Goal: Information Seeking & Learning: Learn about a topic

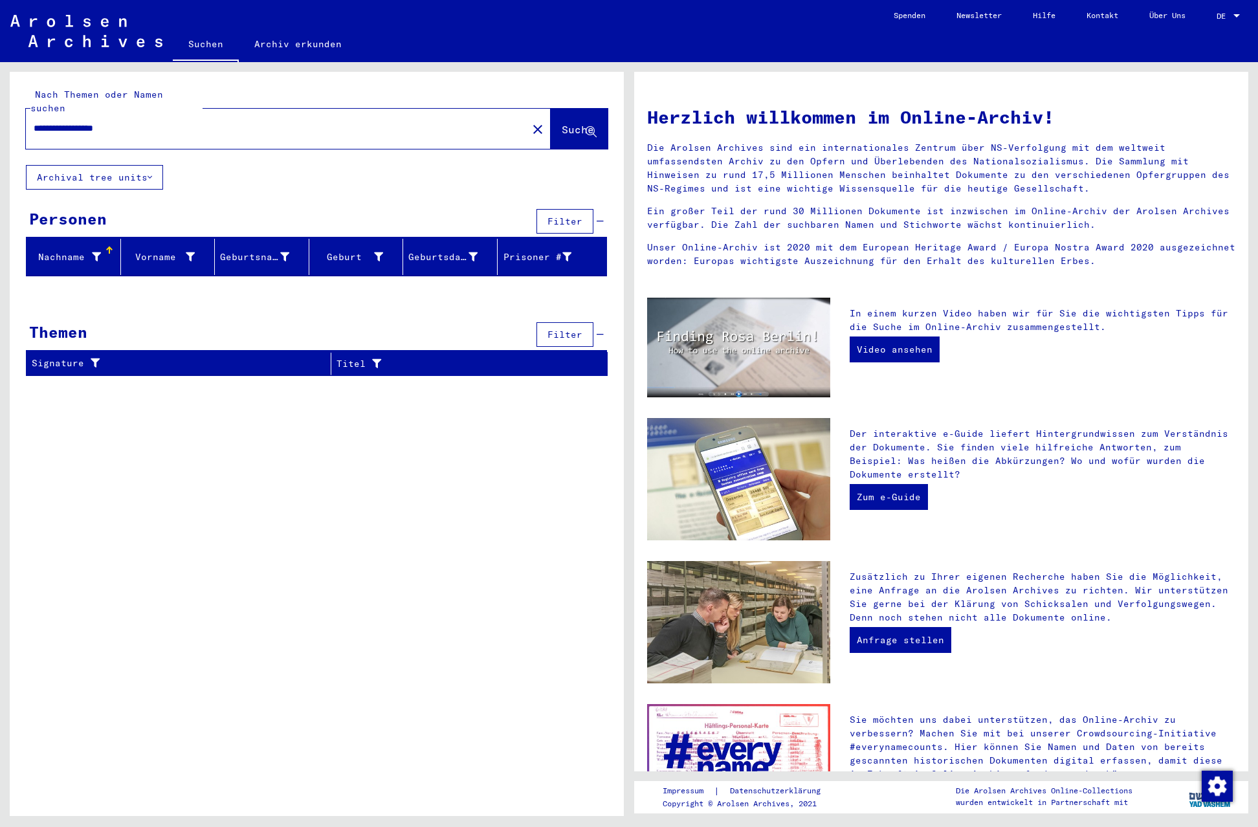
drag, startPoint x: 85, startPoint y: 113, endPoint x: -1, endPoint y: 113, distance: 85.4
click at [0, 113] on html "**********" at bounding box center [629, 413] width 1258 height 827
type input "**********"
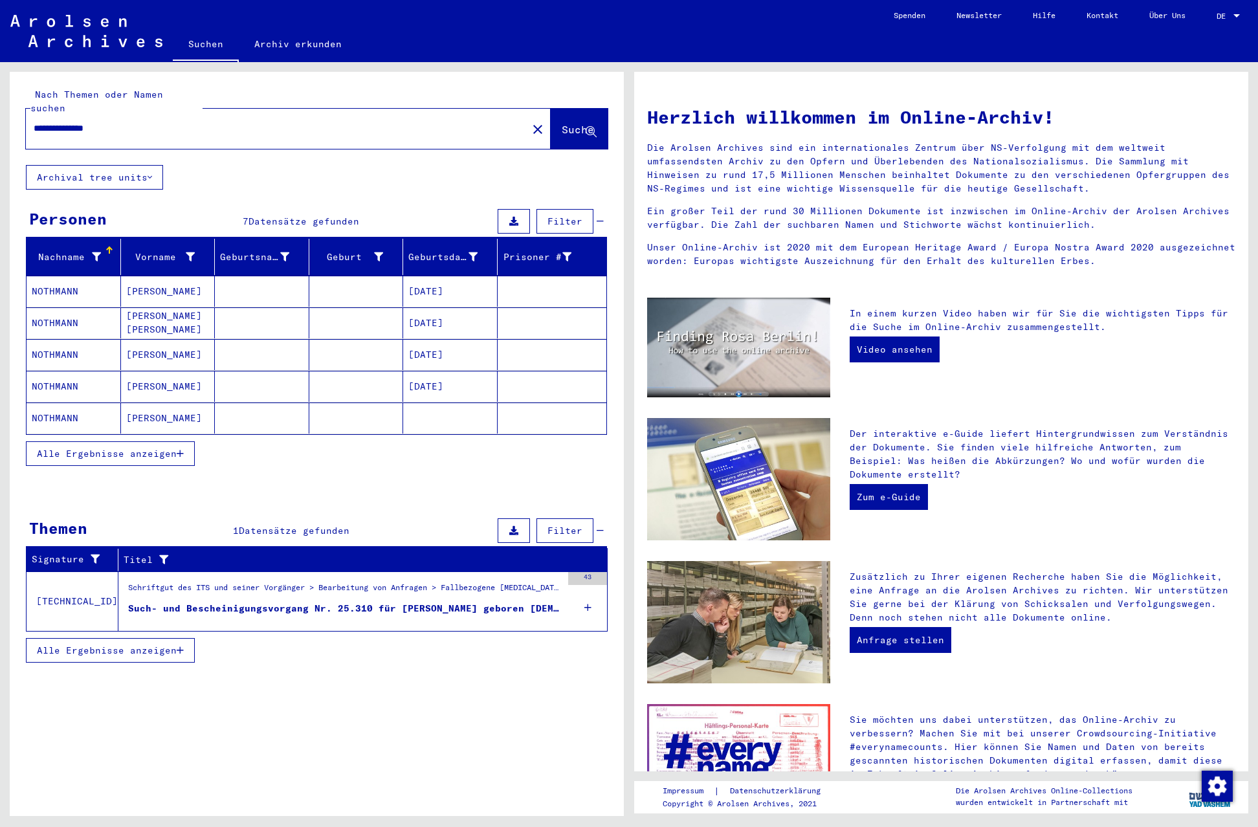
click at [63, 589] on td "[TECHNICAL_ID]" at bounding box center [73, 601] width 92 height 60
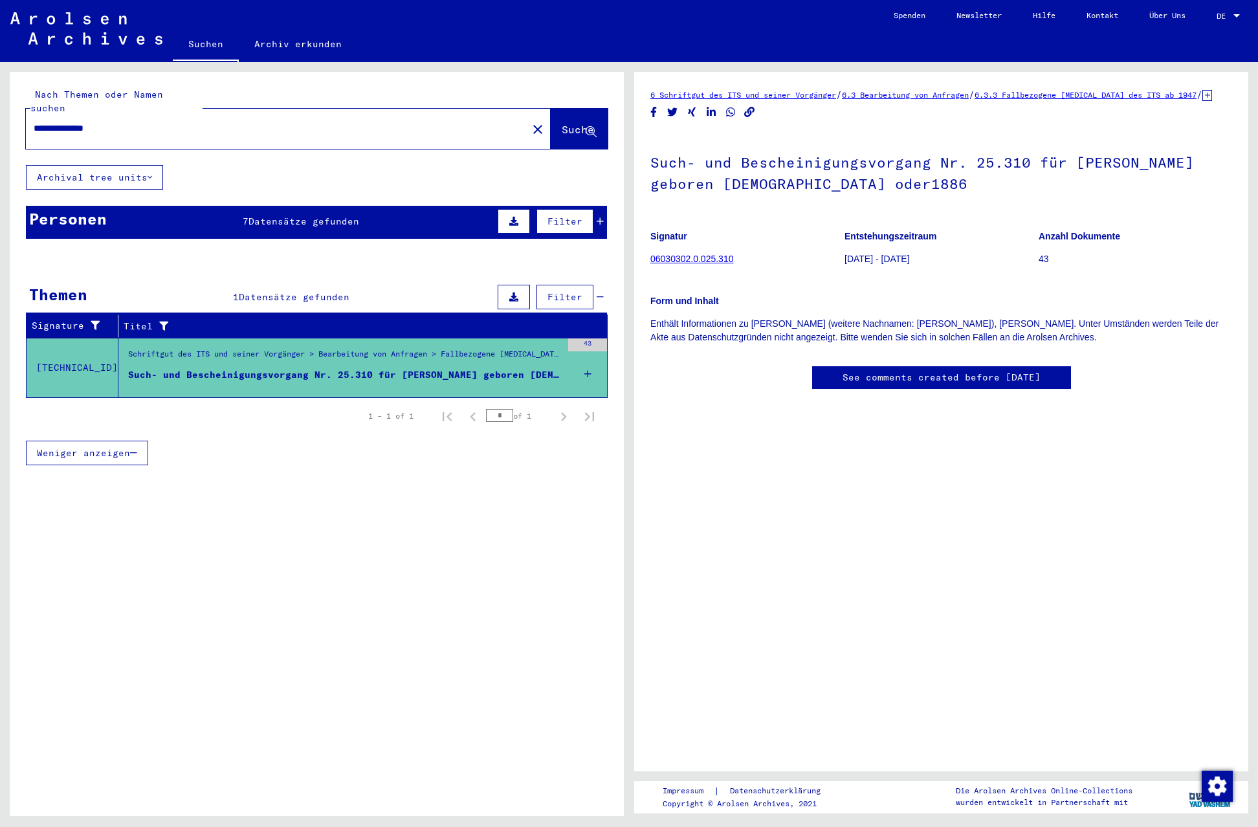
click at [697, 264] on link "06030302.0.025.310" at bounding box center [691, 259] width 83 height 10
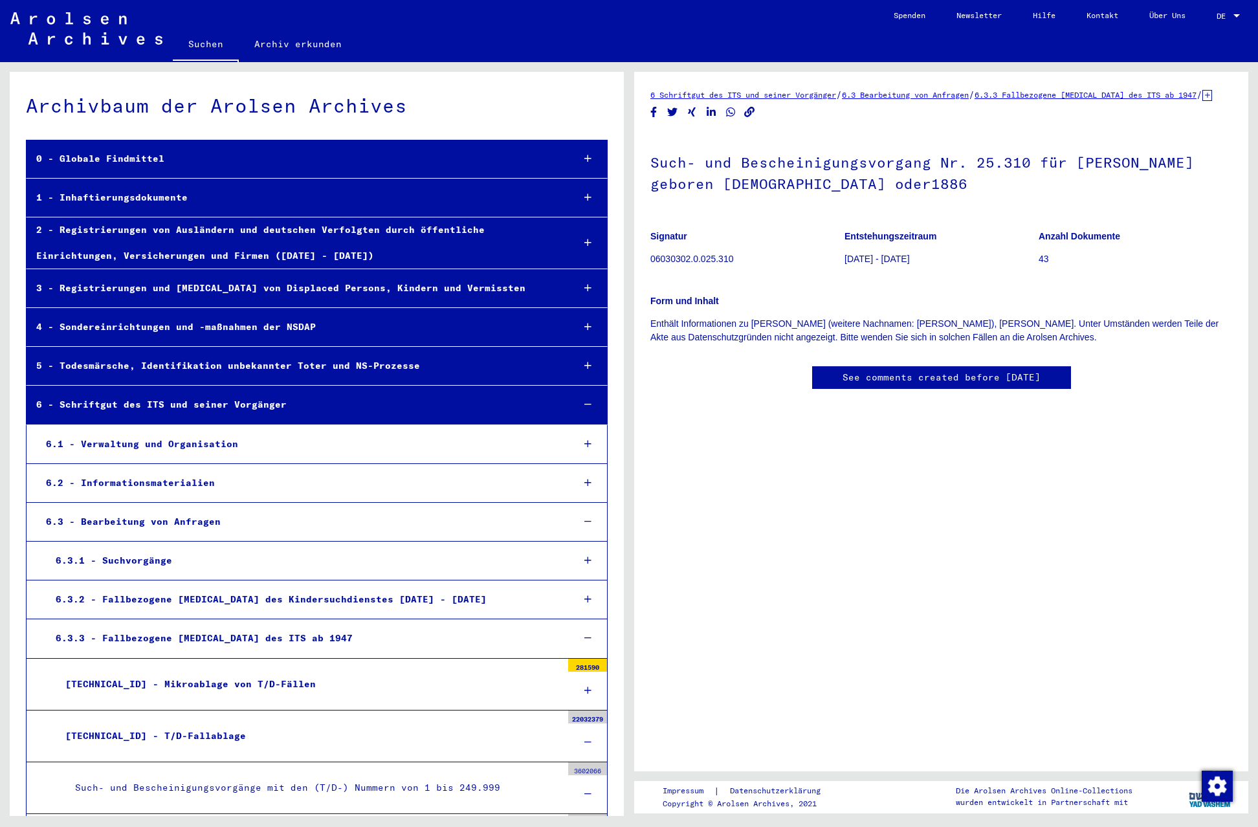
scroll to position [20005, 0]
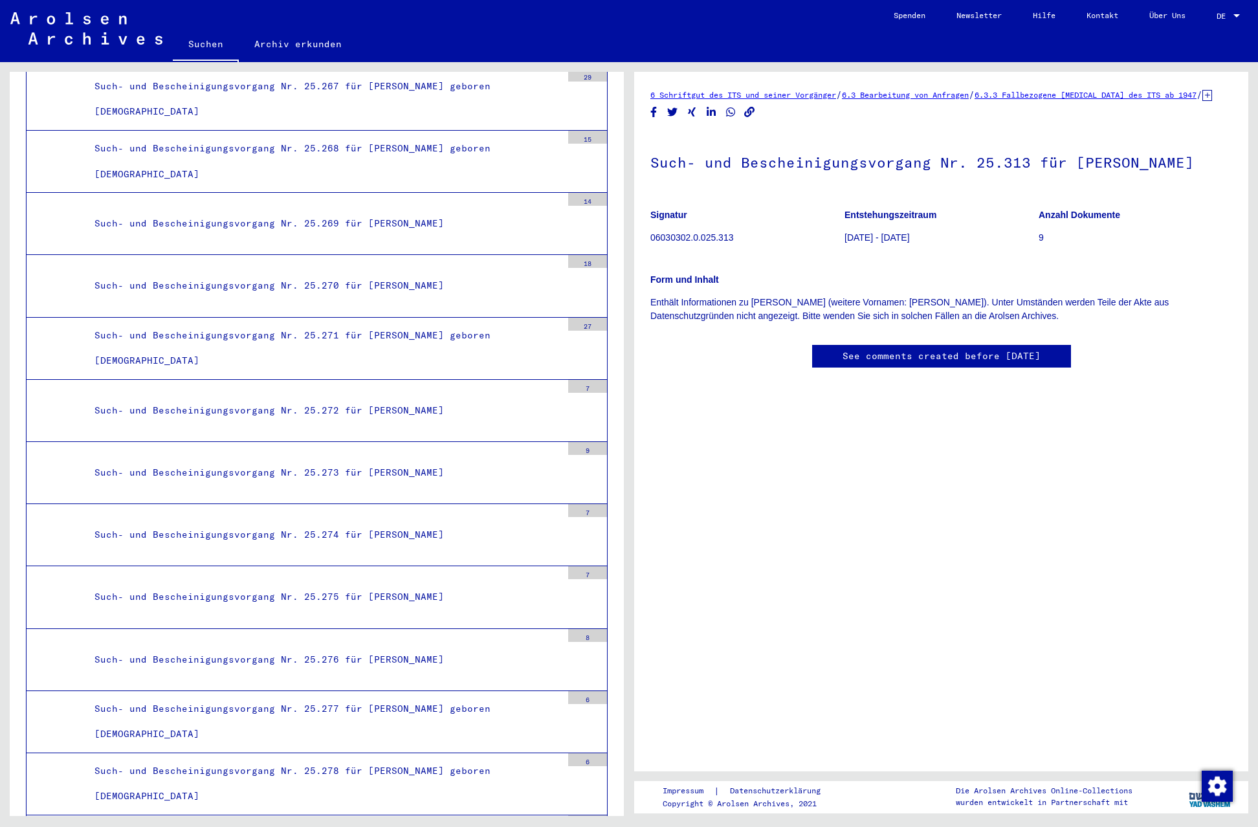
click at [705, 245] on p "06030302.0.025.313" at bounding box center [746, 238] width 193 height 14
click at [706, 245] on p "06030302.0.025.313" at bounding box center [746, 238] width 193 height 14
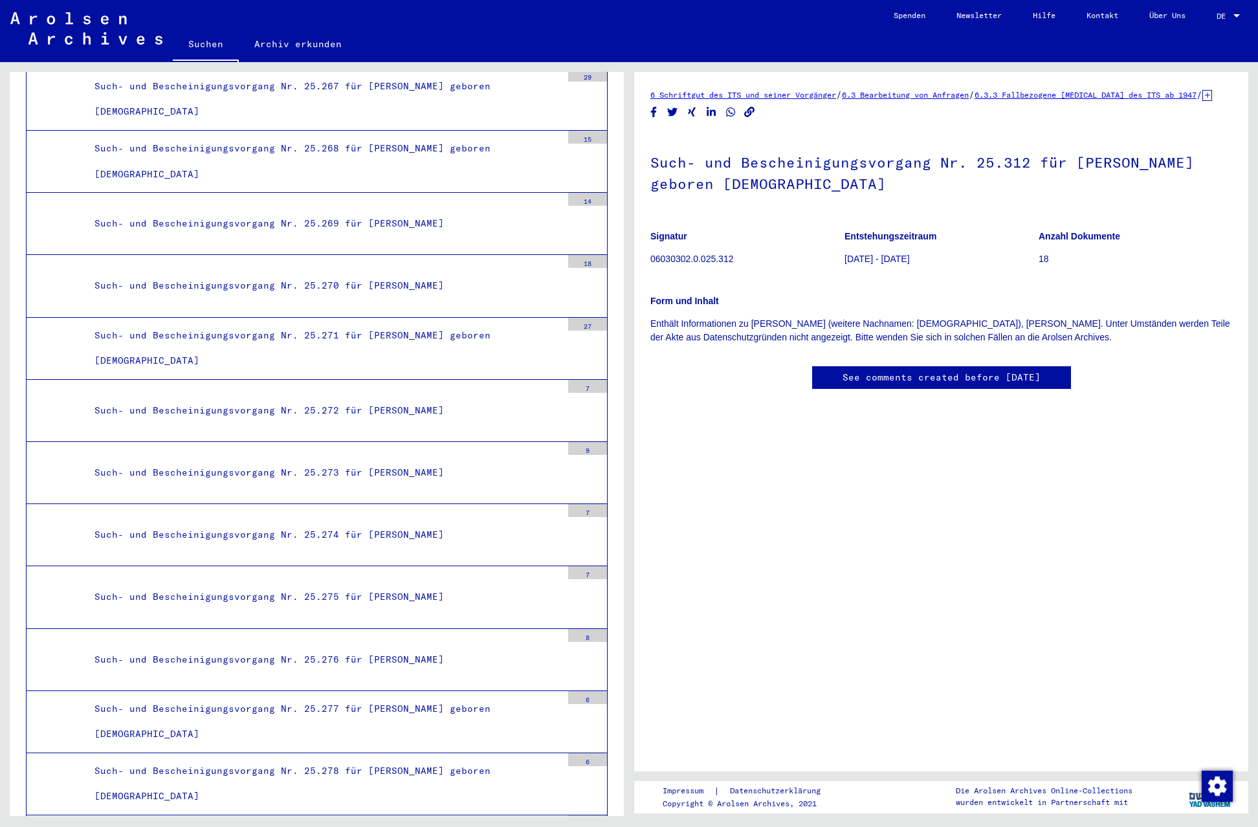
click at [710, 340] on p "Enthält Informationen zu [PERSON_NAME]. Unter Umständen werden Teile der Akte a…" at bounding box center [941, 330] width 582 height 27
click at [763, 183] on h1 "Such- und Bescheinigungsvorgang Nr. 25.314 für [PERSON_NAME] geboren [DEMOGRAPH…" at bounding box center [941, 172] width 582 height 78
click at [719, 266] on p "06030302.0.025.314" at bounding box center [746, 259] width 193 height 14
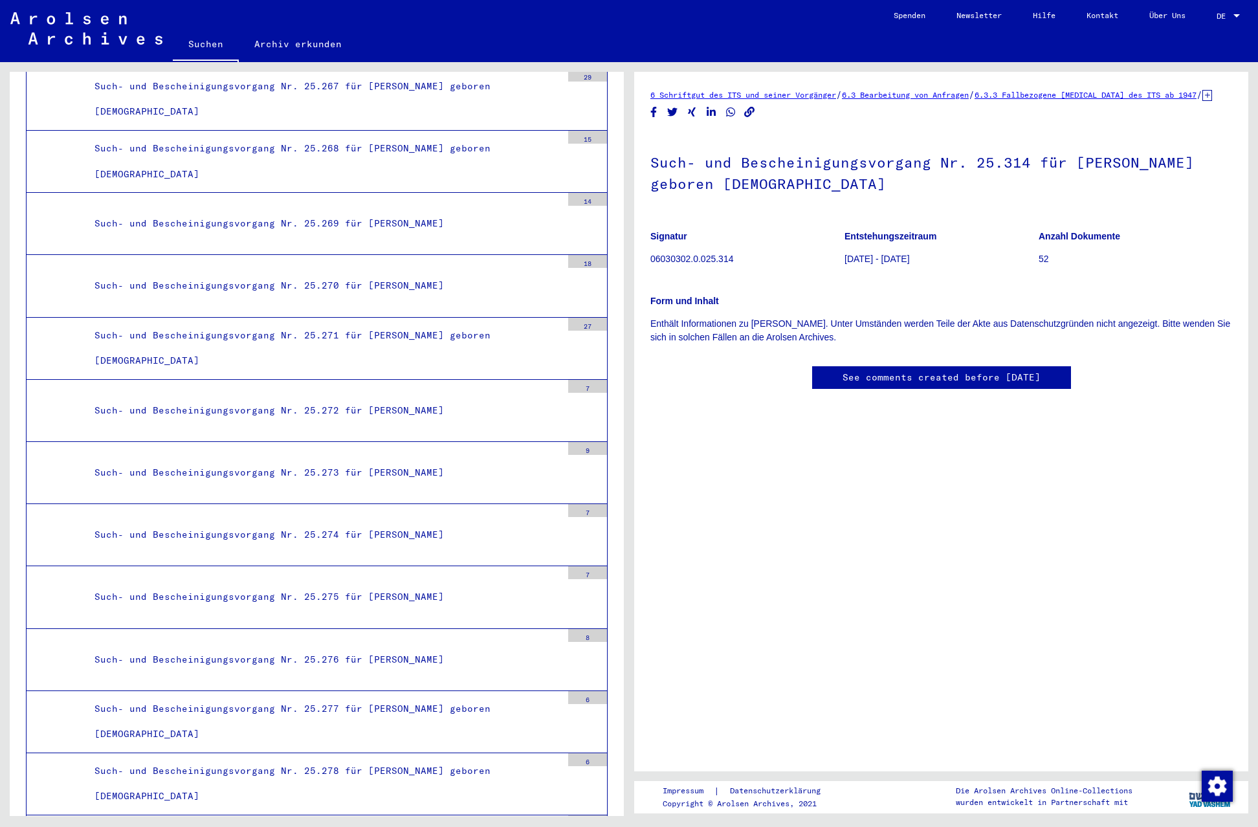
click at [851, 263] on figure "Entstehungszeitraum [DATE] - [DATE]" at bounding box center [940, 250] width 193 height 58
click at [869, 266] on p "[DATE] - [DATE]" at bounding box center [940, 259] width 193 height 14
click at [908, 241] on b "Entstehungszeitraum" at bounding box center [890, 236] width 92 height 10
drag, startPoint x: 1090, startPoint y: 252, endPoint x: 1066, endPoint y: 260, distance: 25.2
click at [1089, 241] on b "Anzahl Dokumente" at bounding box center [1079, 236] width 82 height 10
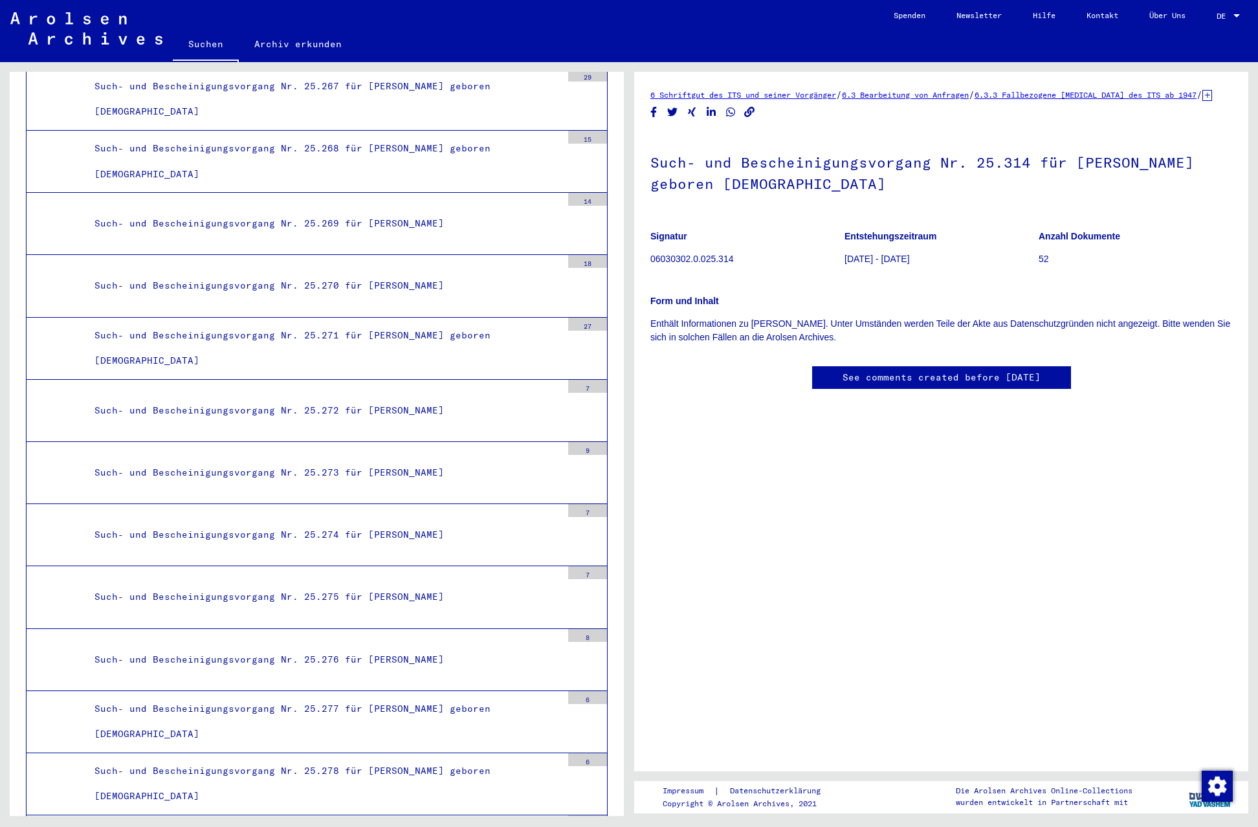
click at [1046, 266] on p "52" at bounding box center [1134, 259] width 193 height 14
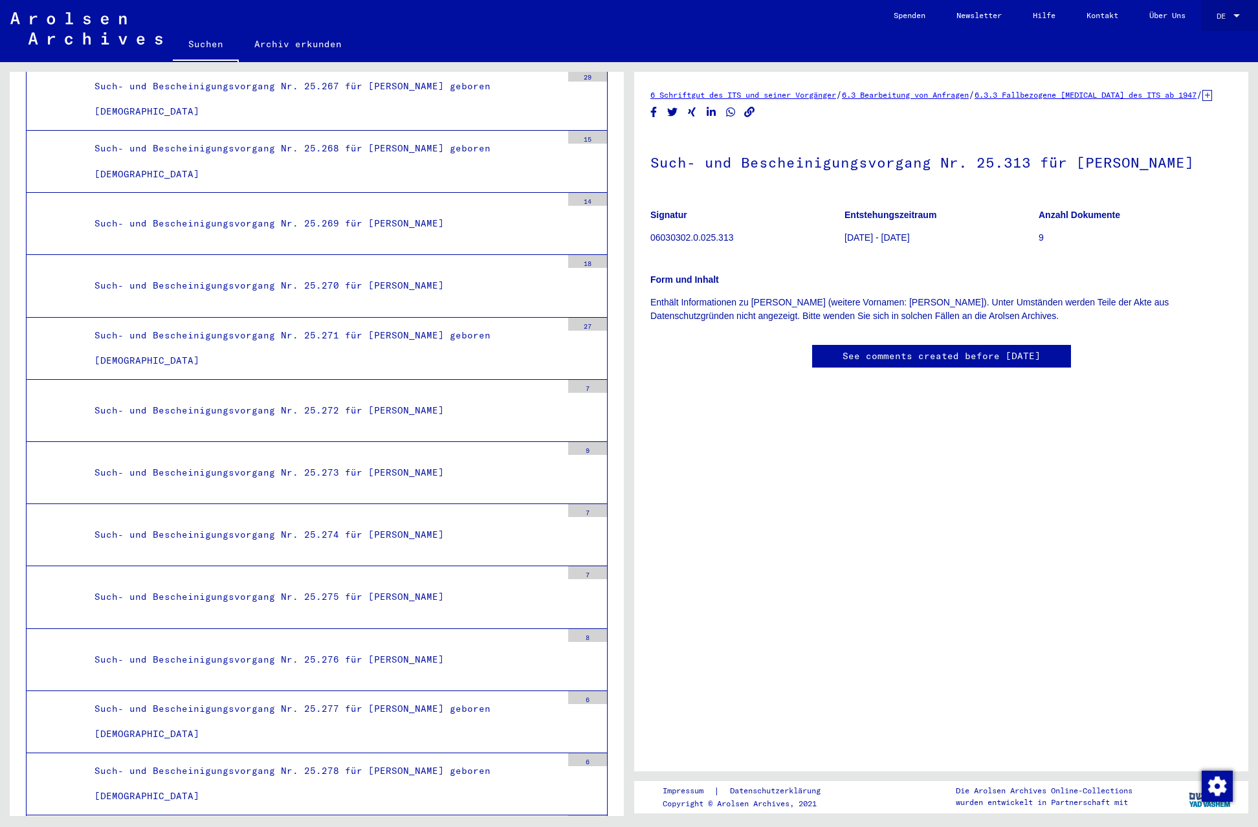
click at [1235, 12] on div at bounding box center [1236, 16] width 12 height 9
click at [1219, 23] on span "English" at bounding box center [1204, 22] width 32 height 10
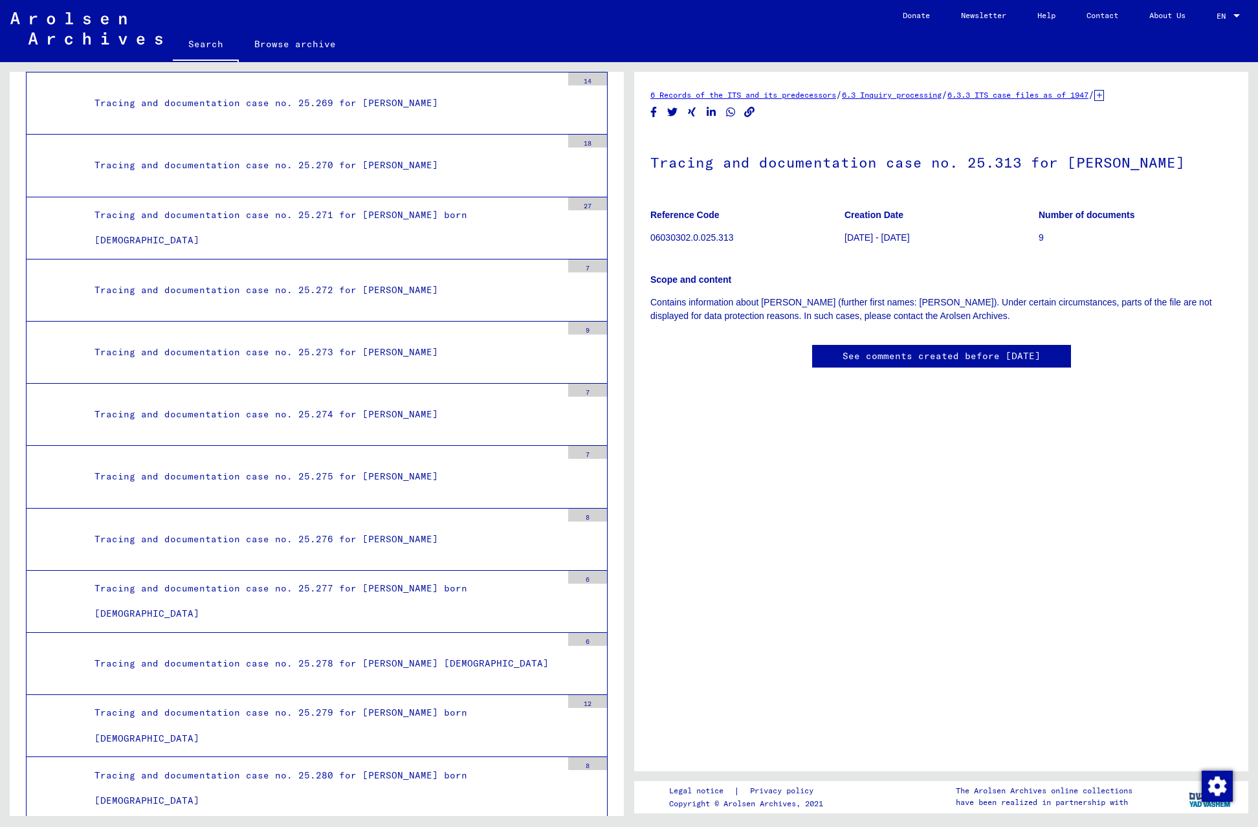
scroll to position [20046, 0]
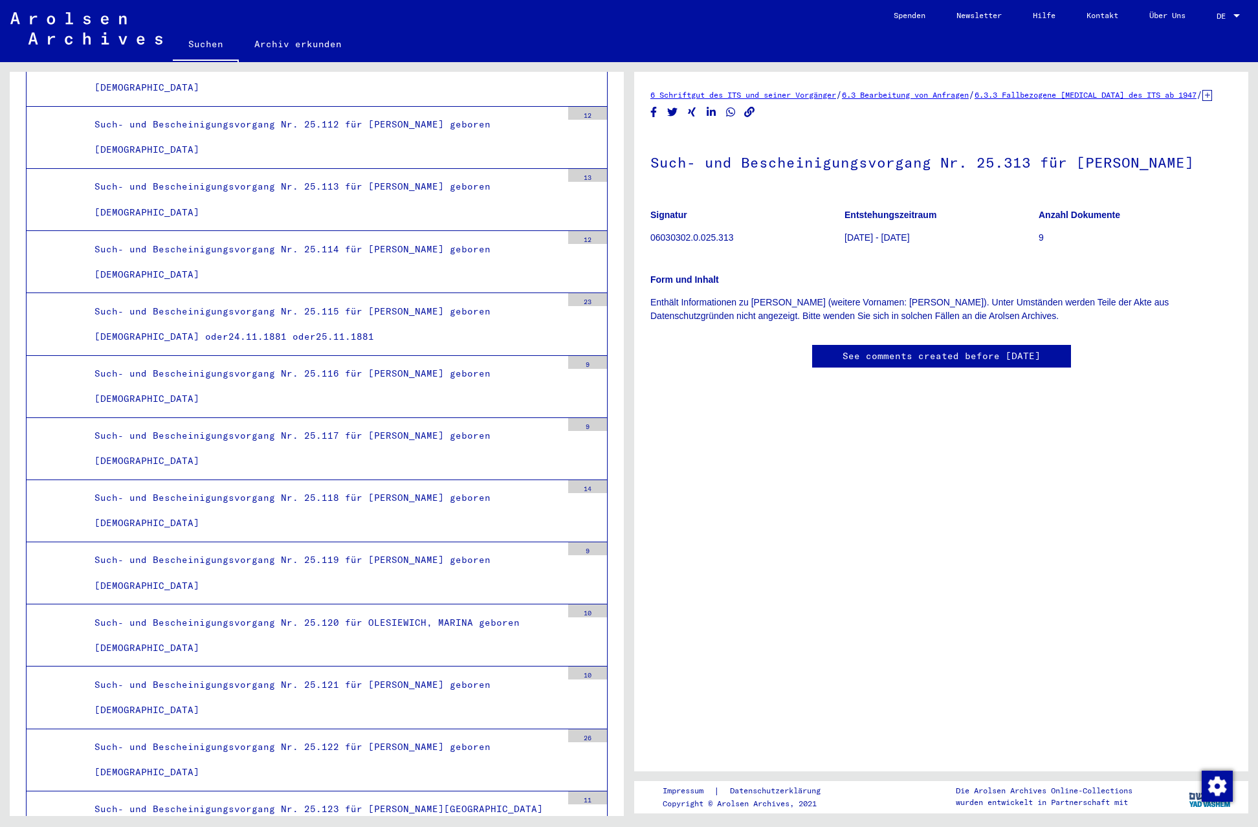
scroll to position [11188, 0]
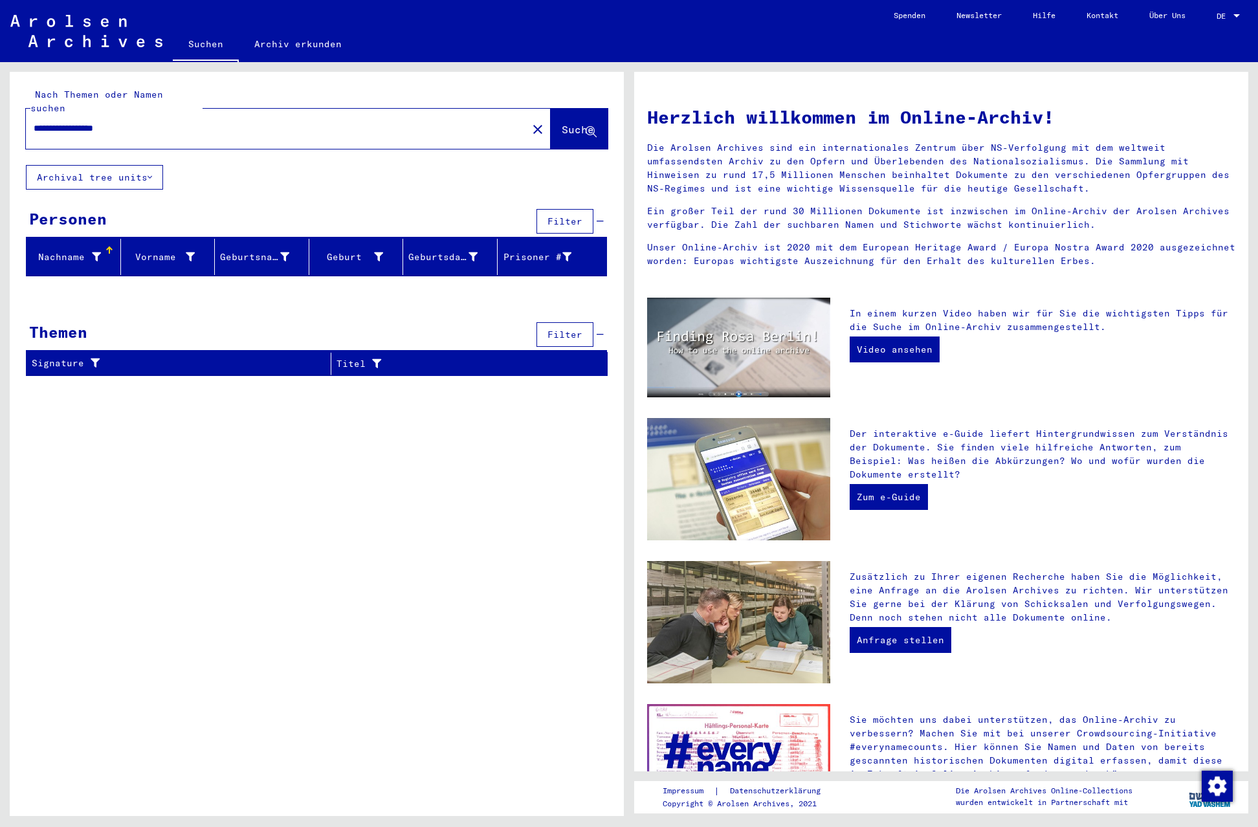
drag, startPoint x: 85, startPoint y: 112, endPoint x: 9, endPoint y: 109, distance: 76.4
click at [11, 109] on div "**********" at bounding box center [317, 118] width 614 height 93
drag, startPoint x: 65, startPoint y: 116, endPoint x: 0, endPoint y: 112, distance: 64.9
click at [3, 111] on div "**********" at bounding box center [314, 439] width 629 height 754
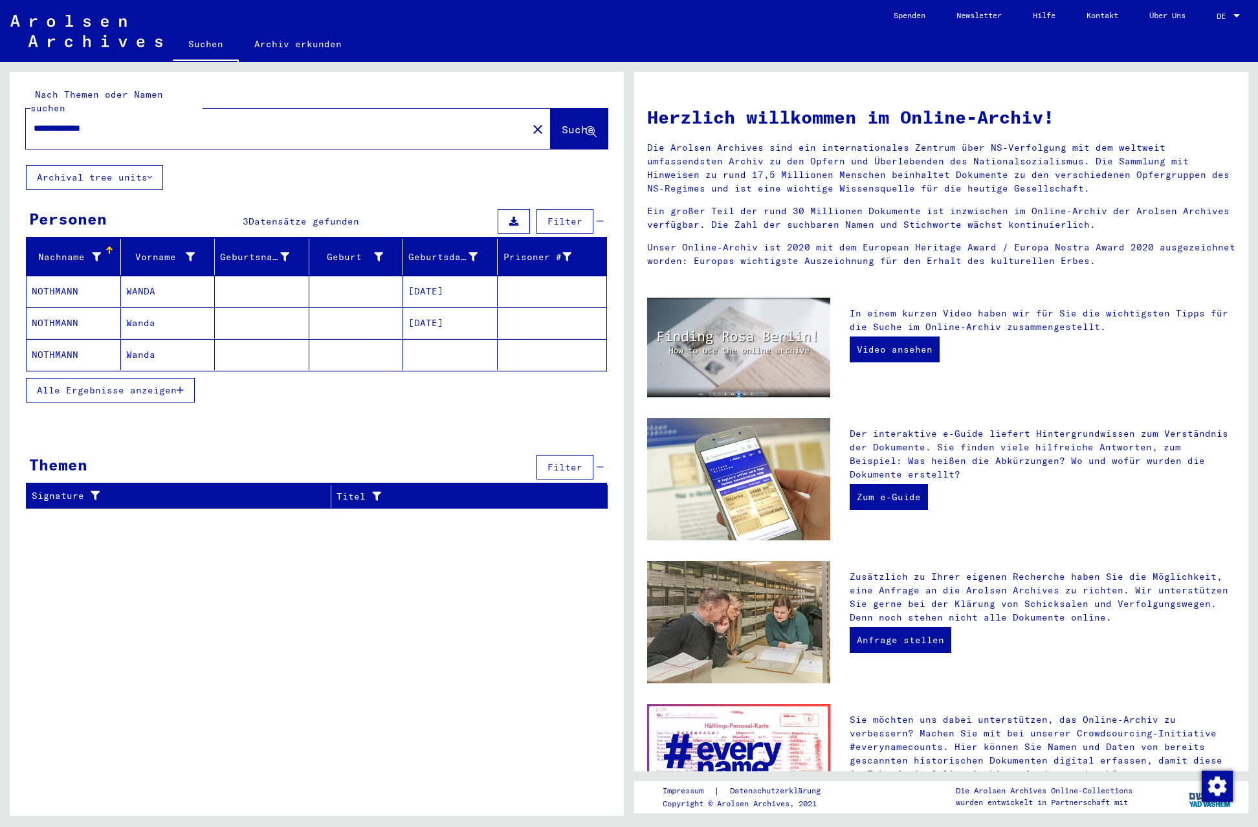
click at [59, 276] on mat-cell "NOTHMANN" at bounding box center [74, 291] width 94 height 31
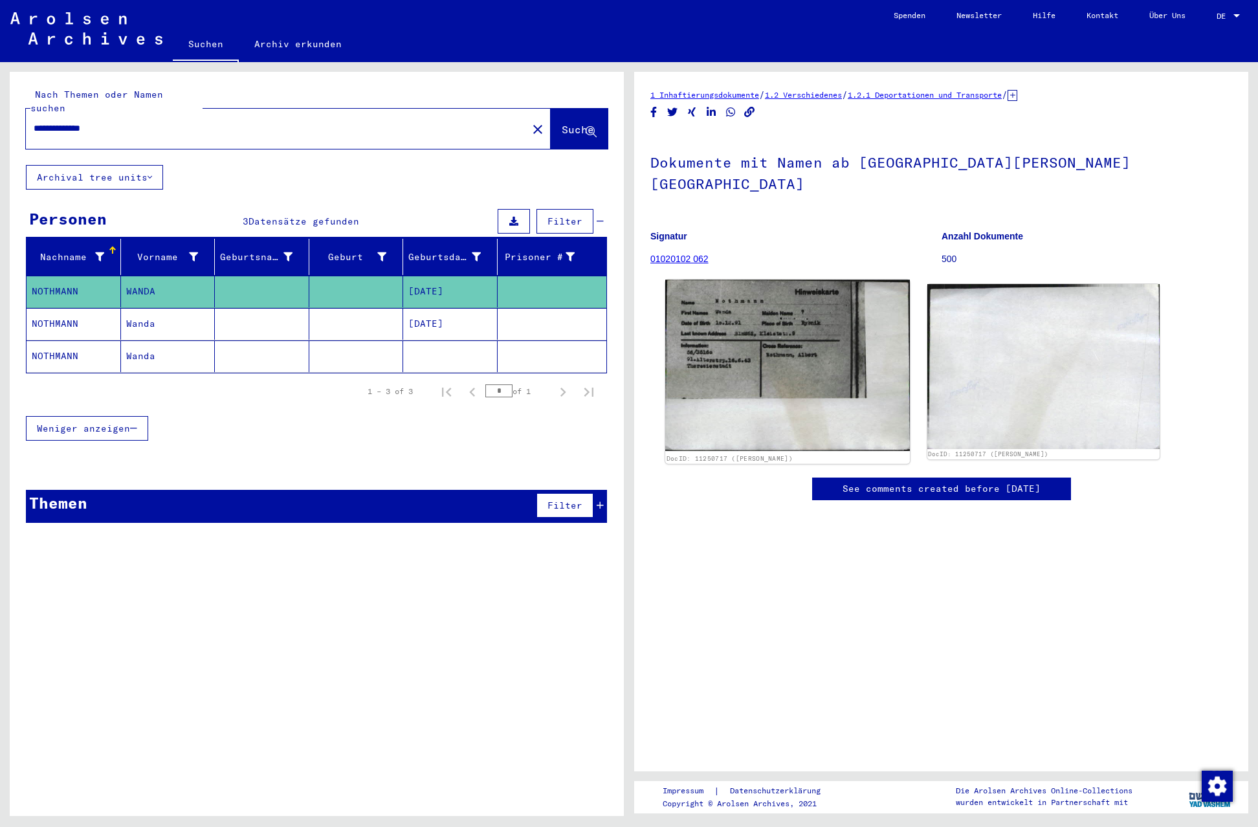
click at [770, 334] on img at bounding box center [787, 364] width 244 height 171
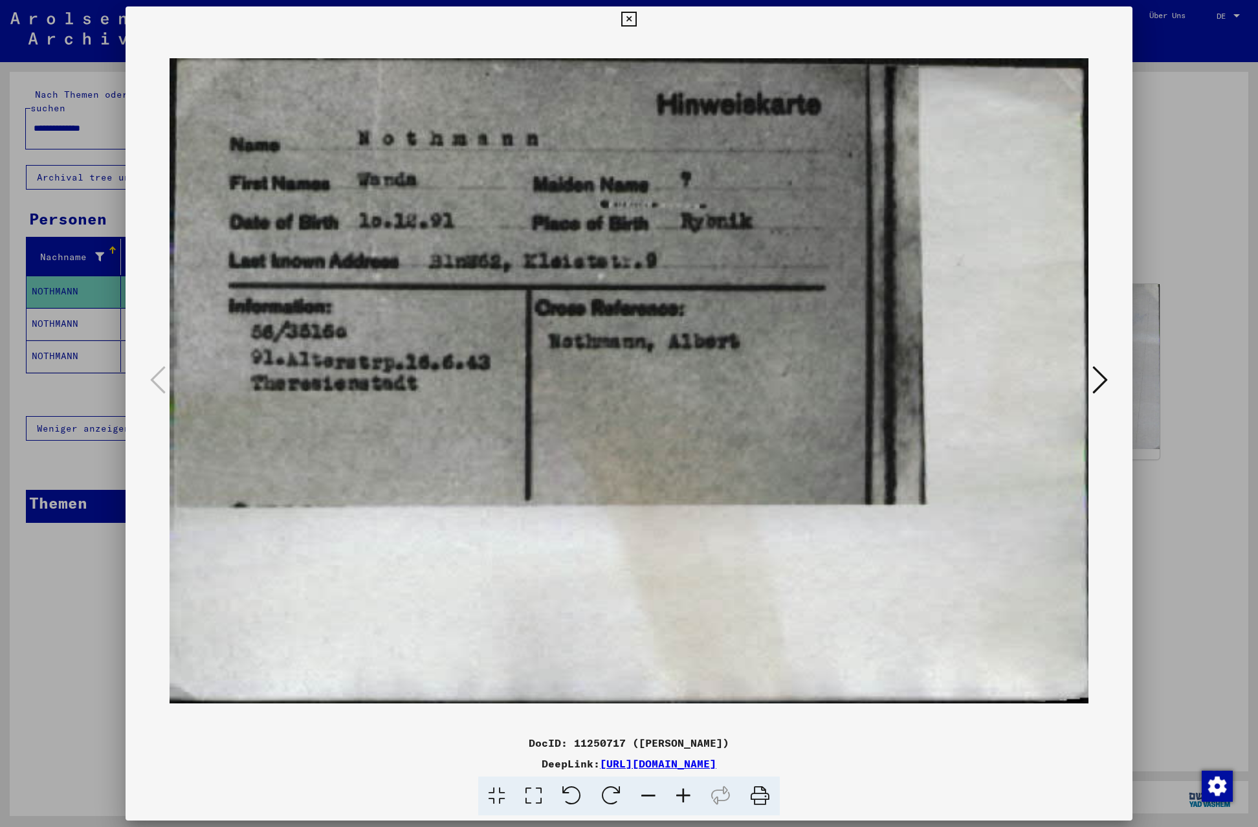
click at [636, 19] on icon at bounding box center [628, 20] width 15 height 16
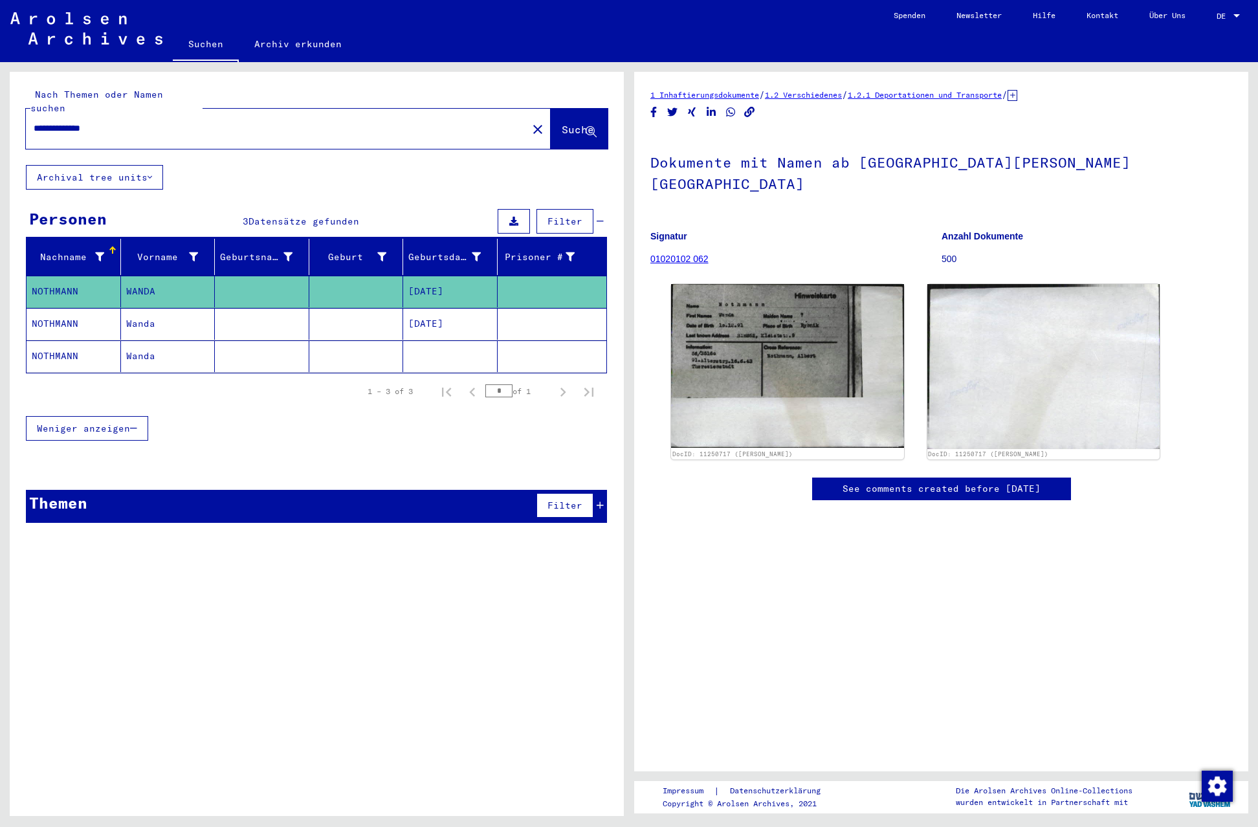
click at [54, 308] on mat-cell "NOTHMANN" at bounding box center [74, 324] width 94 height 32
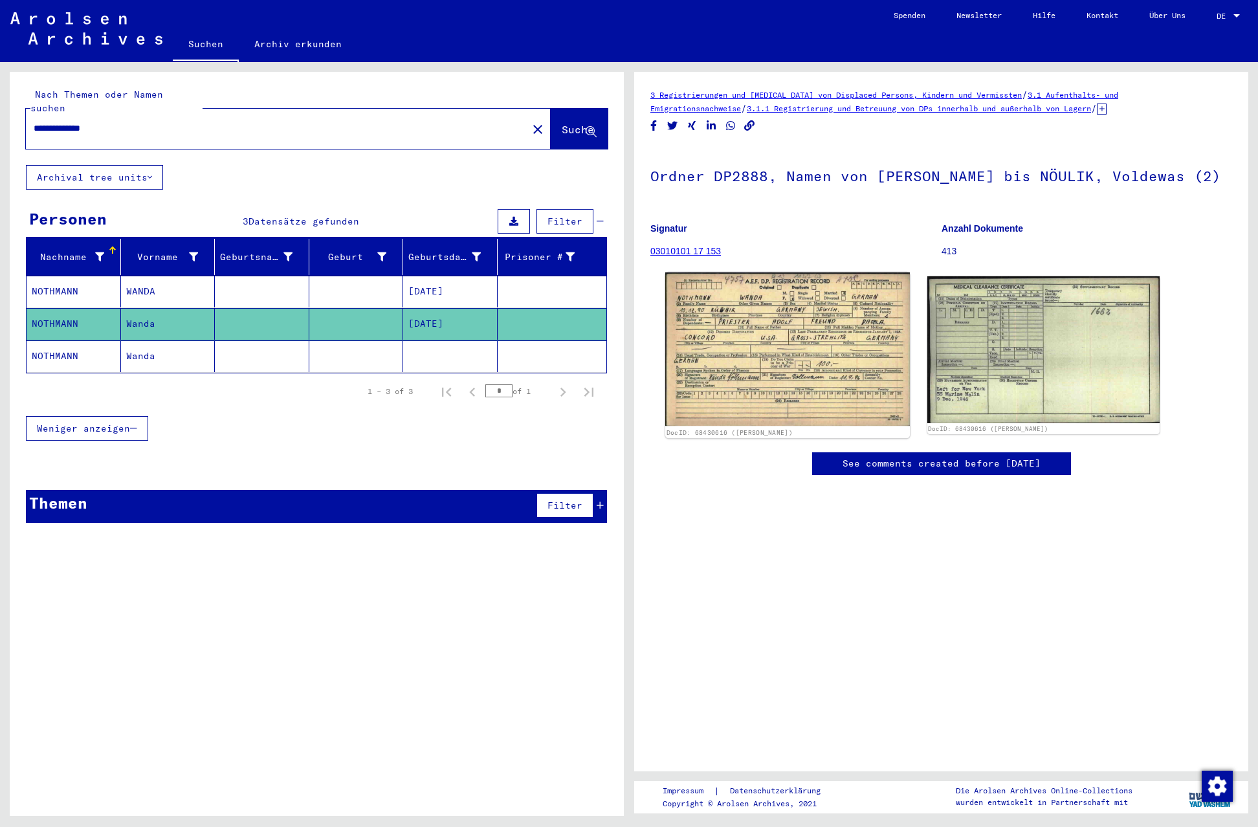
click at [794, 361] on img at bounding box center [787, 348] width 244 height 153
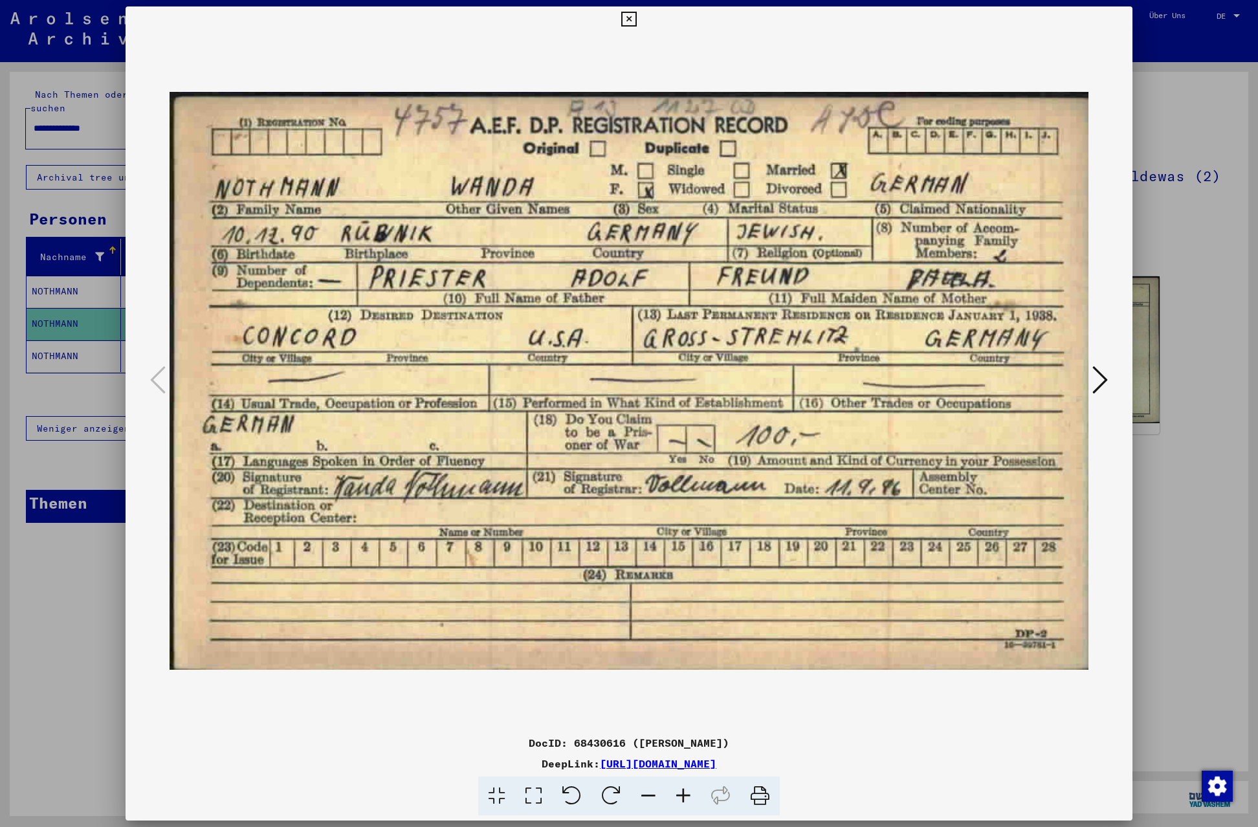
click at [217, 52] on img at bounding box center [628, 380] width 918 height 697
click at [636, 21] on icon at bounding box center [628, 20] width 15 height 16
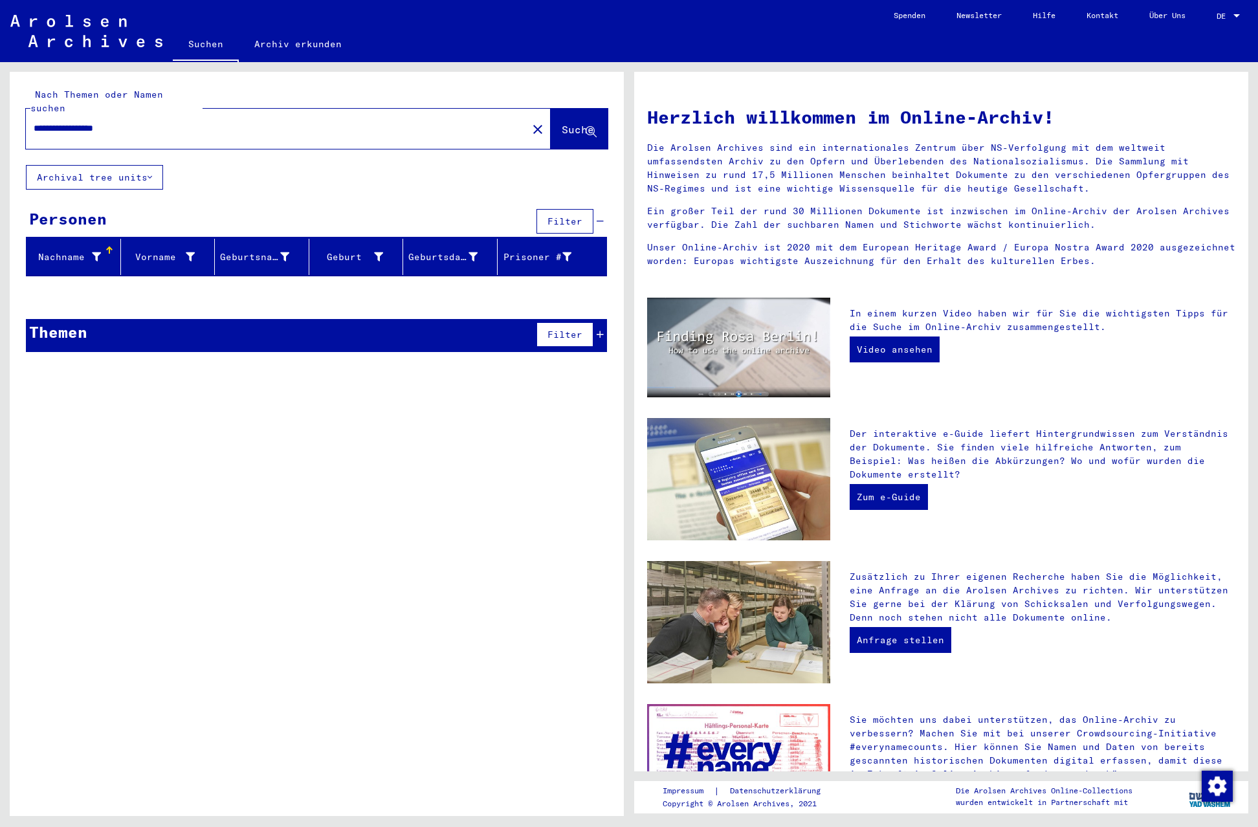
drag, startPoint x: 86, startPoint y: 113, endPoint x: 5, endPoint y: 113, distance: 81.5
click at [5, 113] on div "**********" at bounding box center [314, 439] width 629 height 754
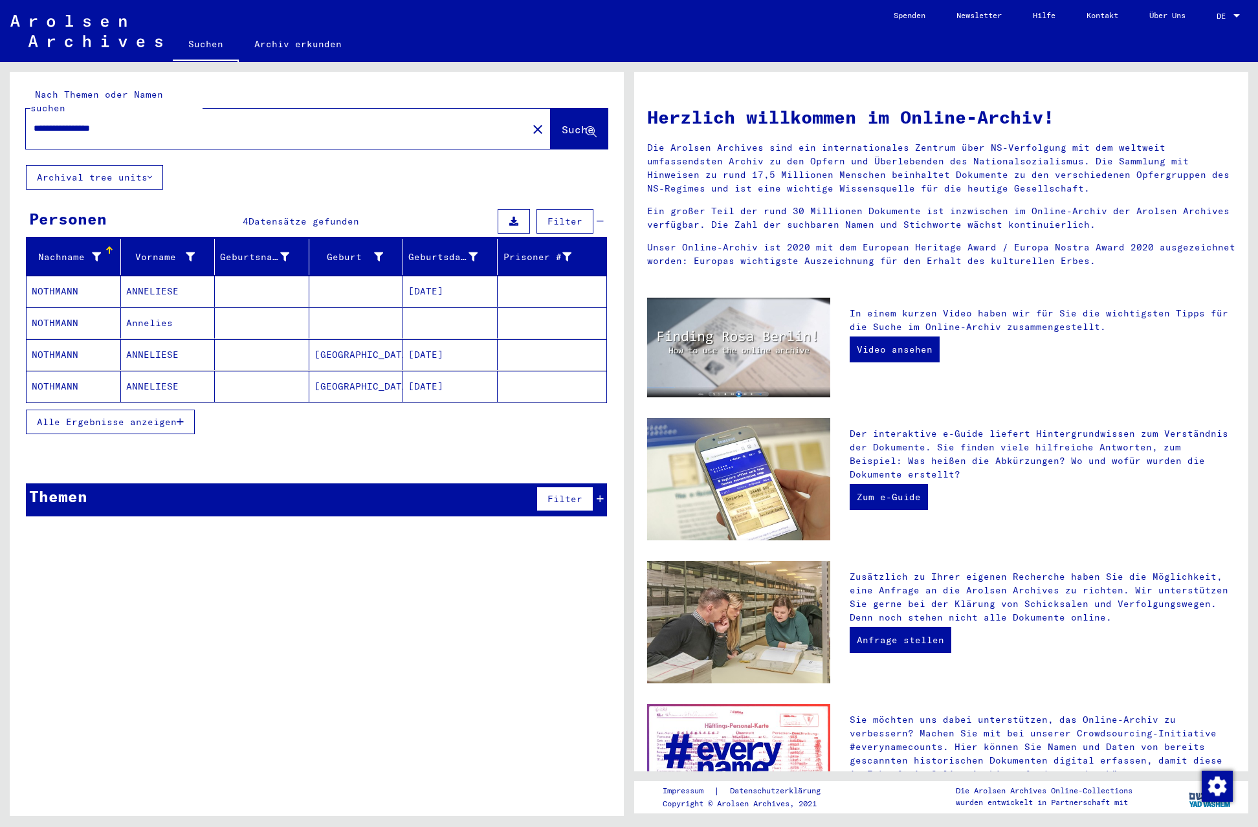
click at [68, 276] on mat-cell "NOTHMANN" at bounding box center [74, 291] width 94 height 31
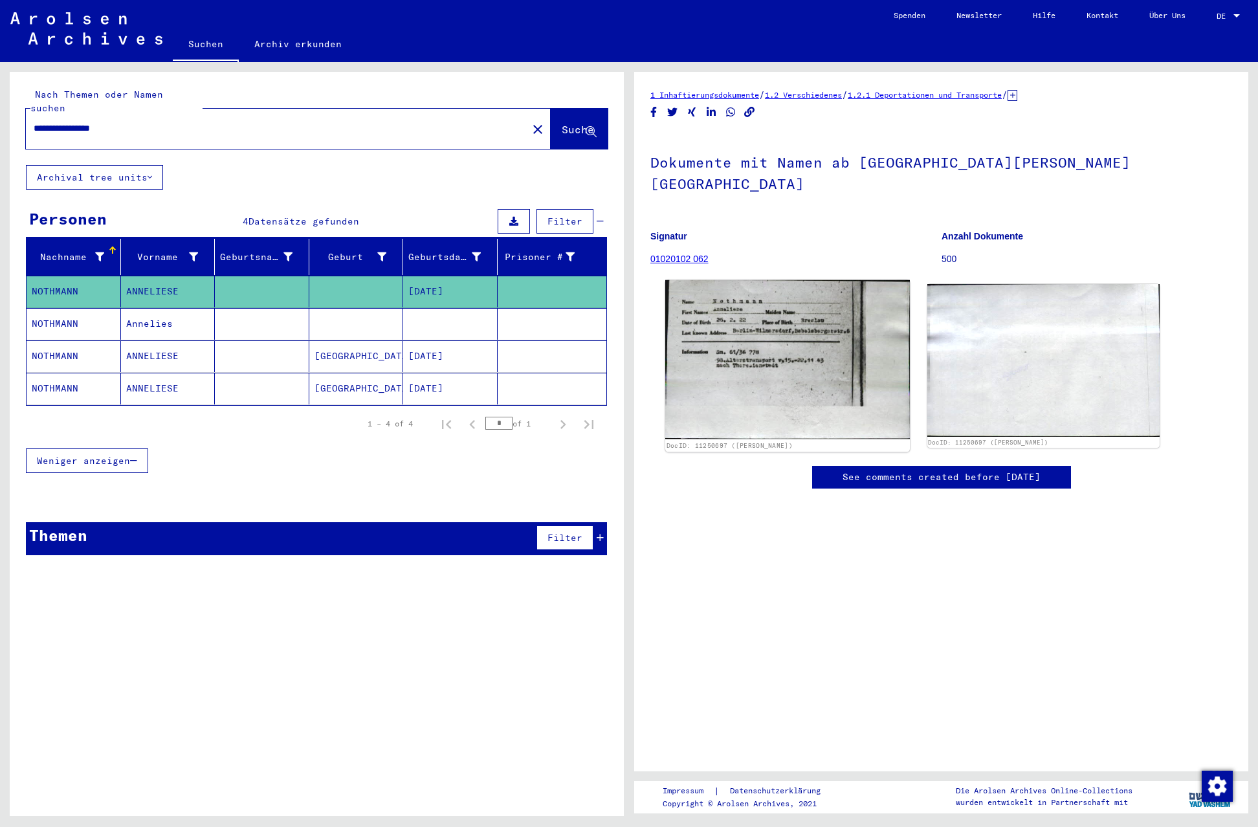
click at [745, 362] on img at bounding box center [787, 359] width 244 height 159
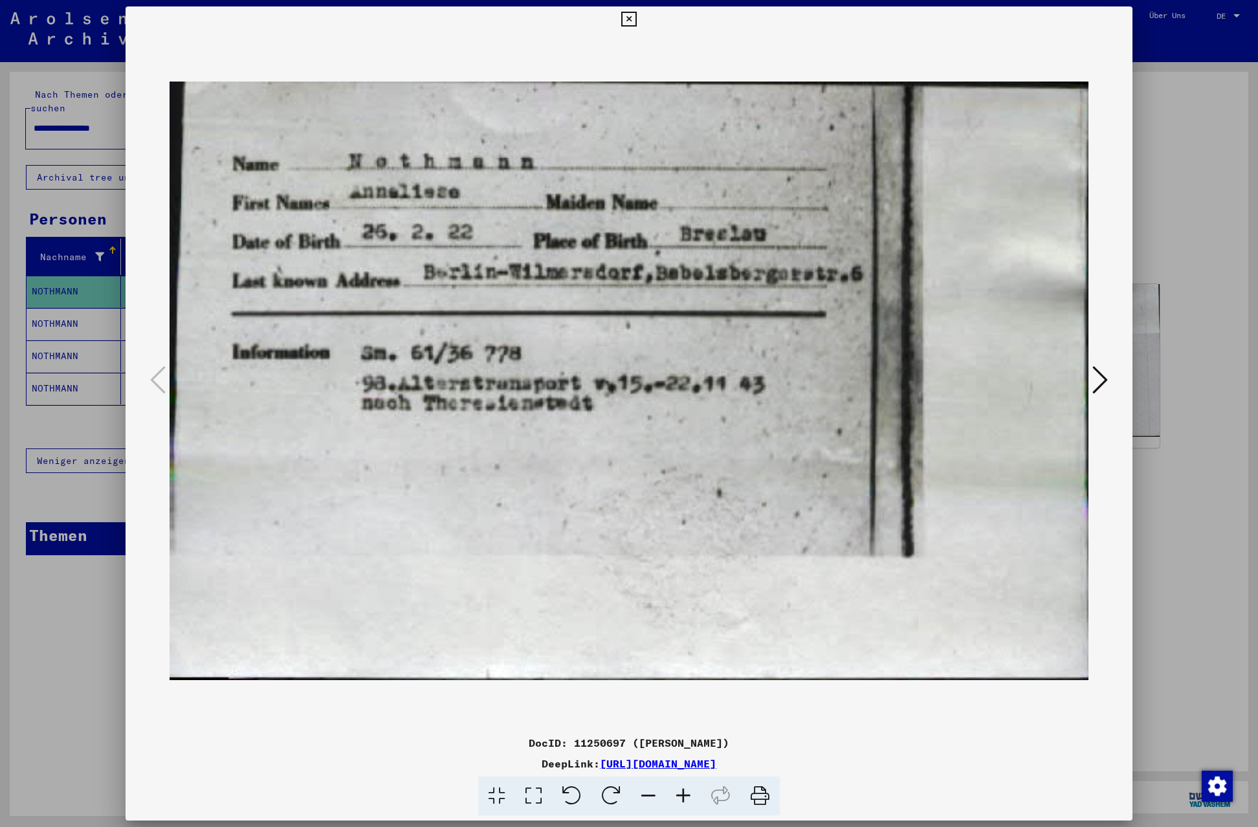
click at [636, 16] on icon at bounding box center [628, 20] width 15 height 16
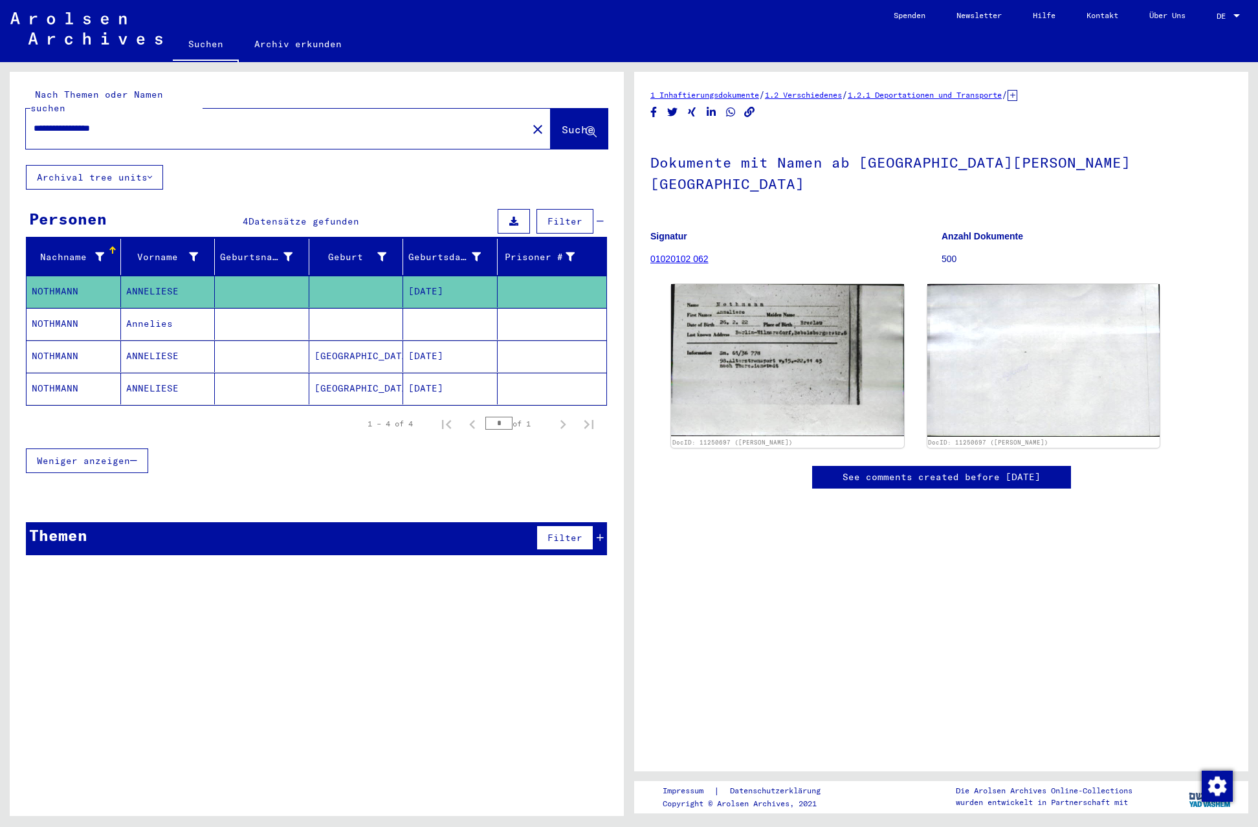
click at [68, 309] on mat-cell "NOTHMANN" at bounding box center [74, 324] width 94 height 32
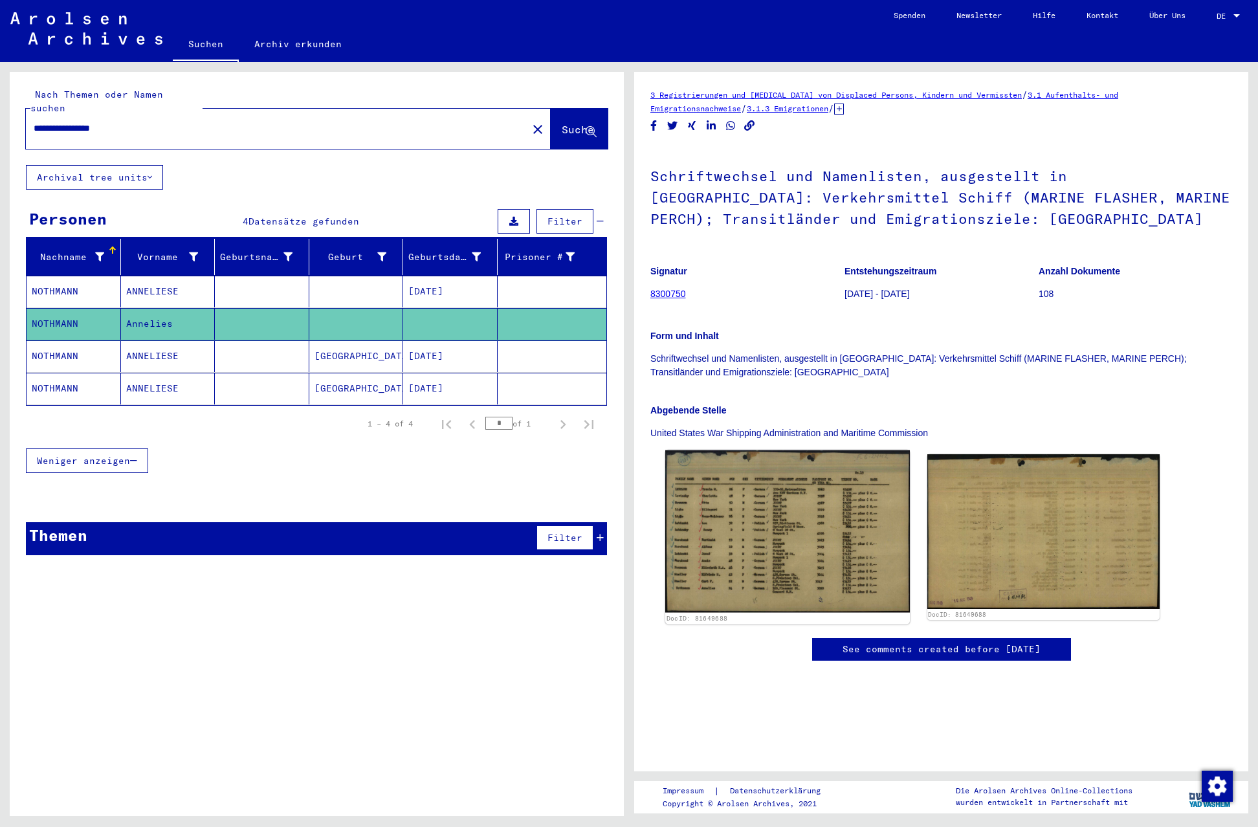
scroll to position [344, 0]
click at [754, 450] on img at bounding box center [787, 531] width 244 height 162
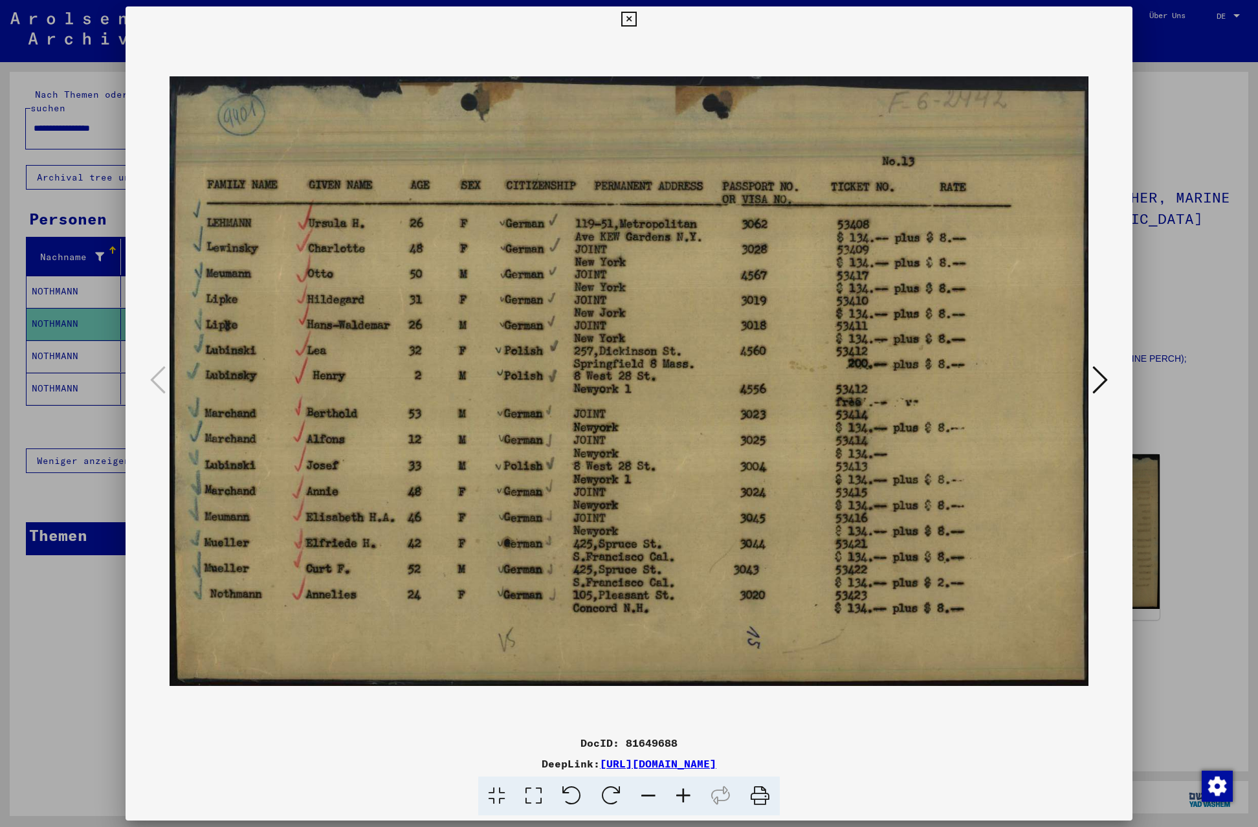
scroll to position [342, 0]
click at [636, 16] on icon at bounding box center [628, 20] width 15 height 16
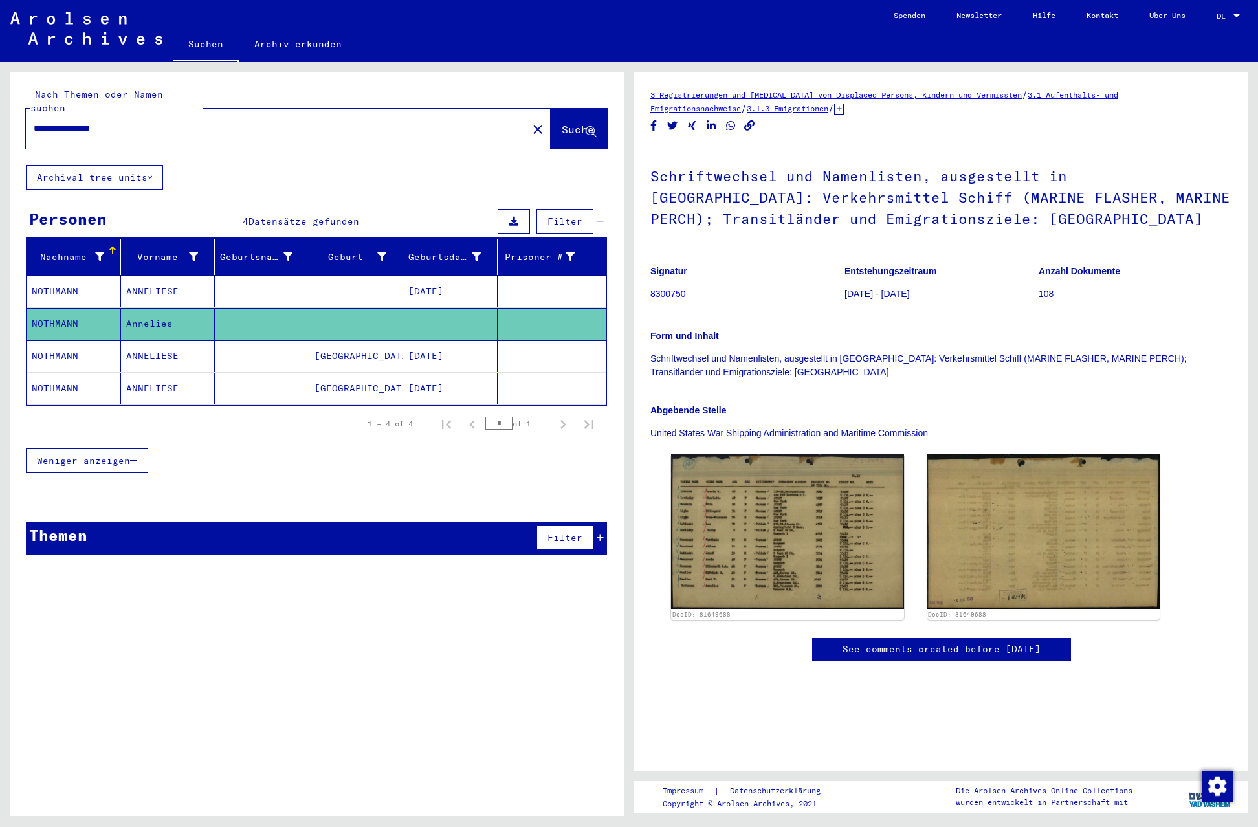
click at [71, 342] on mat-cell "NOTHMANN" at bounding box center [74, 356] width 94 height 32
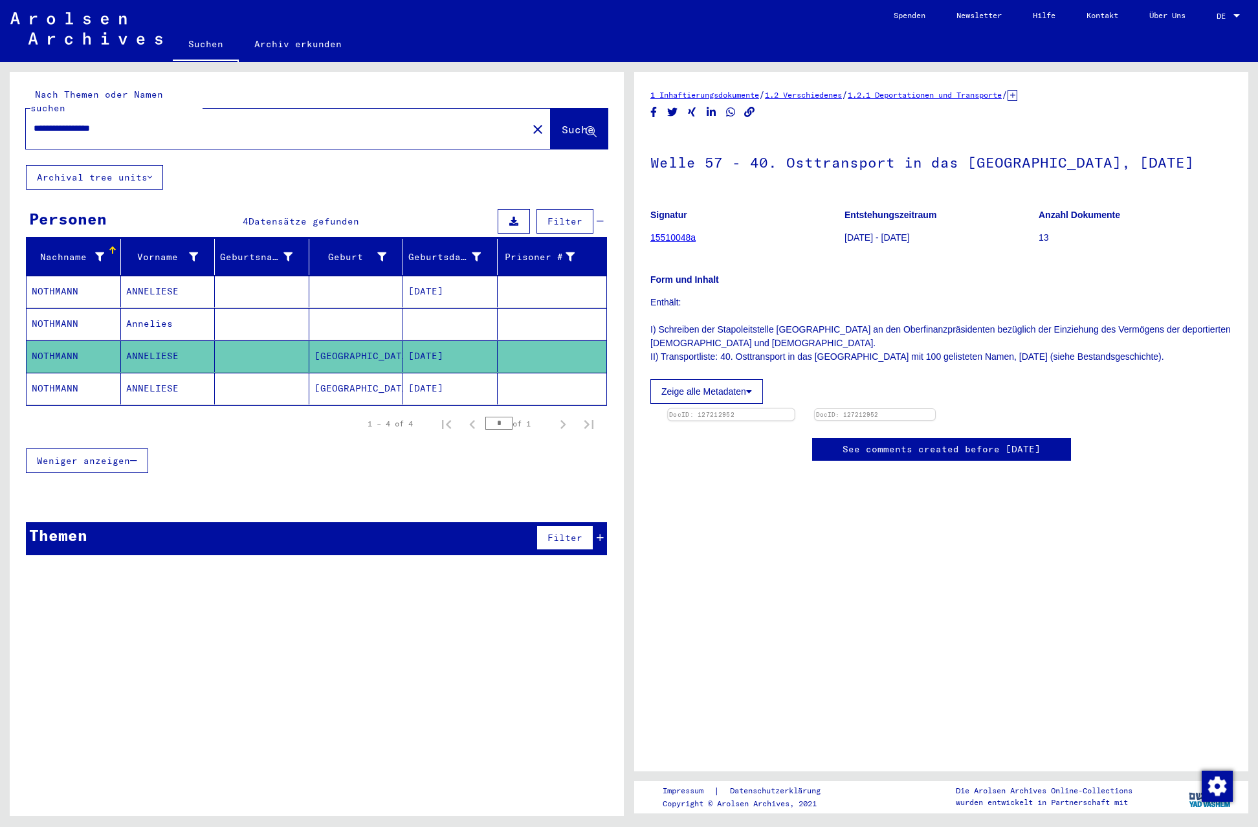
click at [764, 409] on img at bounding box center [731, 409] width 126 height 0
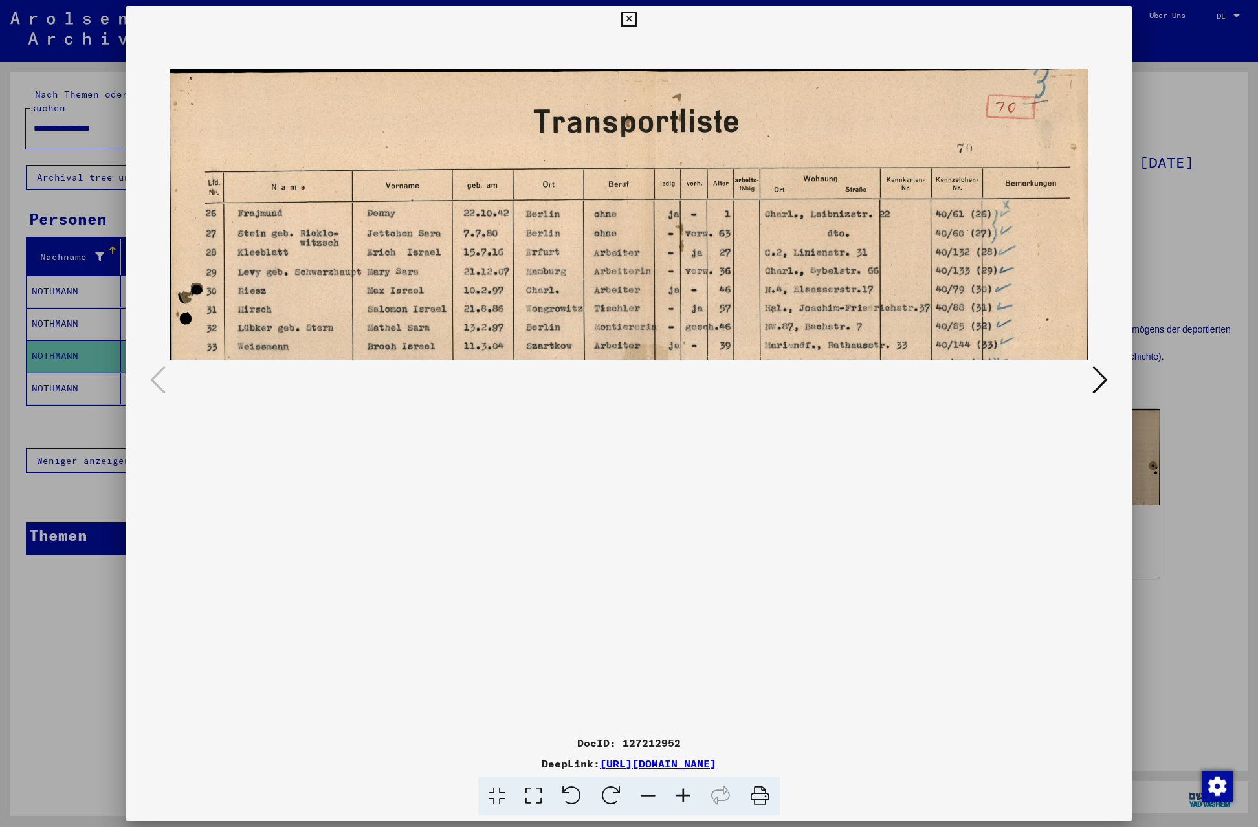
click at [636, 17] on icon at bounding box center [628, 20] width 15 height 16
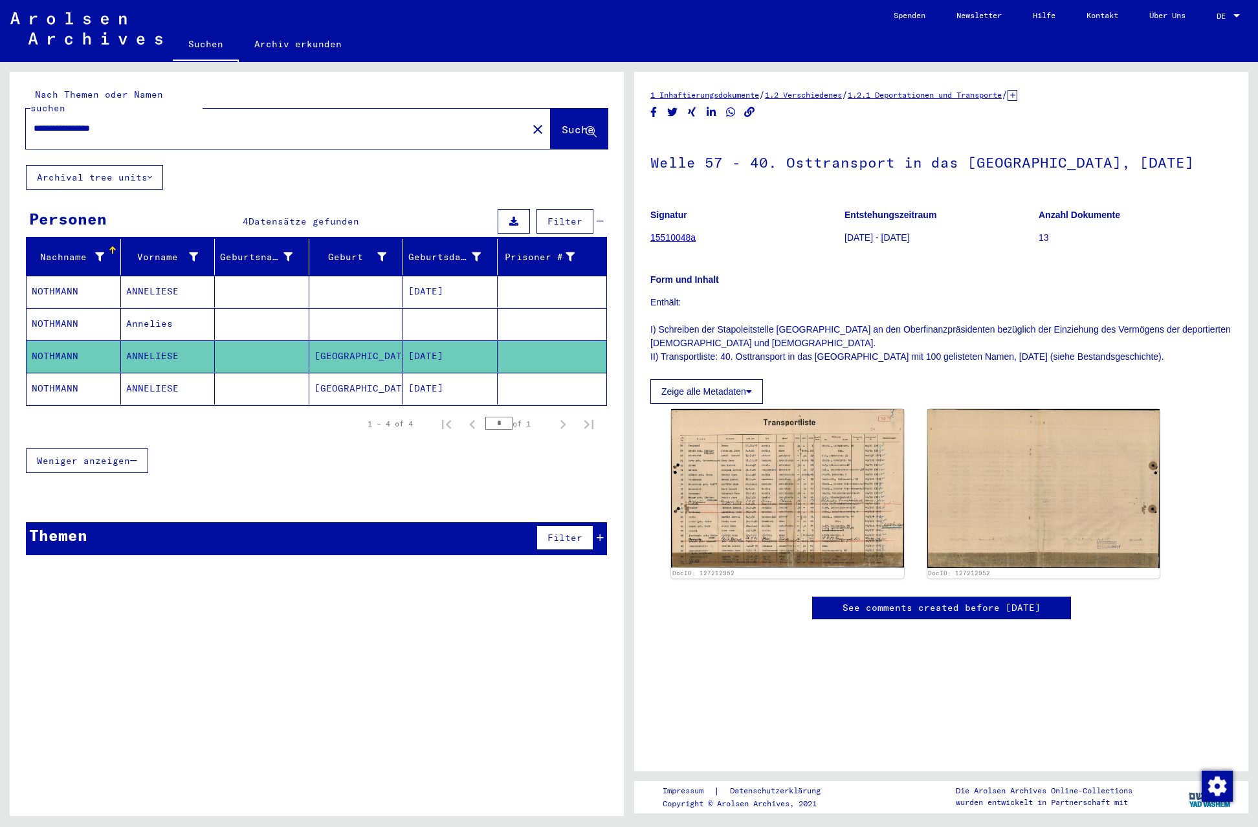
click at [60, 373] on mat-cell "NOTHMANN" at bounding box center [74, 389] width 94 height 32
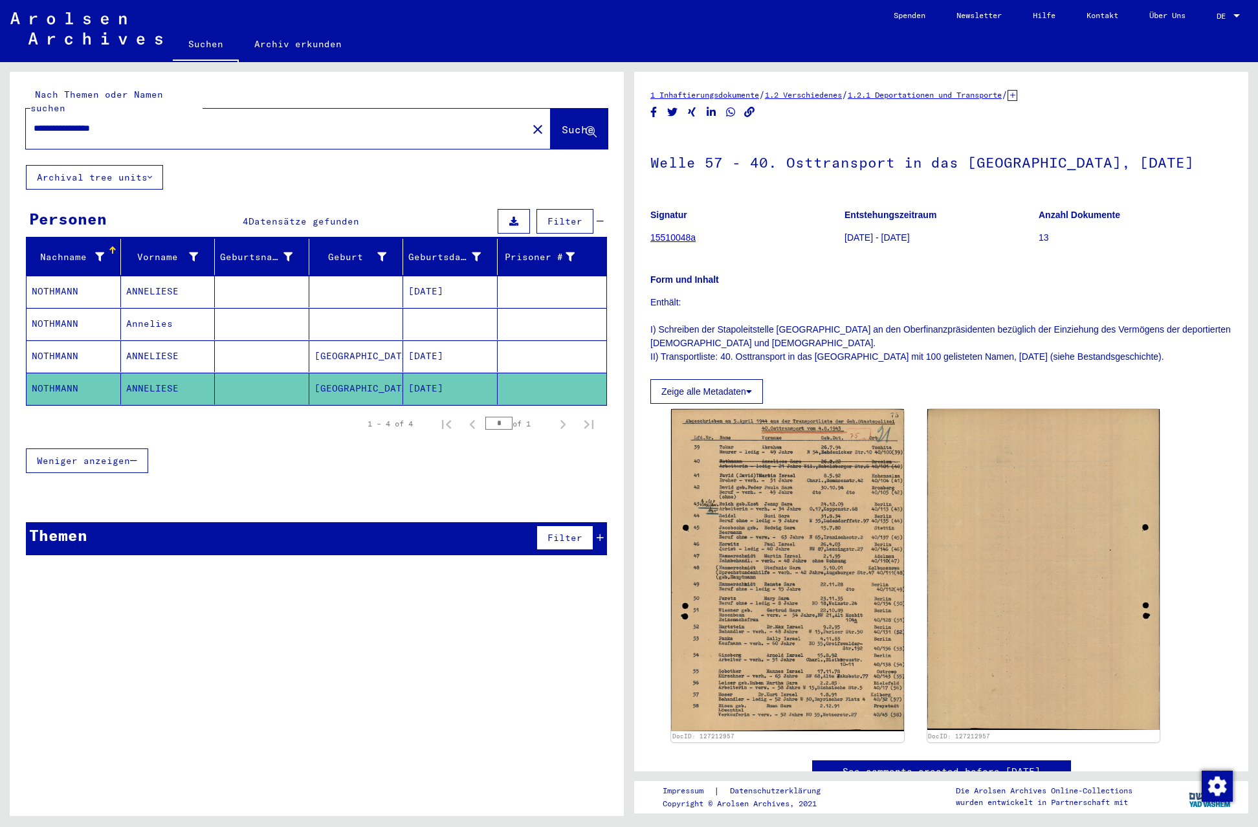
click at [1236, 14] on div at bounding box center [1236, 15] width 6 height 3
click at [1214, 21] on span "English" at bounding box center [1204, 22] width 32 height 10
click at [1238, 14] on div at bounding box center [1236, 15] width 6 height 3
click at [1214, 21] on span "English" at bounding box center [1204, 22] width 32 height 10
click at [1238, 15] on div at bounding box center [1236, 15] width 6 height 3
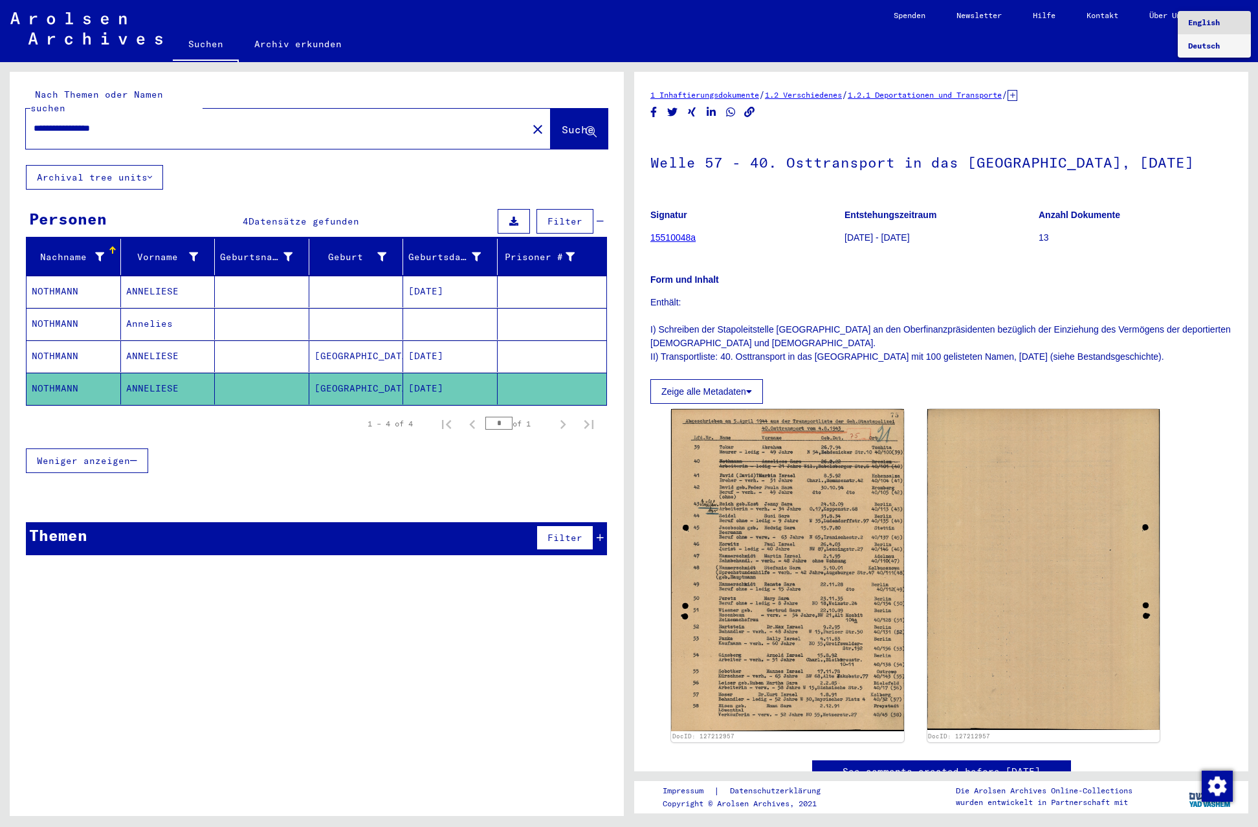
click at [1207, 45] on span "Deutsch" at bounding box center [1204, 46] width 32 height 10
click at [1236, 12] on div at bounding box center [1236, 16] width 12 height 9
click at [1219, 24] on span "English" at bounding box center [1204, 22] width 32 height 10
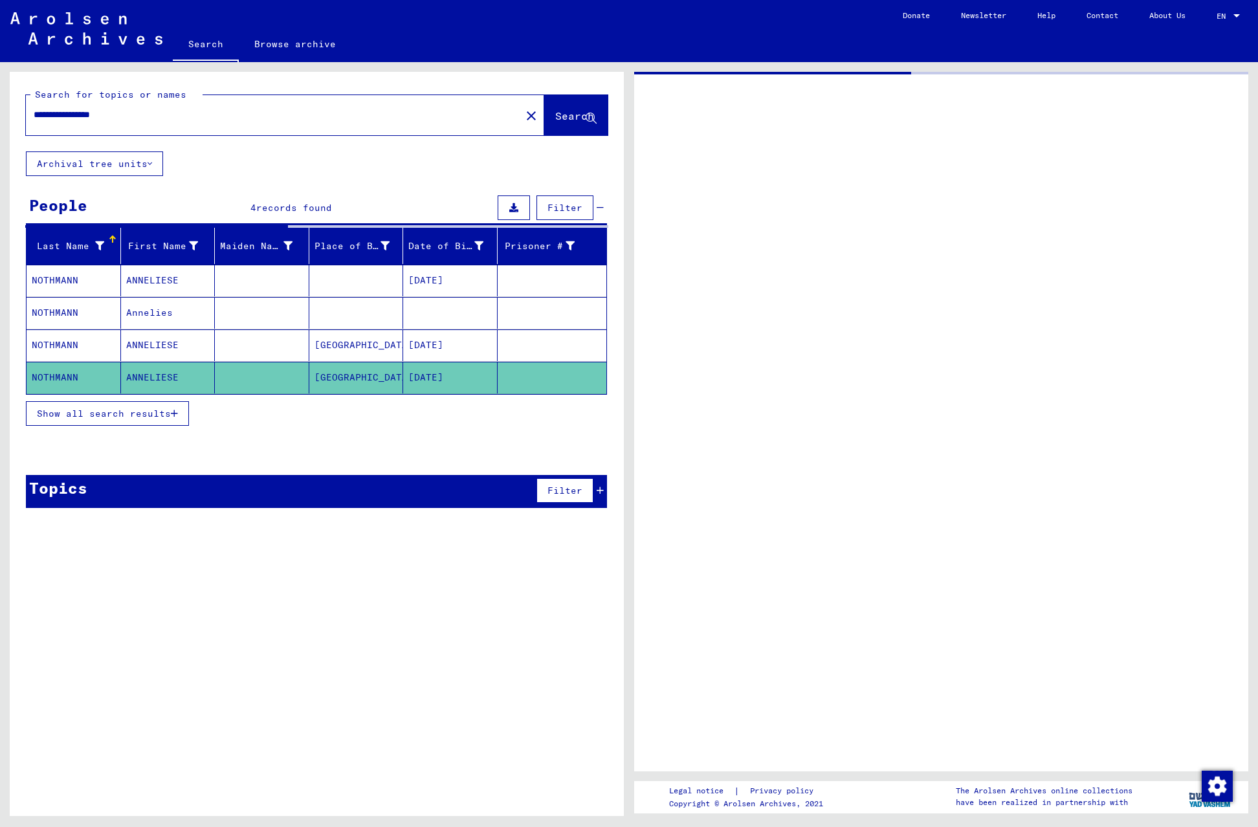
type input "*********"
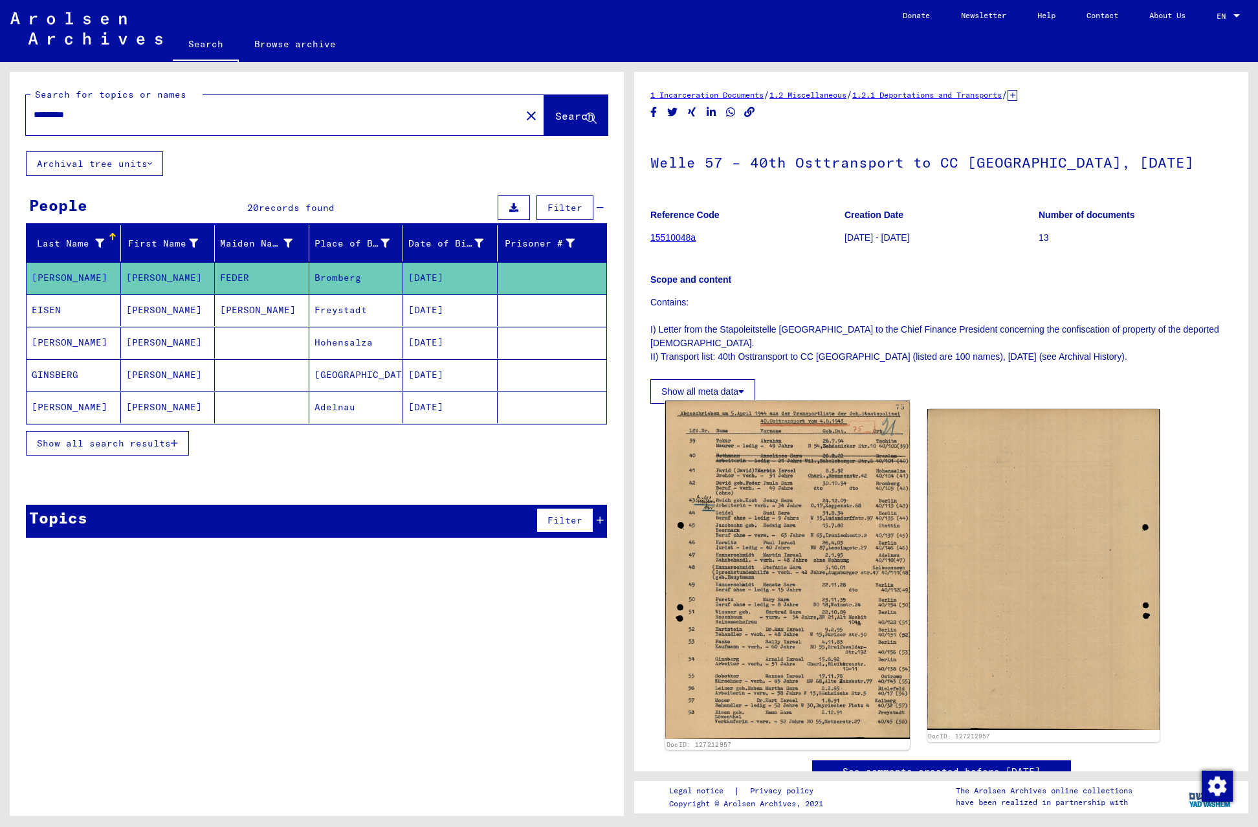
click at [792, 541] on img at bounding box center [787, 569] width 244 height 338
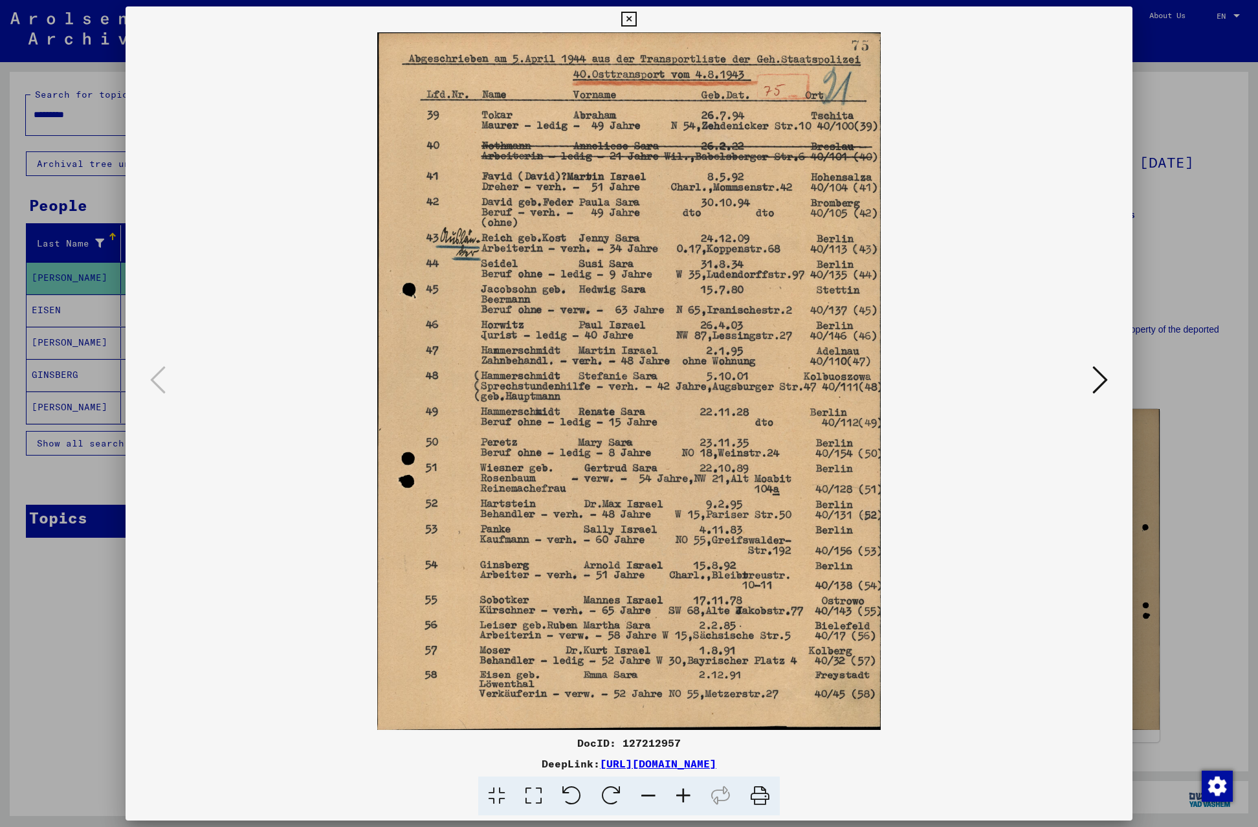
click at [636, 17] on icon at bounding box center [628, 20] width 15 height 16
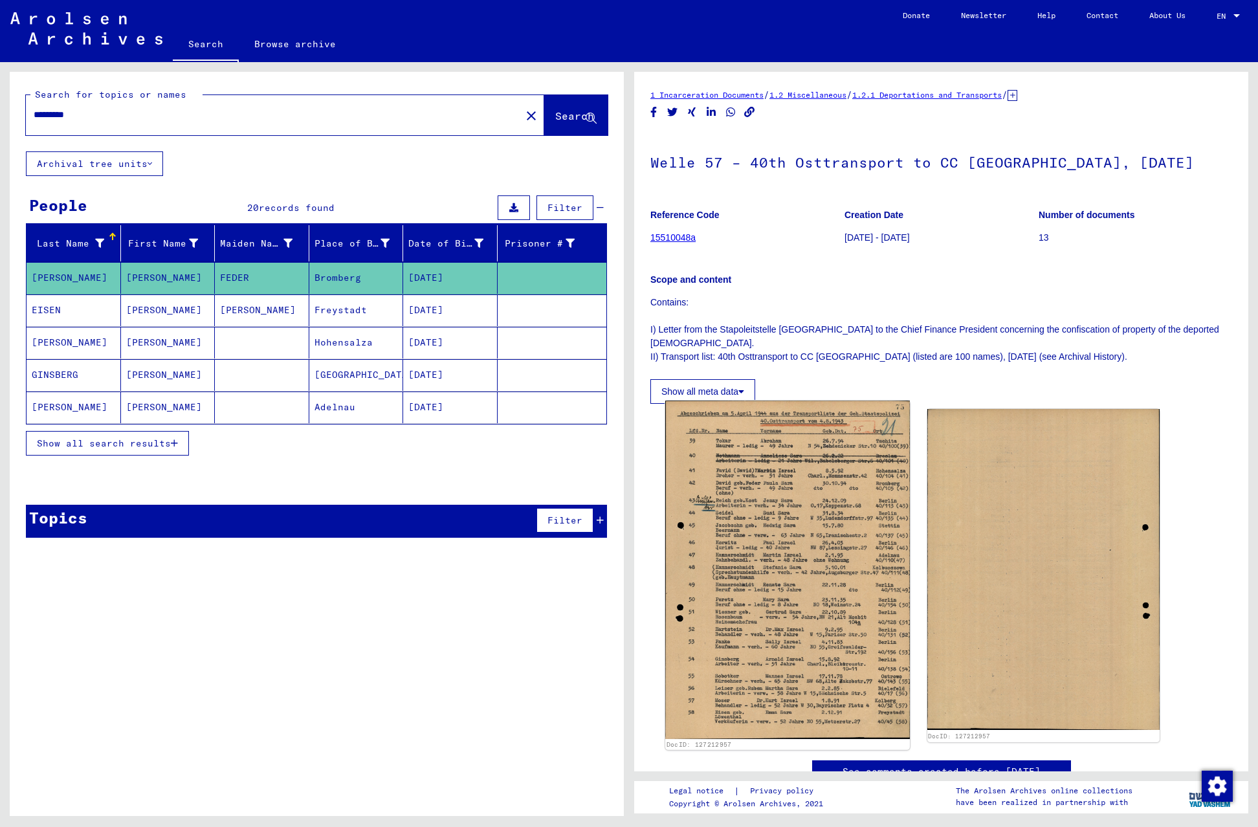
click at [789, 519] on img at bounding box center [787, 569] width 244 height 338
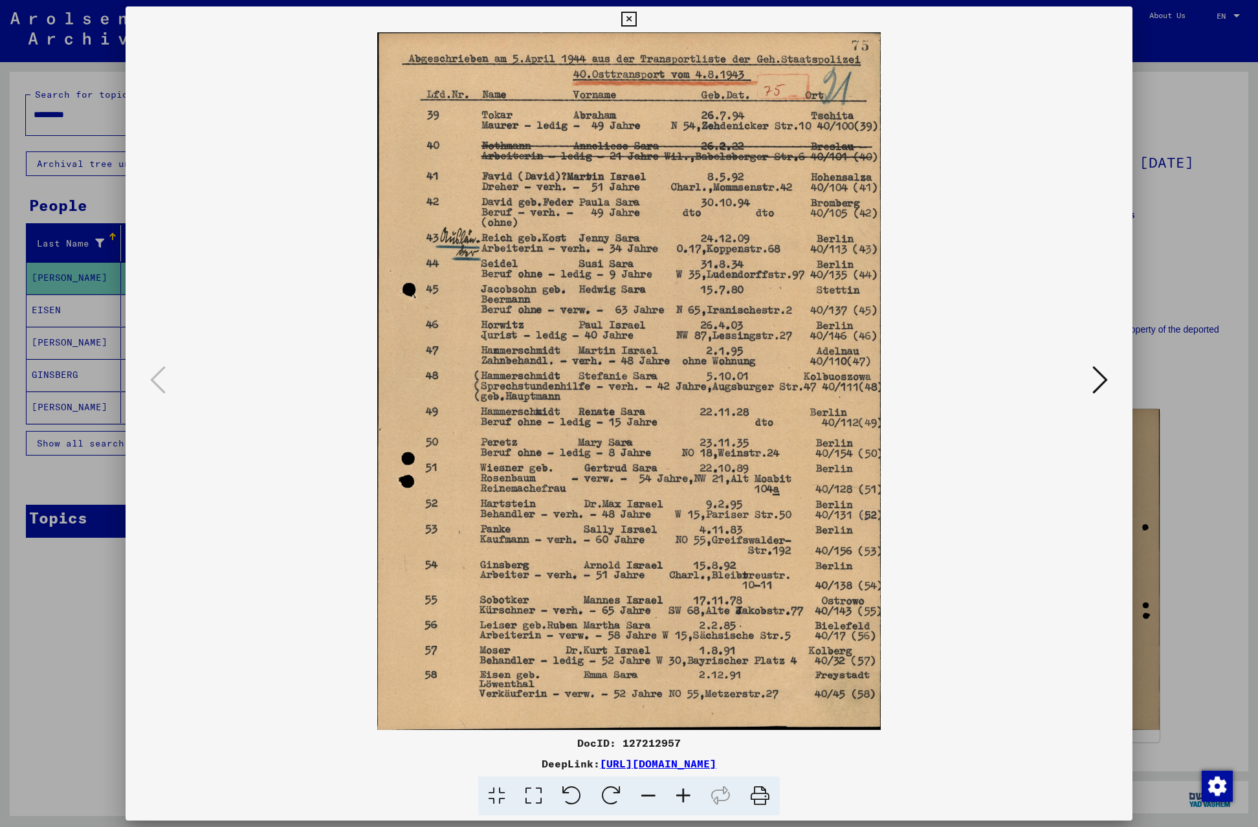
click at [579, 140] on img at bounding box center [628, 380] width 918 height 697
click at [258, 105] on img at bounding box center [628, 380] width 918 height 697
click at [636, 21] on icon at bounding box center [628, 20] width 15 height 16
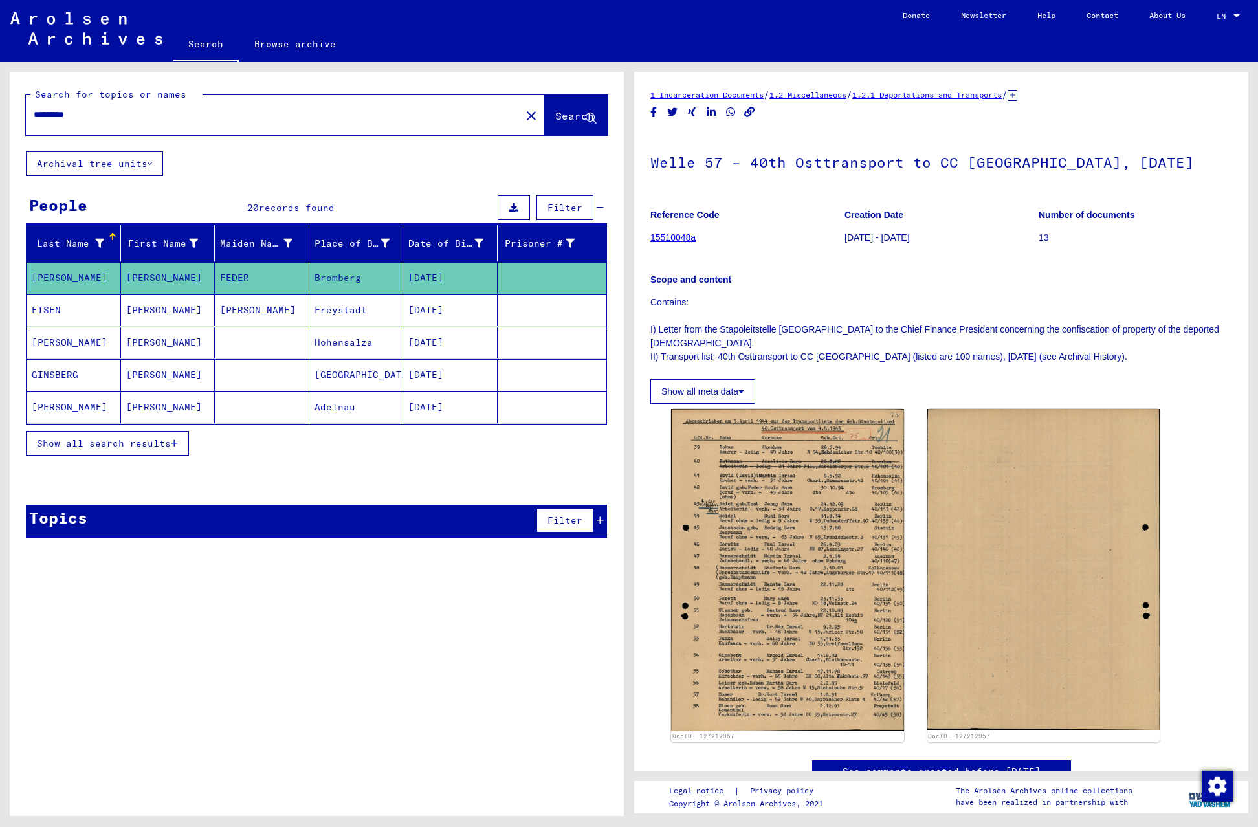
click at [675, 238] on link "15510048a" at bounding box center [672, 237] width 45 height 10
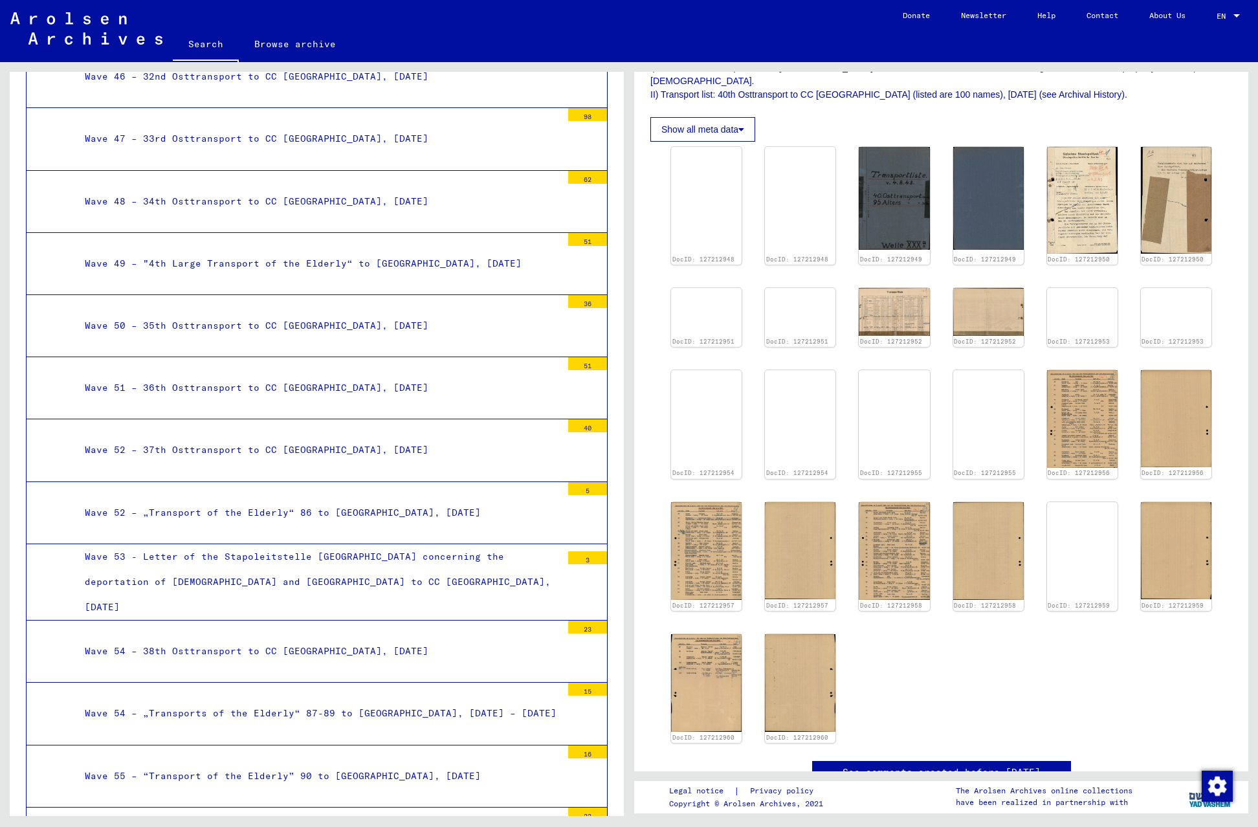
scroll to position [203, 0]
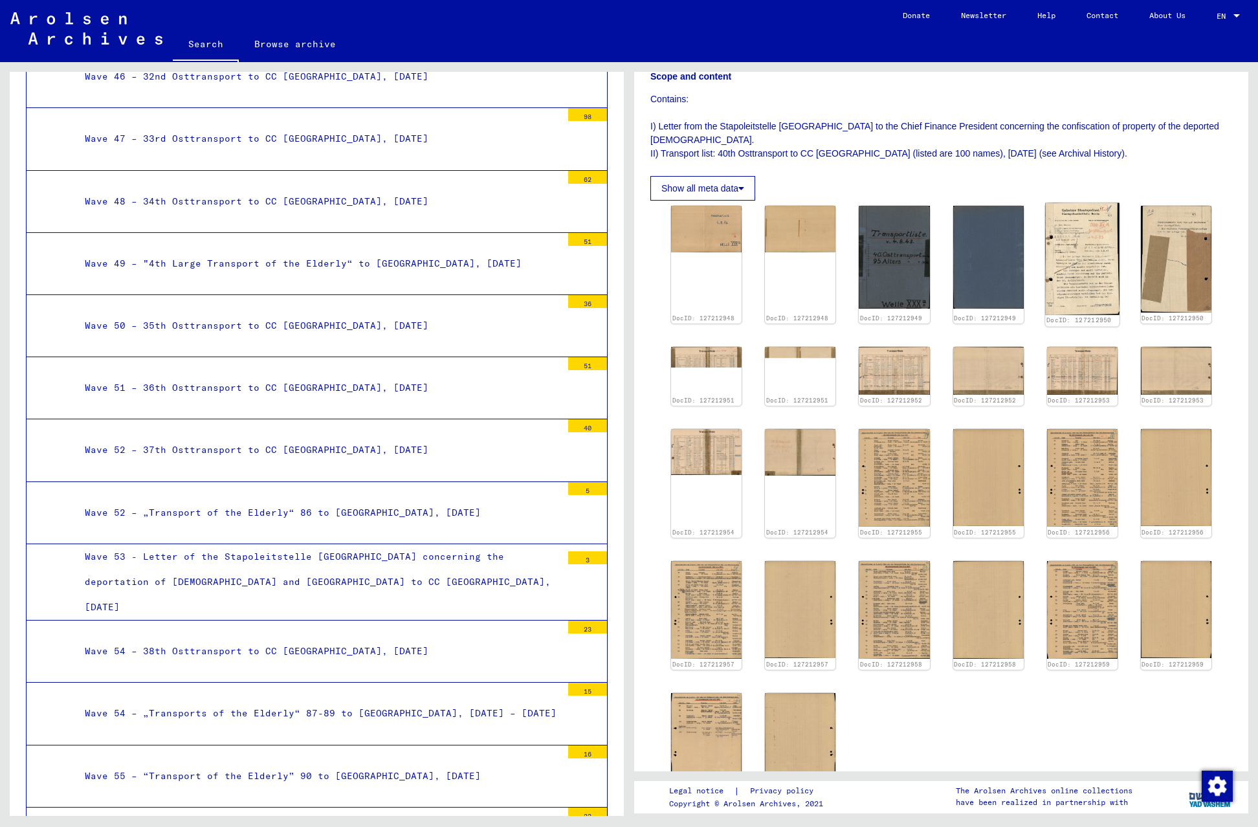
click at [1082, 261] on img at bounding box center [1082, 259] width 74 height 112
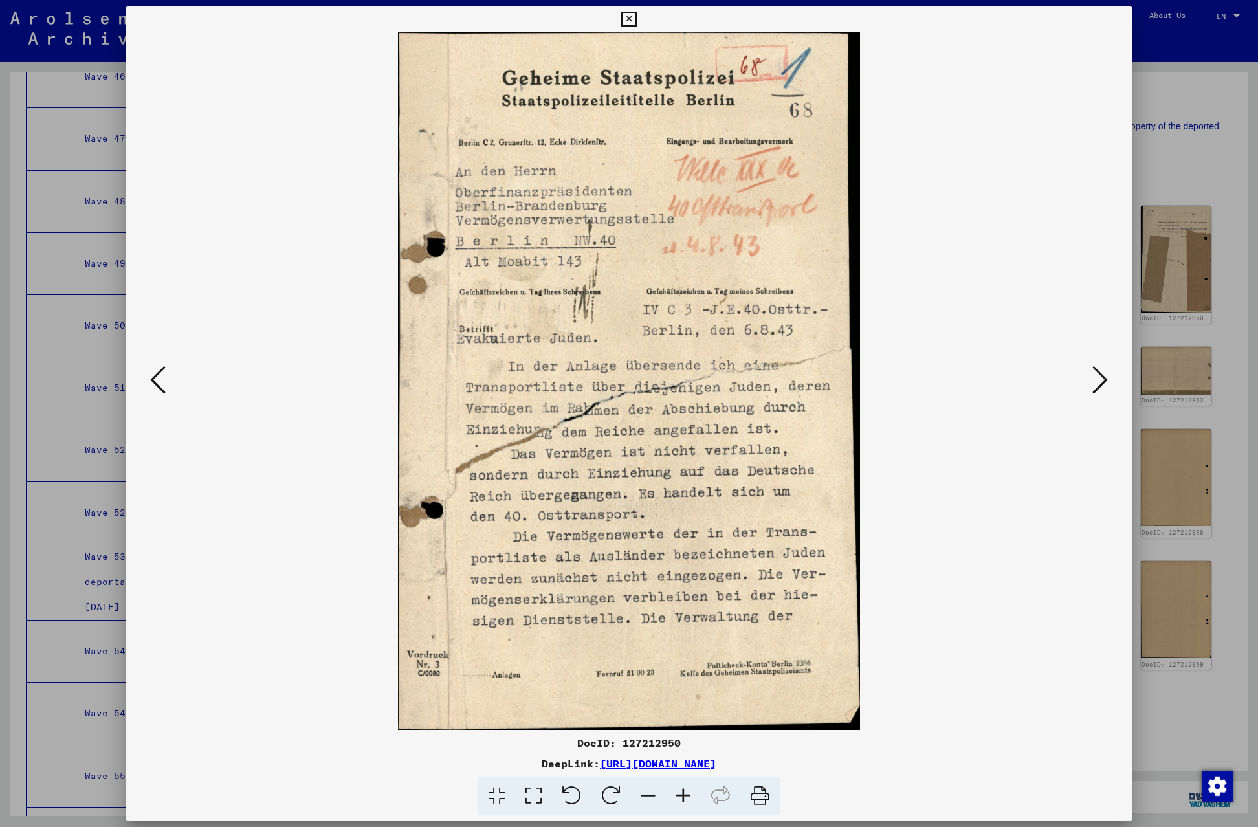
click at [636, 18] on icon at bounding box center [628, 20] width 15 height 16
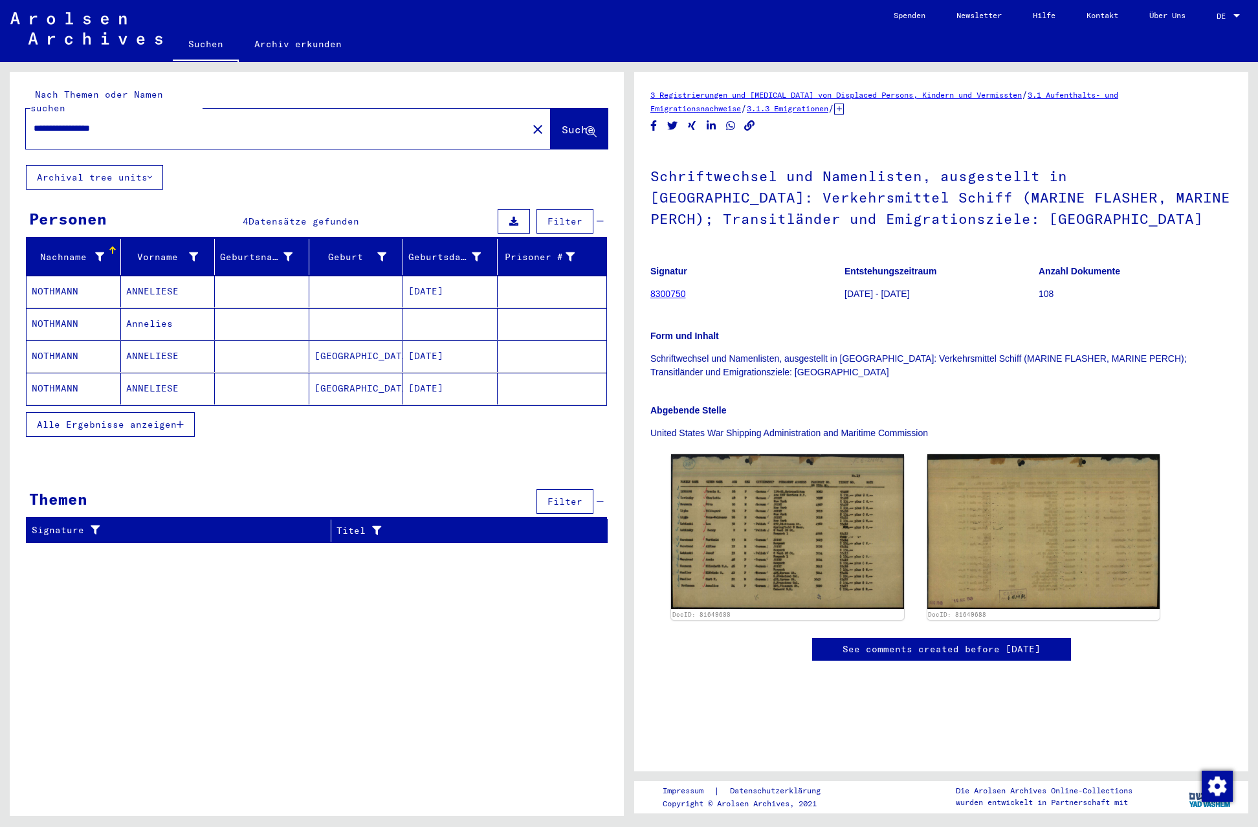
click at [44, 311] on mat-cell "NOTHMANN" at bounding box center [74, 324] width 94 height 32
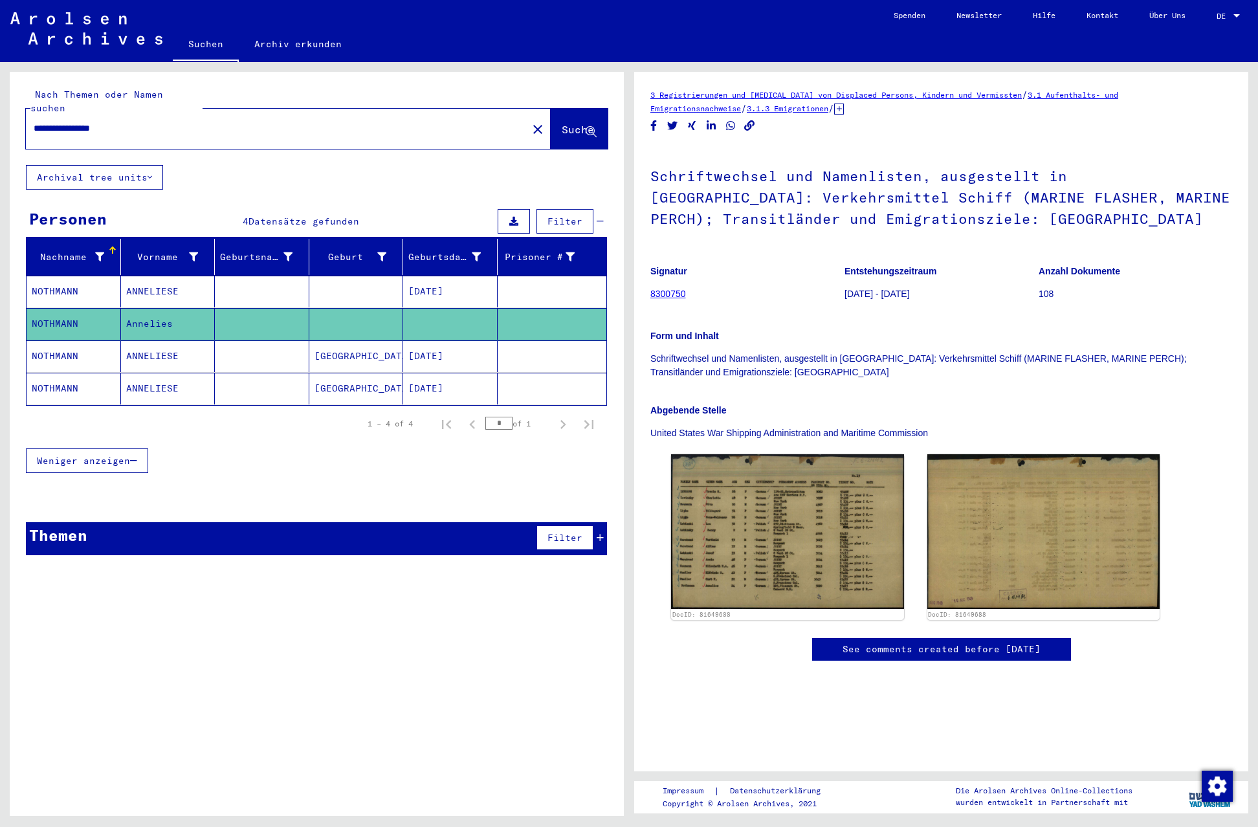
click at [54, 310] on mat-cell "NOTHMANN" at bounding box center [74, 324] width 94 height 32
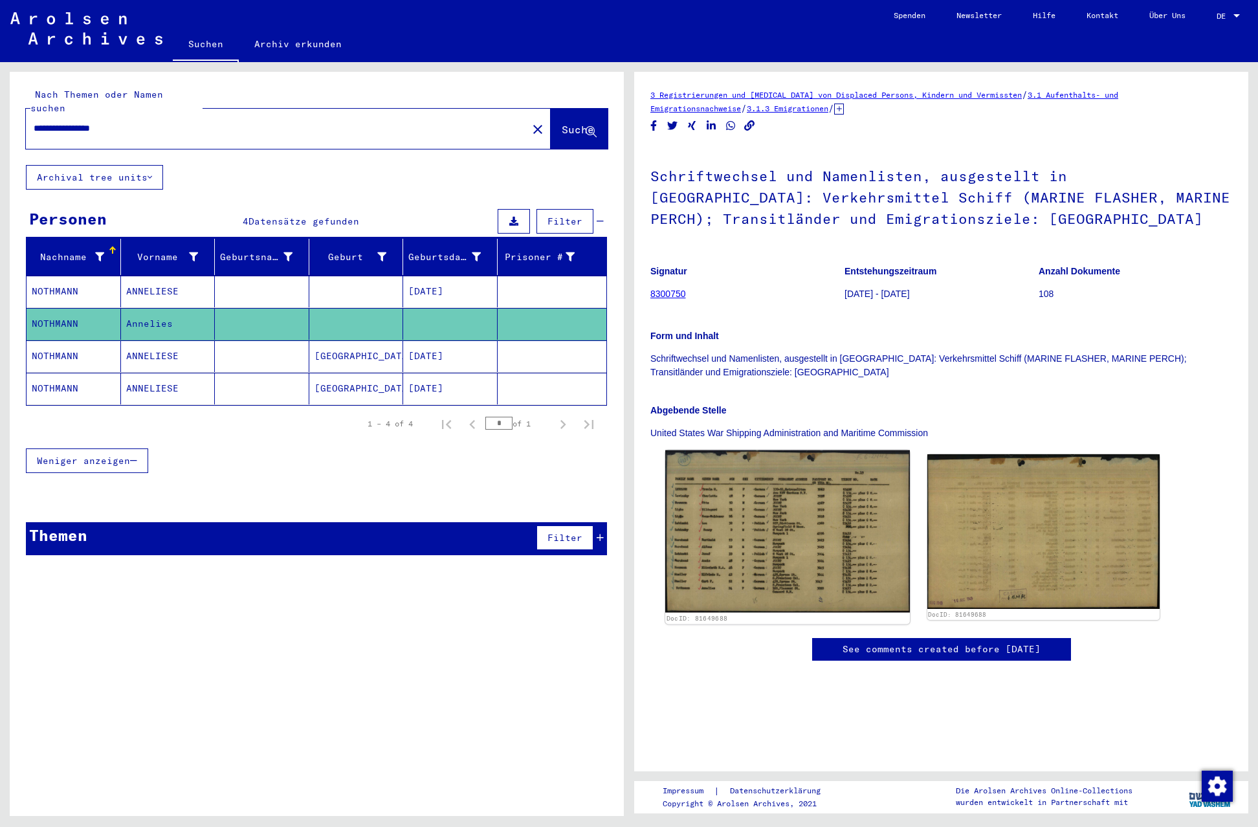
click at [766, 538] on img at bounding box center [787, 531] width 244 height 162
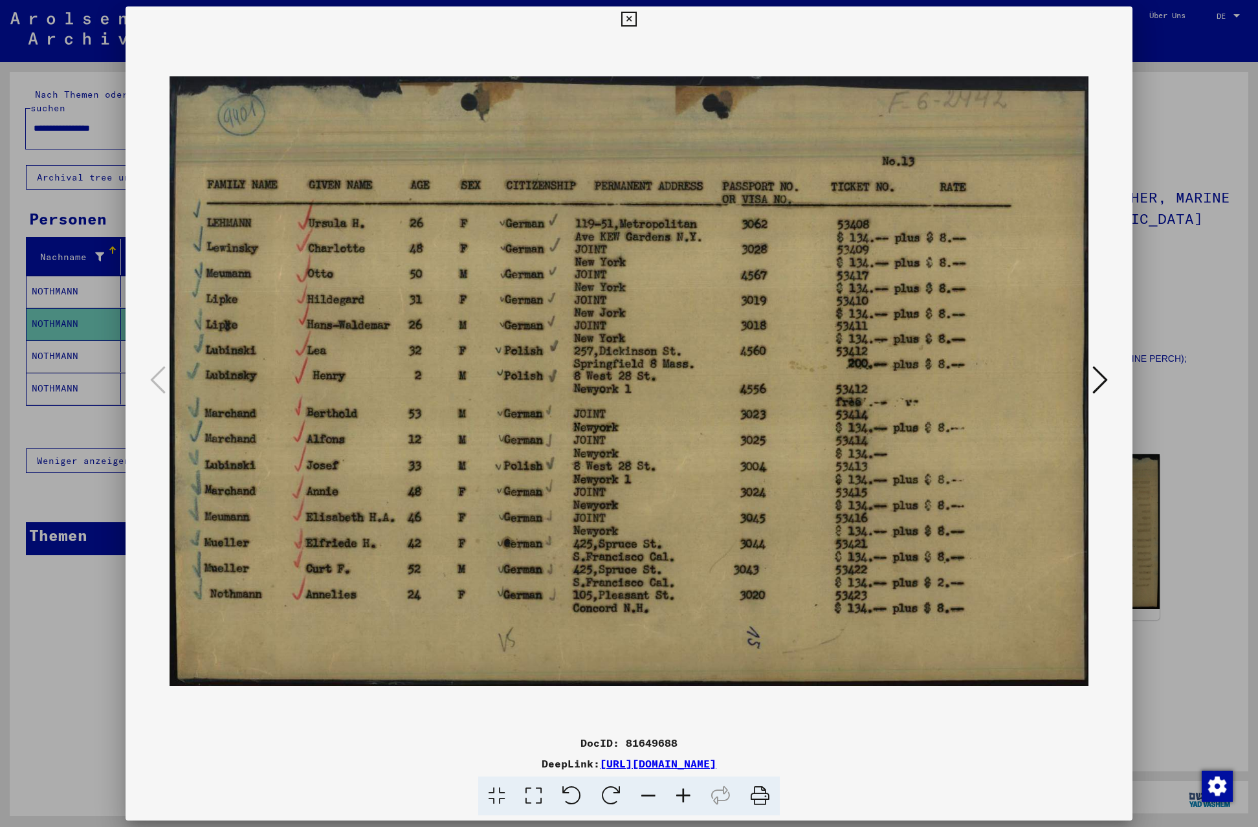
click at [636, 19] on icon at bounding box center [628, 20] width 15 height 16
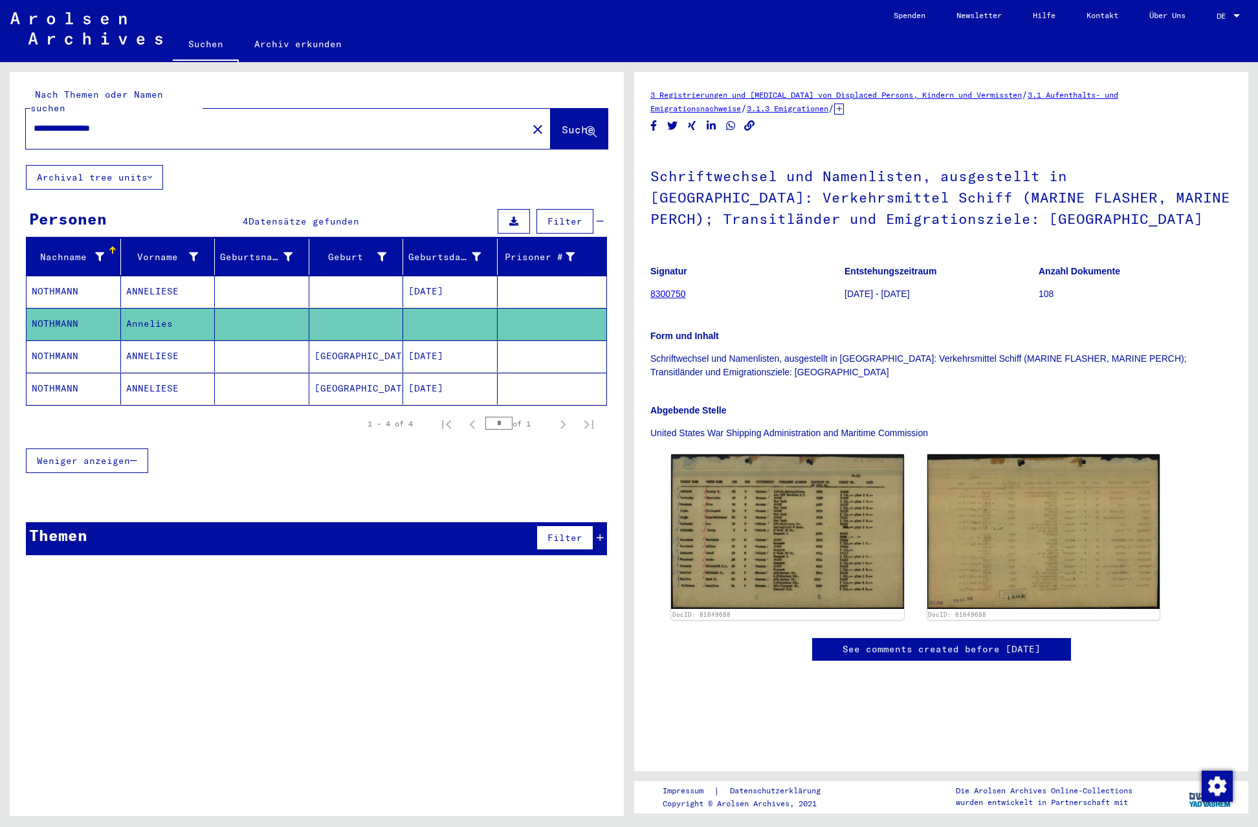
click at [67, 342] on mat-cell "NOTHMANN" at bounding box center [74, 356] width 94 height 32
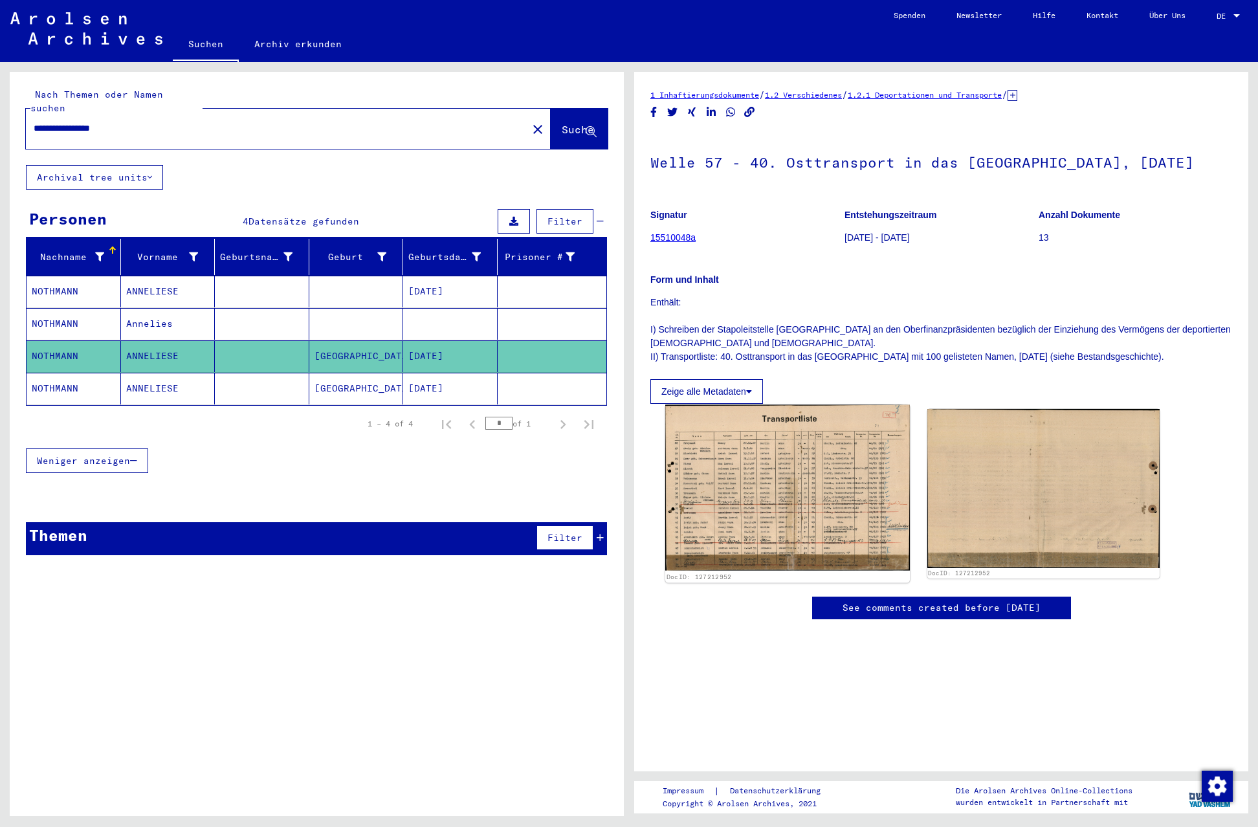
click at [810, 481] on img at bounding box center [787, 488] width 244 height 166
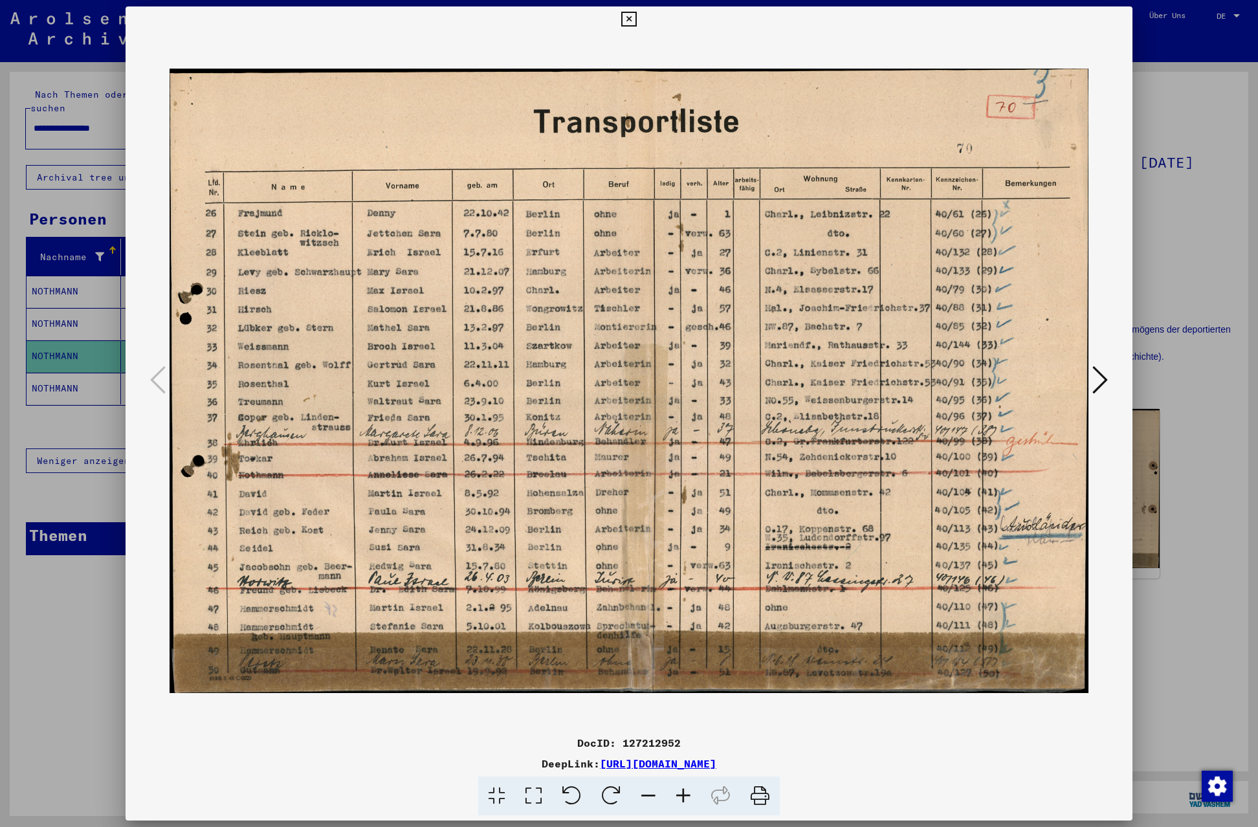
click at [636, 17] on icon at bounding box center [628, 20] width 15 height 16
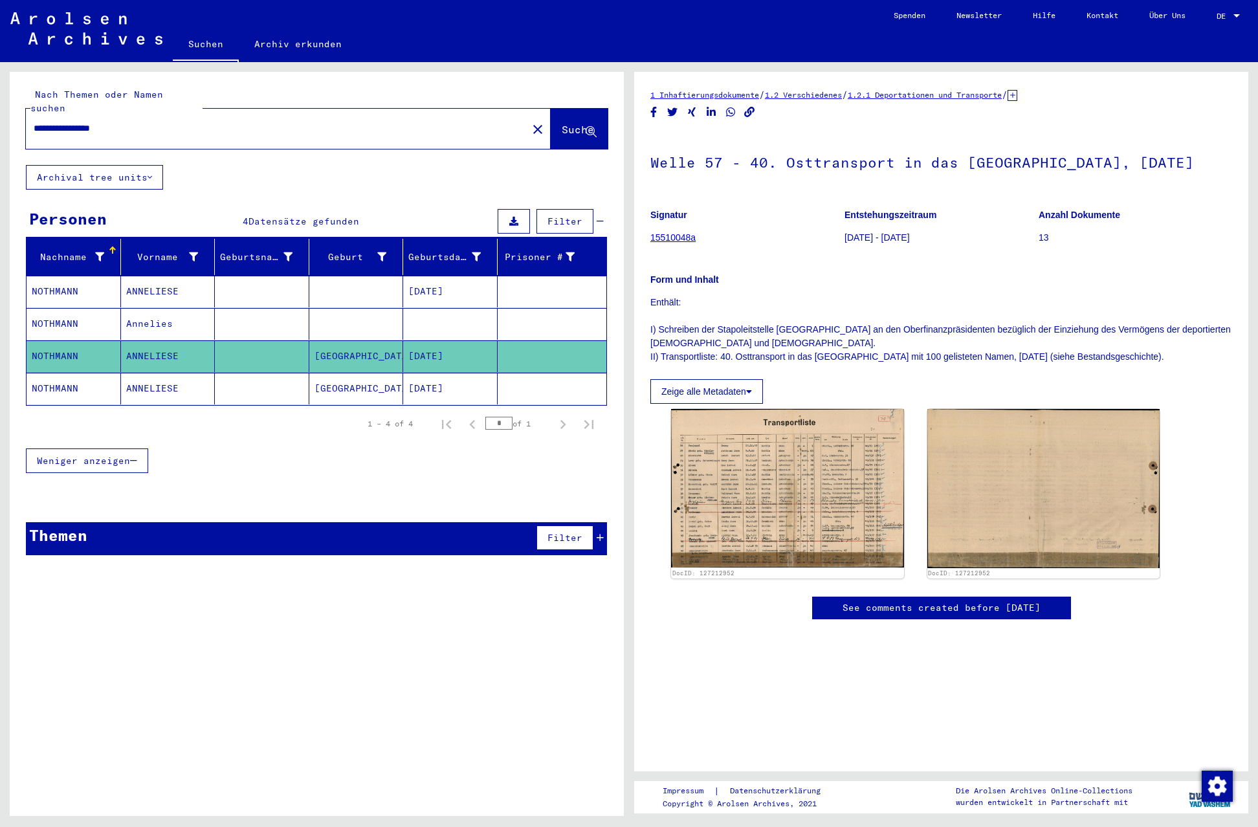
click at [60, 375] on mat-cell "NOTHMANN" at bounding box center [74, 389] width 94 height 32
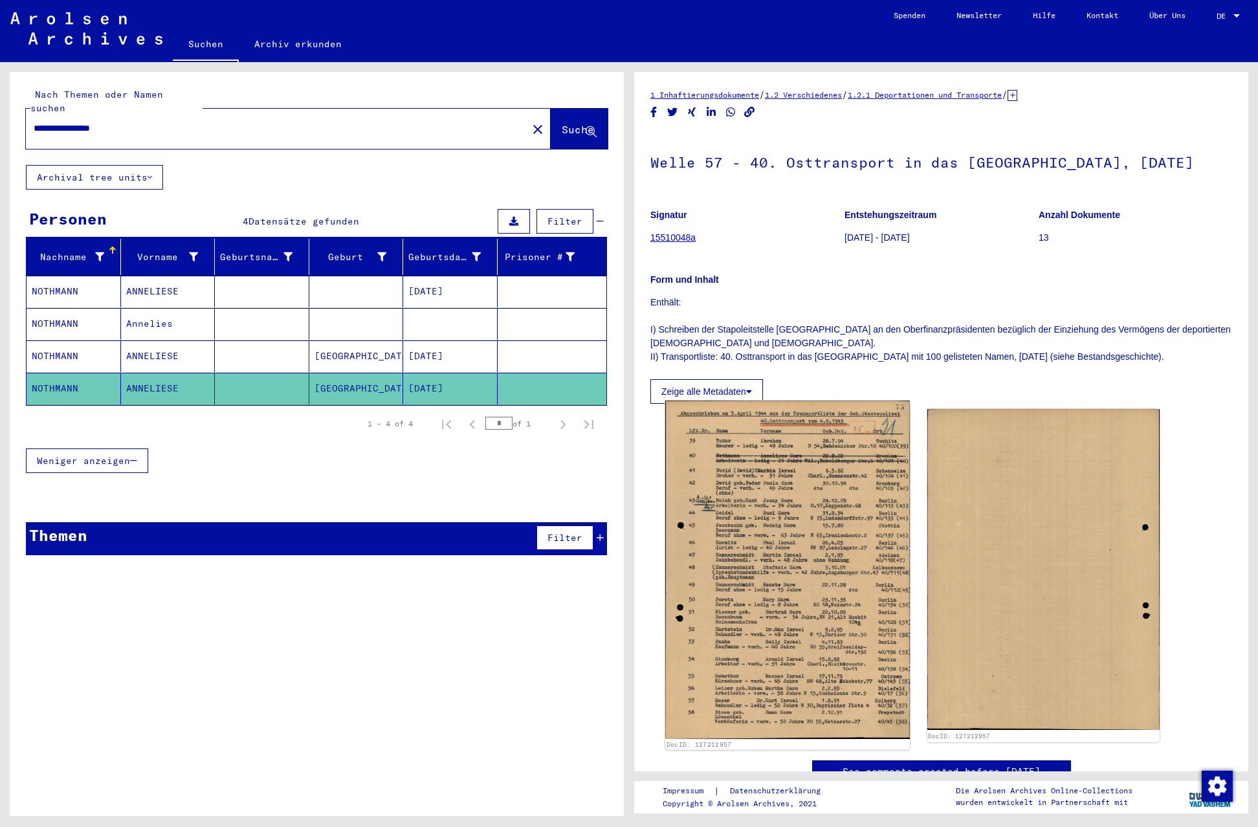
click at [766, 532] on img at bounding box center [787, 569] width 244 height 338
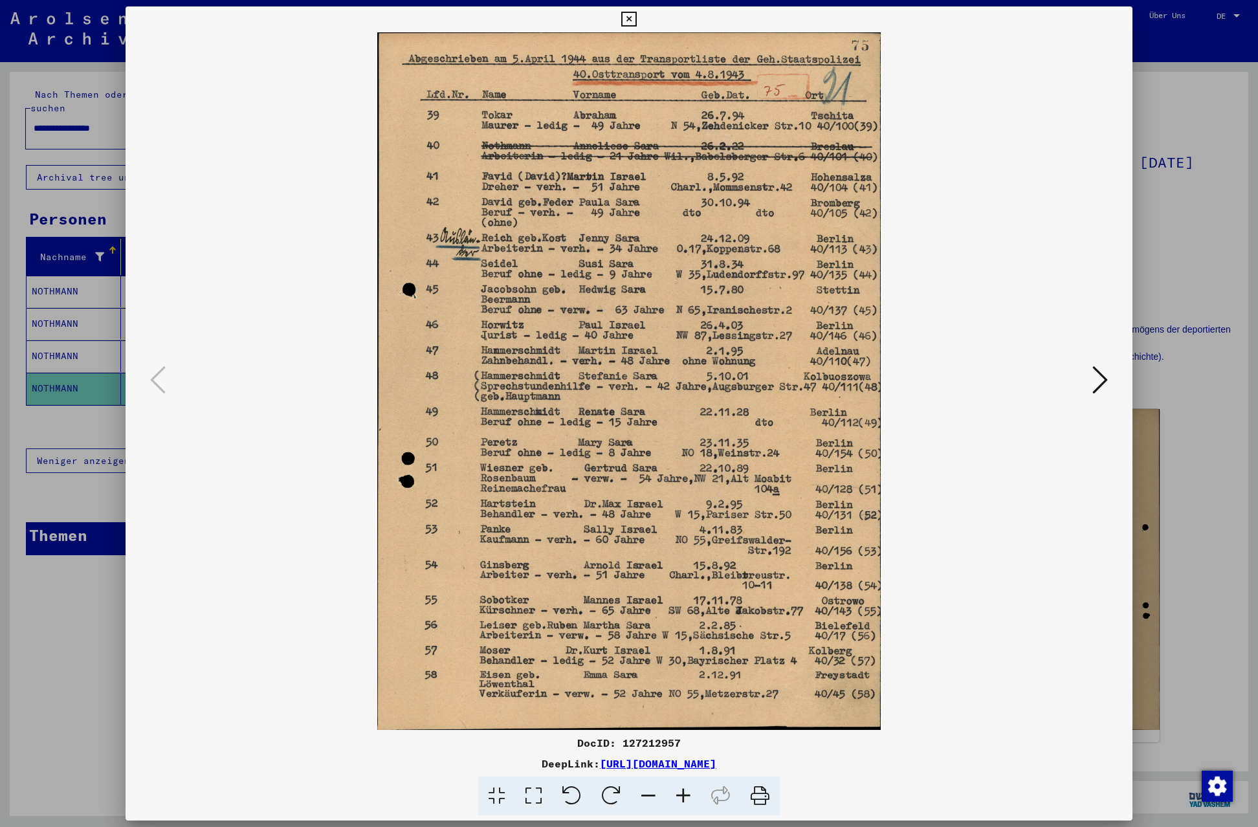
click at [636, 17] on icon at bounding box center [628, 20] width 15 height 16
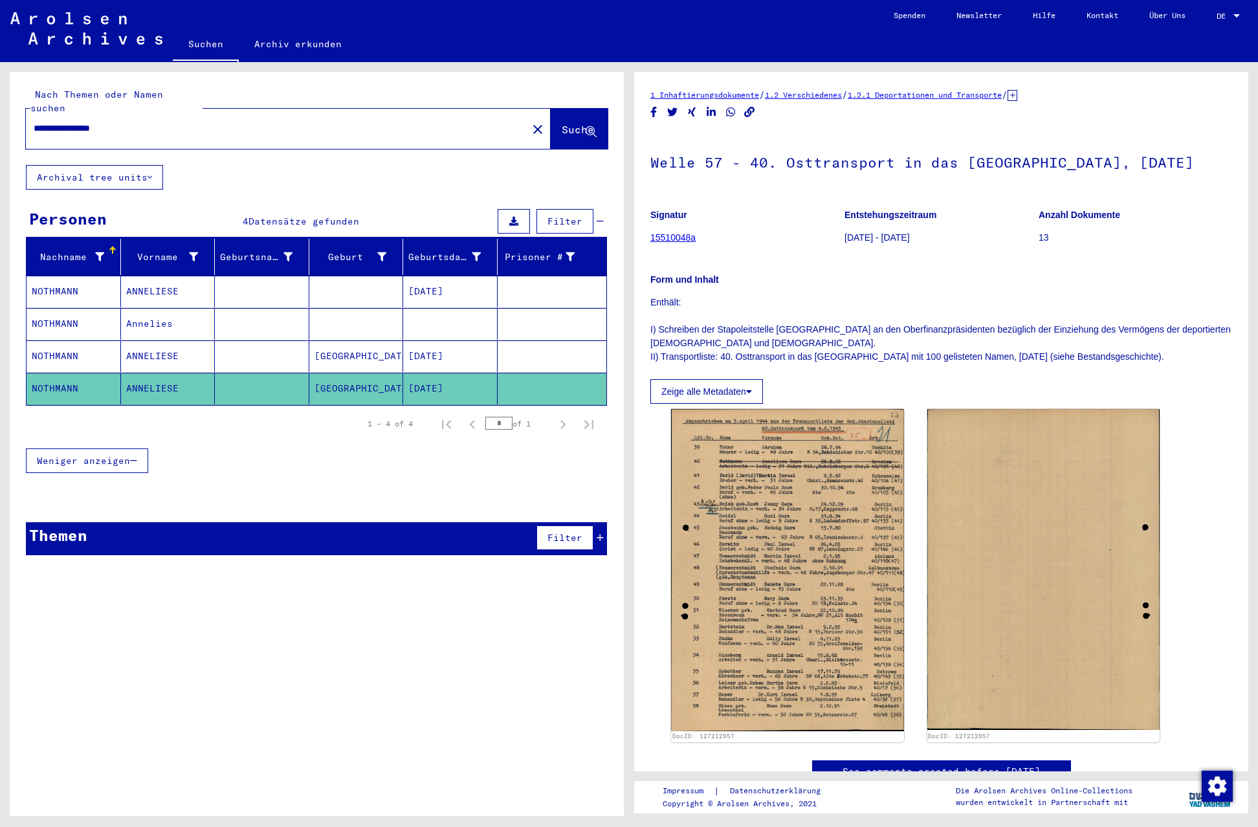
drag, startPoint x: 79, startPoint y: 115, endPoint x: 0, endPoint y: 113, distance: 78.9
click at [0, 113] on div "**********" at bounding box center [314, 439] width 629 height 754
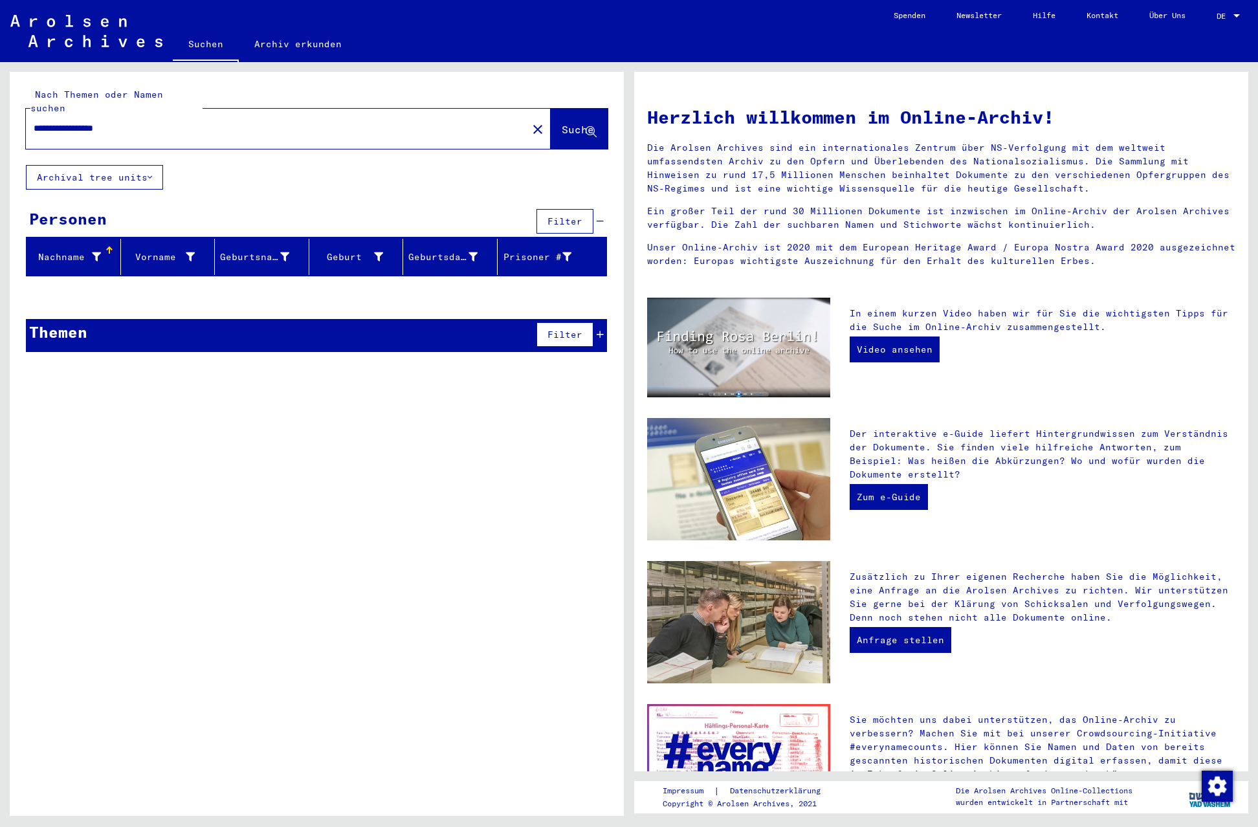
click at [152, 173] on icon at bounding box center [149, 177] width 5 height 9
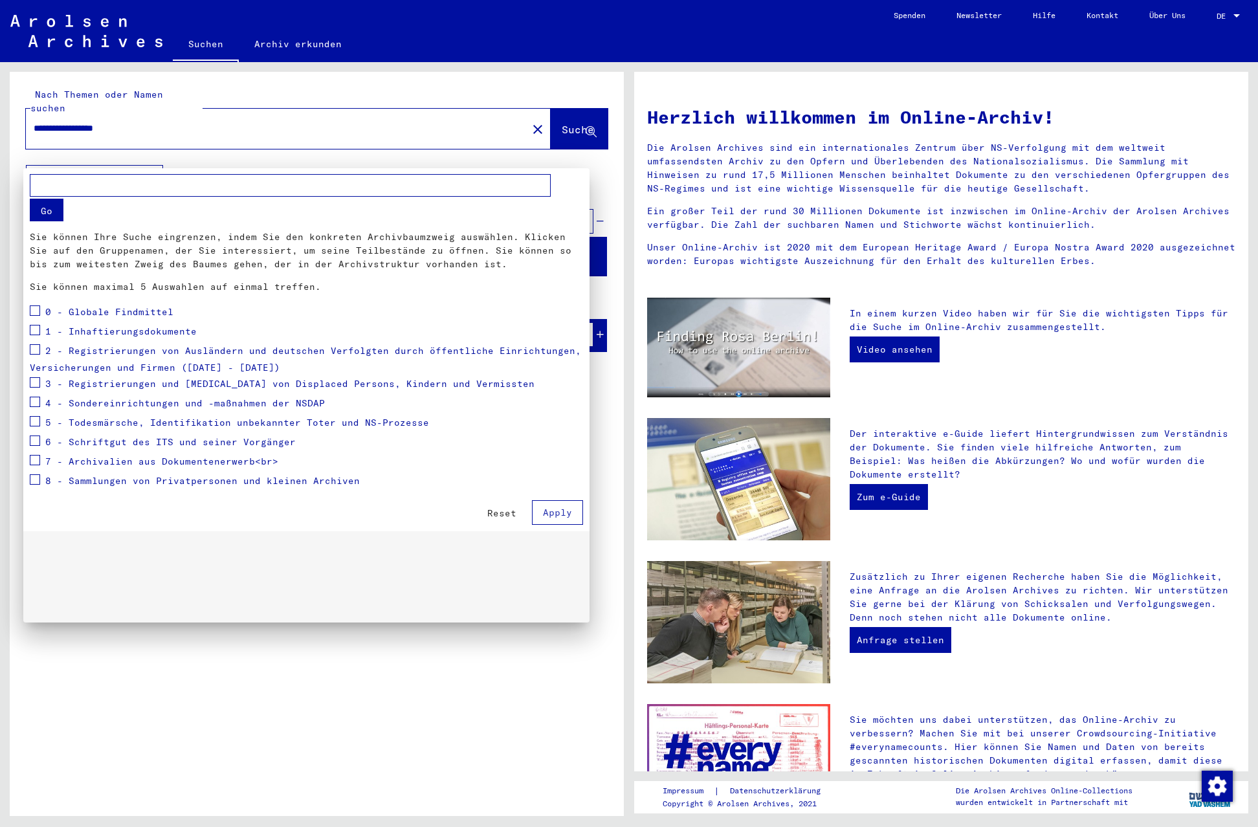
click at [36, 312] on span at bounding box center [35, 310] width 10 height 10
click at [35, 332] on span at bounding box center [35, 330] width 10 height 10
click at [32, 349] on span at bounding box center [35, 349] width 10 height 10
click at [34, 385] on span at bounding box center [35, 382] width 10 height 10
click at [35, 406] on span at bounding box center [35, 402] width 10 height 10
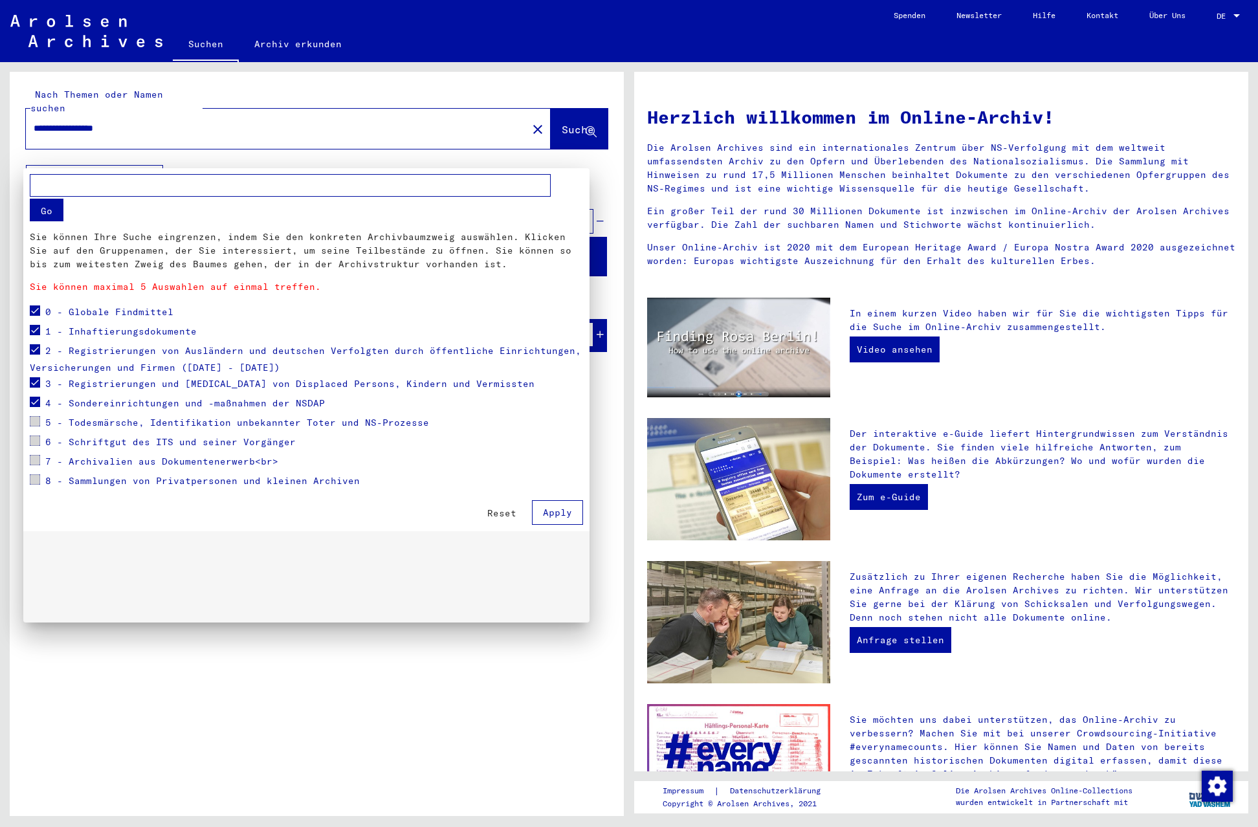
click at [36, 424] on span at bounding box center [35, 421] width 10 height 10
click at [34, 420] on span at bounding box center [35, 421] width 10 height 10
click at [37, 444] on span at bounding box center [35, 440] width 10 height 10
click at [35, 419] on span at bounding box center [35, 421] width 10 height 10
click at [552, 514] on span "Apply" at bounding box center [557, 513] width 29 height 12
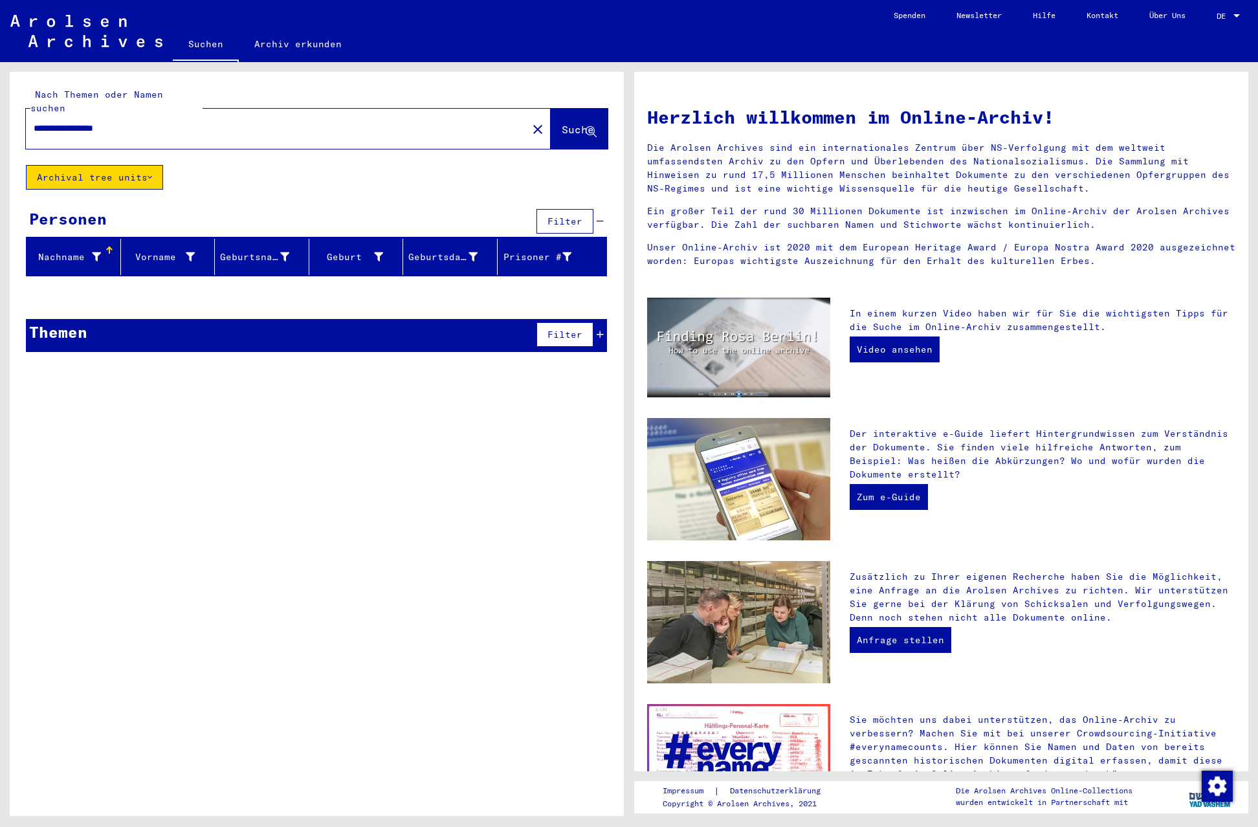
click at [151, 173] on icon at bounding box center [149, 177] width 5 height 9
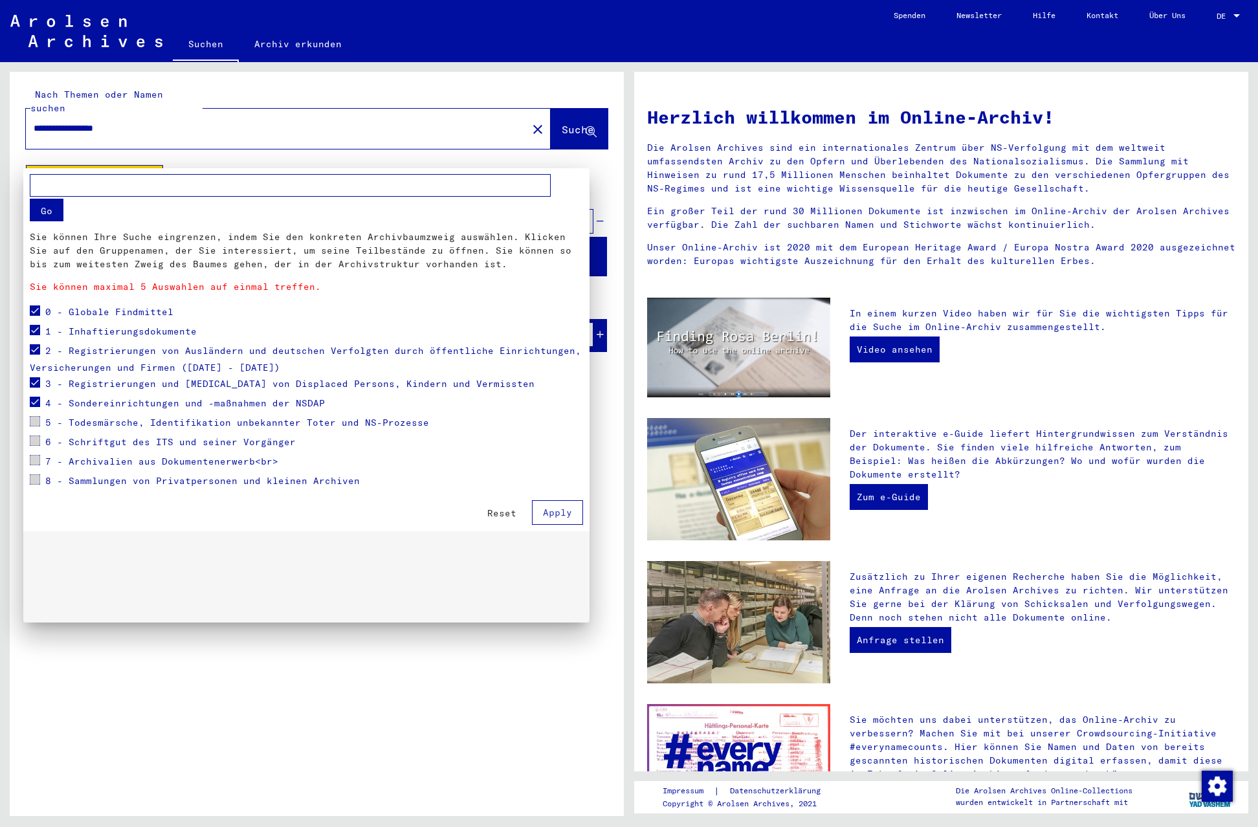
click at [38, 311] on span at bounding box center [35, 310] width 10 height 10
click at [37, 331] on span at bounding box center [35, 330] width 10 height 10
click at [38, 344] on span at bounding box center [35, 349] width 10 height 10
click at [32, 381] on span at bounding box center [35, 382] width 10 height 10
click at [34, 404] on span at bounding box center [35, 402] width 10 height 10
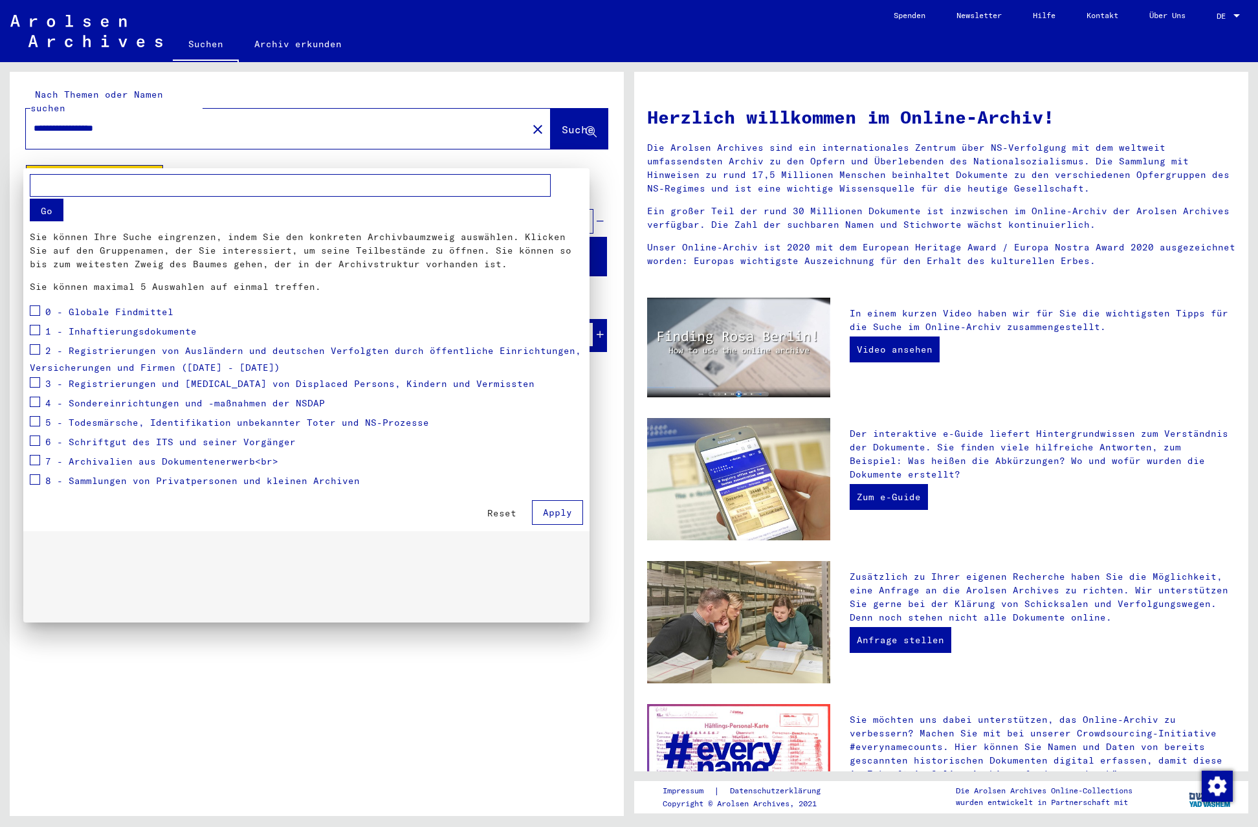
drag, startPoint x: 34, startPoint y: 419, endPoint x: 34, endPoint y: 428, distance: 9.1
click at [34, 420] on span at bounding box center [35, 421] width 10 height 10
click at [35, 442] on span at bounding box center [35, 440] width 10 height 10
drag, startPoint x: 33, startPoint y: 460, endPoint x: 60, endPoint y: 534, distance: 79.2
click at [33, 461] on span at bounding box center [35, 460] width 10 height 10
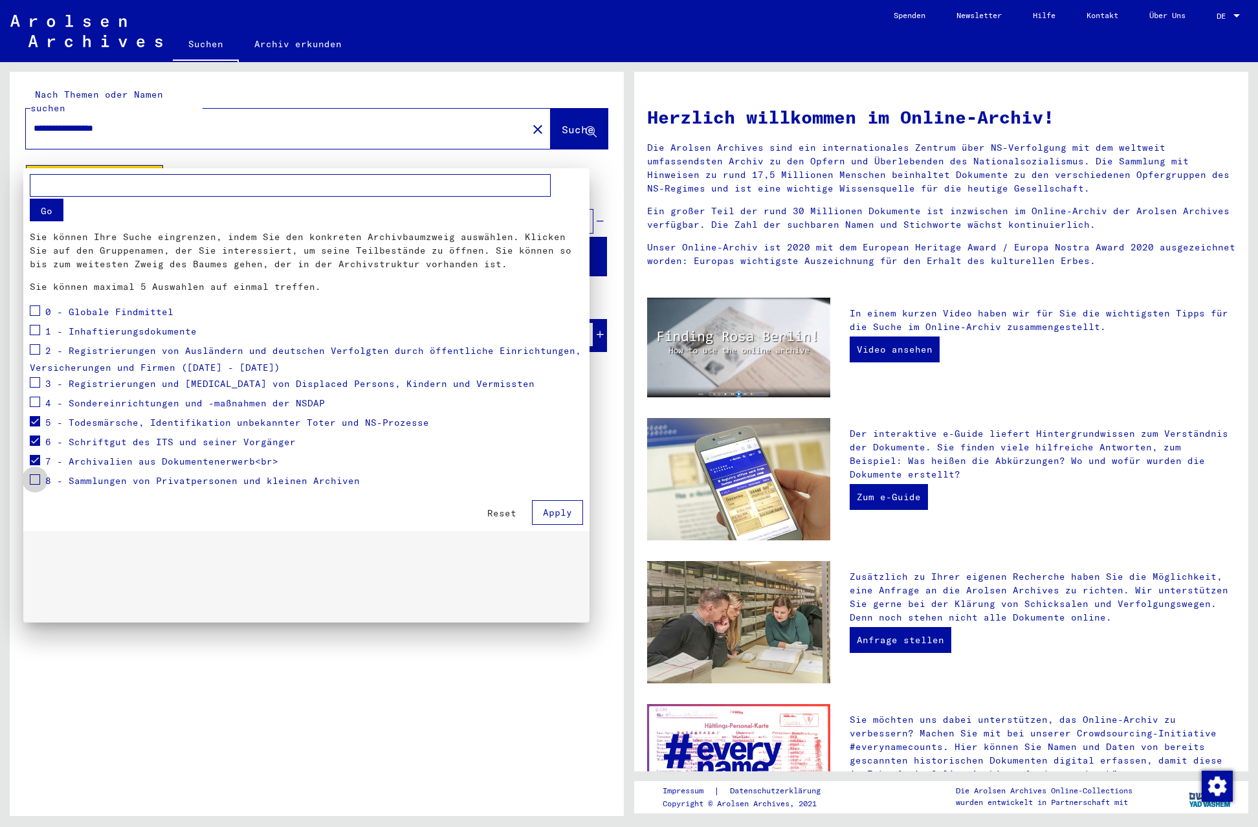
click at [34, 477] on span at bounding box center [35, 479] width 10 height 10
click at [552, 511] on span "Apply" at bounding box center [557, 513] width 29 height 12
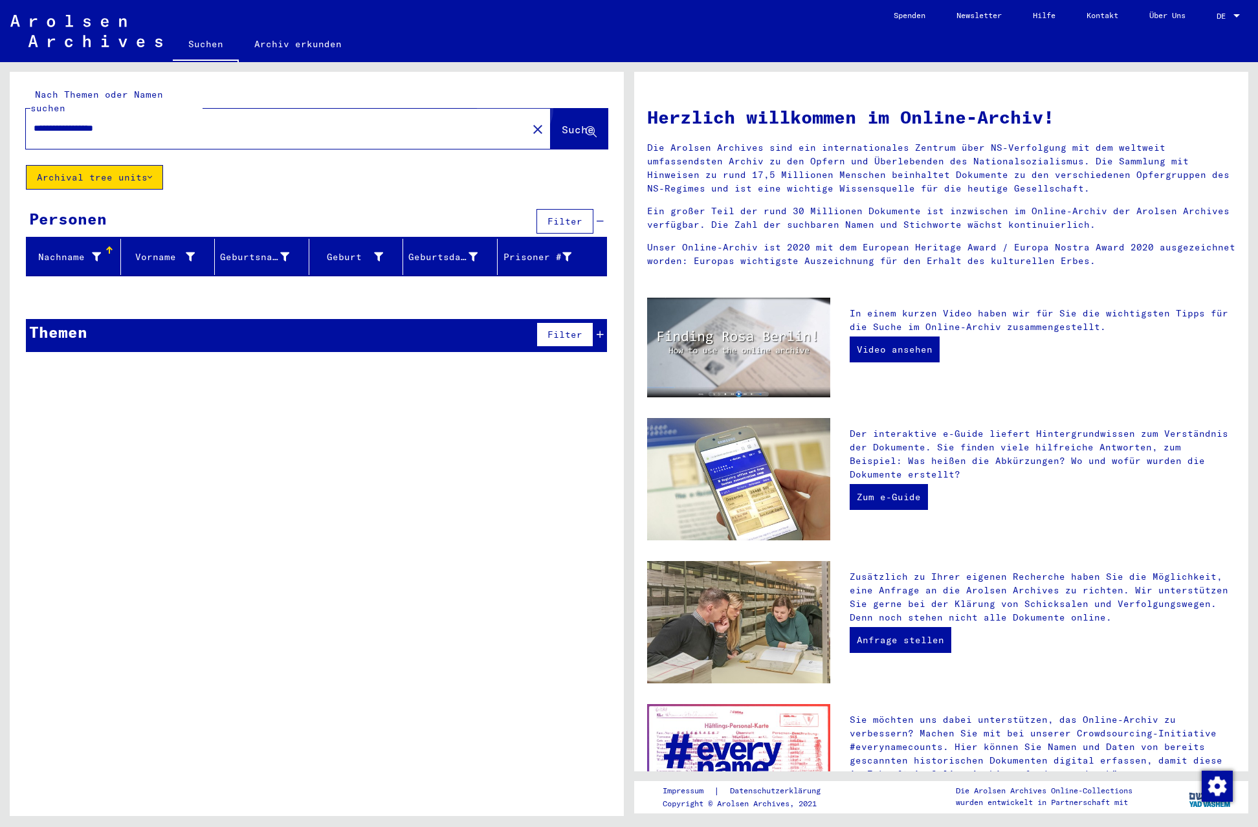
click at [562, 123] on span "Suche" at bounding box center [578, 129] width 32 height 13
click at [149, 173] on icon at bounding box center [149, 177] width 5 height 9
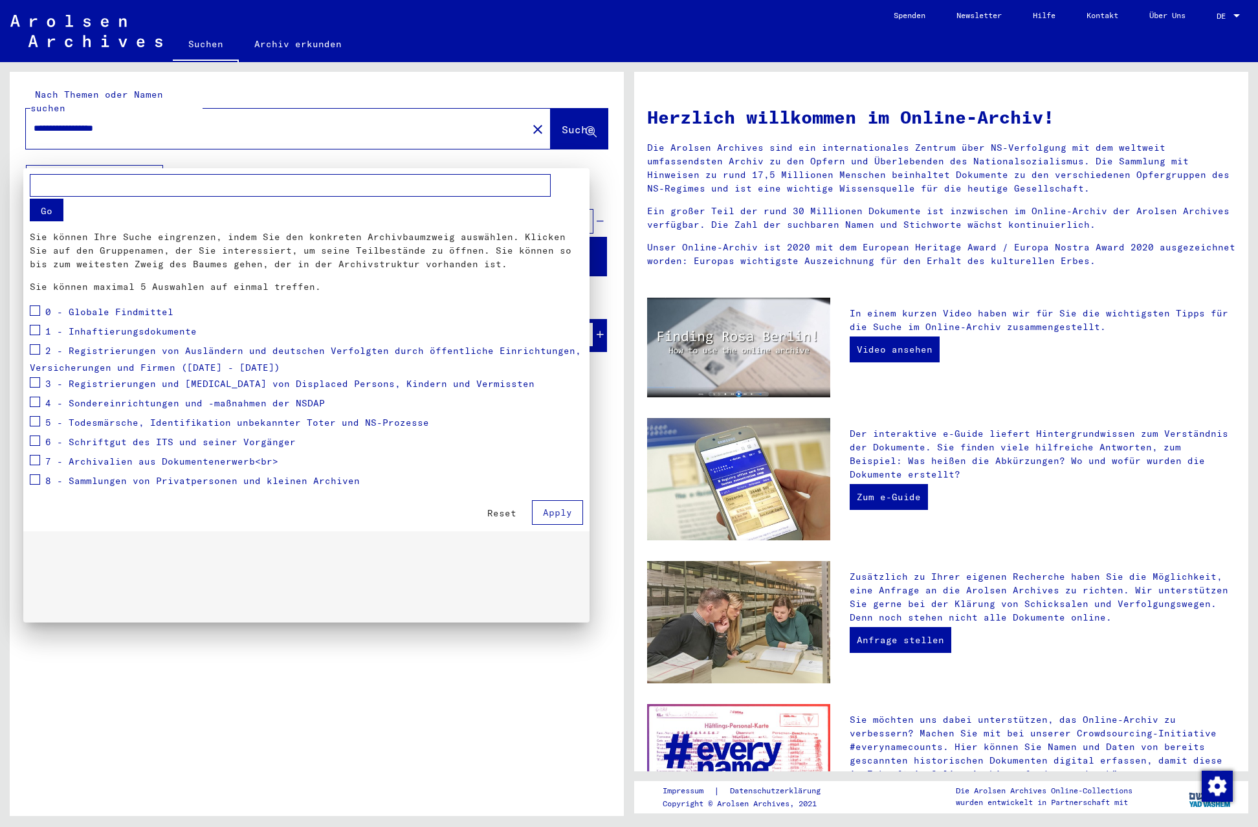
click at [1238, 17] on div at bounding box center [629, 413] width 1258 height 827
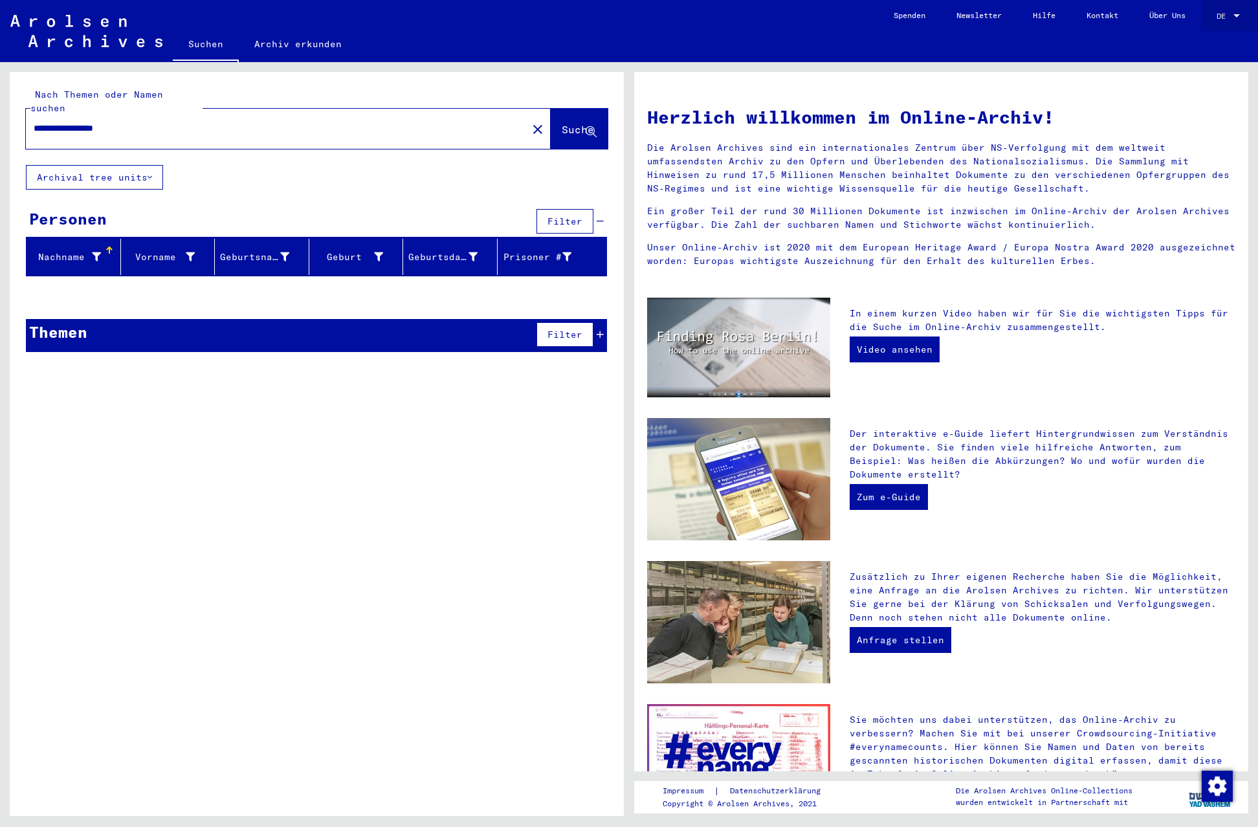
click at [1237, 16] on div at bounding box center [1236, 15] width 6 height 3
click at [1208, 43] on span "Deutsch" at bounding box center [1204, 46] width 32 height 10
click at [1237, 12] on div at bounding box center [1236, 16] width 12 height 9
click at [1217, 21] on span "English" at bounding box center [1204, 22] width 32 height 10
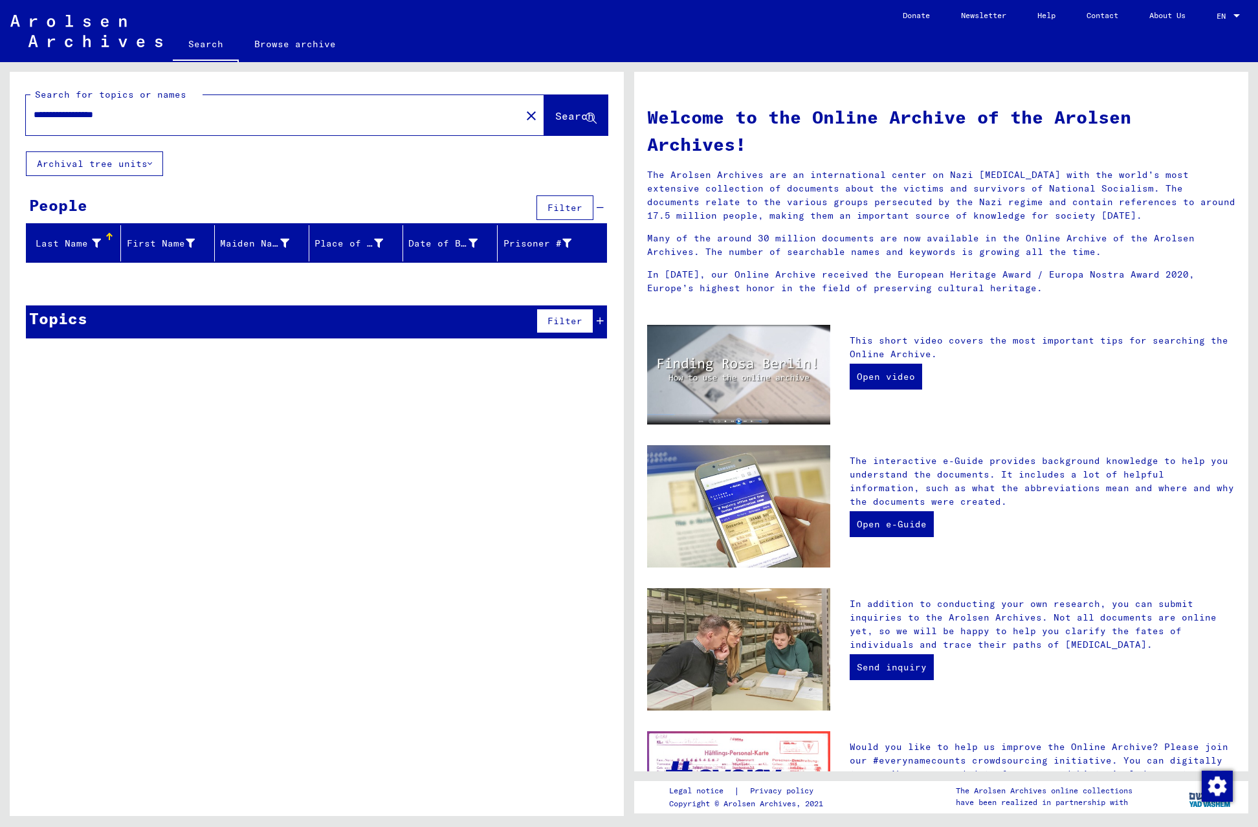
click at [154, 162] on button "Archival tree units" at bounding box center [94, 163] width 137 height 25
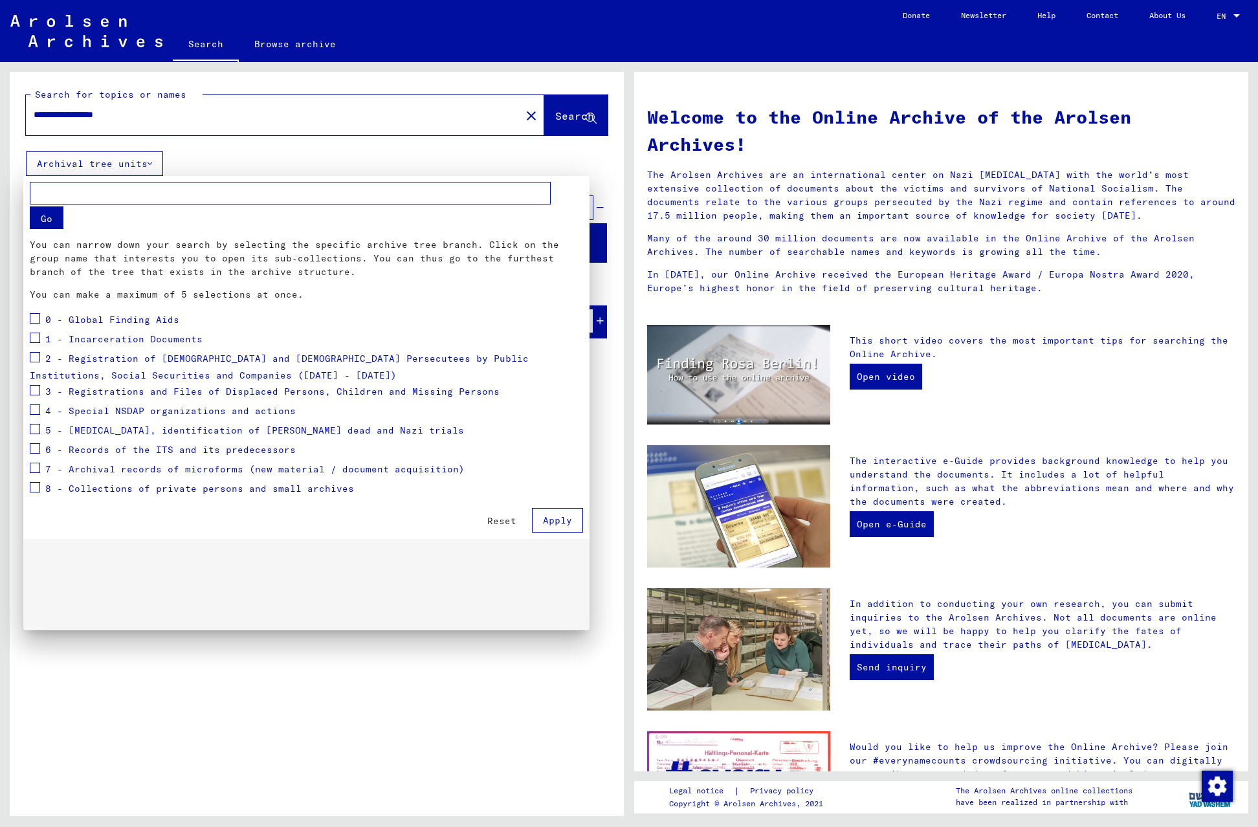
click at [293, 159] on div at bounding box center [629, 413] width 1258 height 827
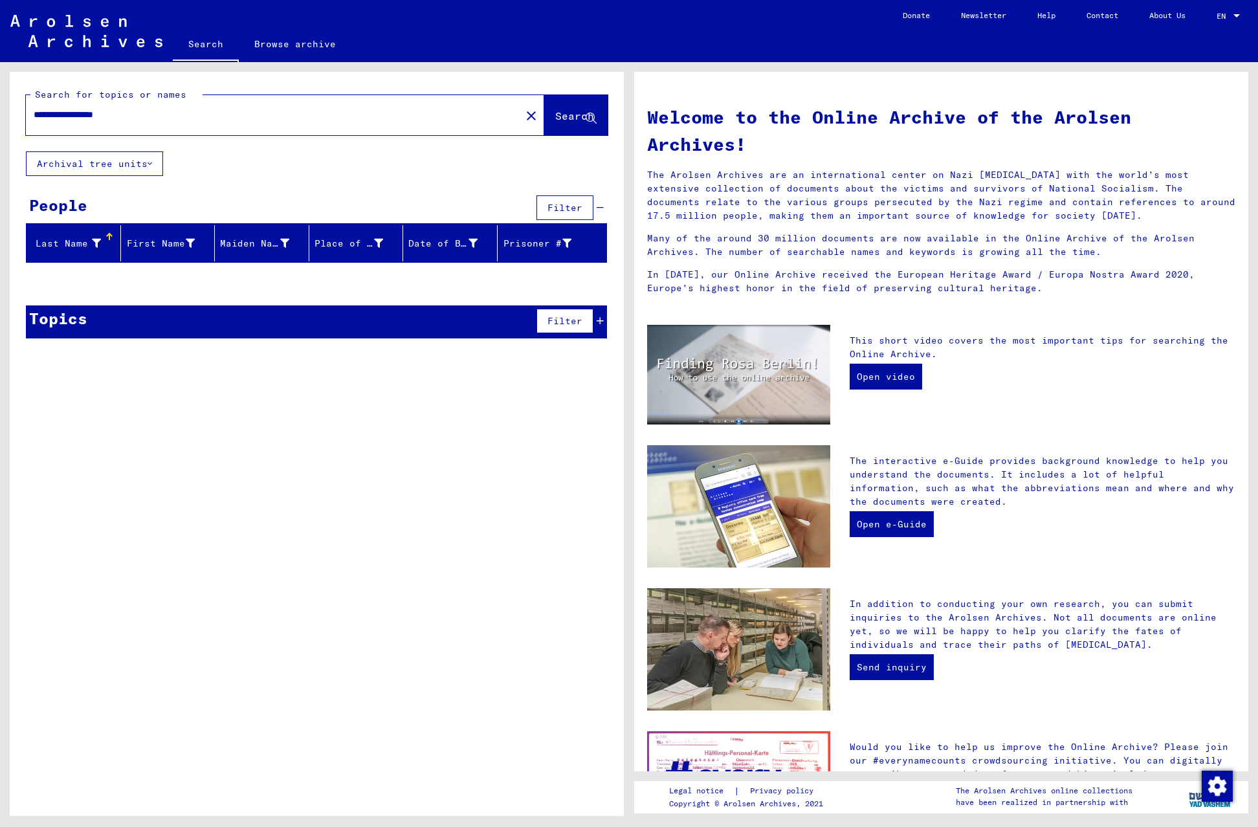
drag, startPoint x: 137, startPoint y: 113, endPoint x: 27, endPoint y: 113, distance: 110.0
click at [27, 113] on div "**********" at bounding box center [265, 114] width 479 height 29
type input "********"
click at [557, 120] on span "Search" at bounding box center [574, 115] width 39 height 13
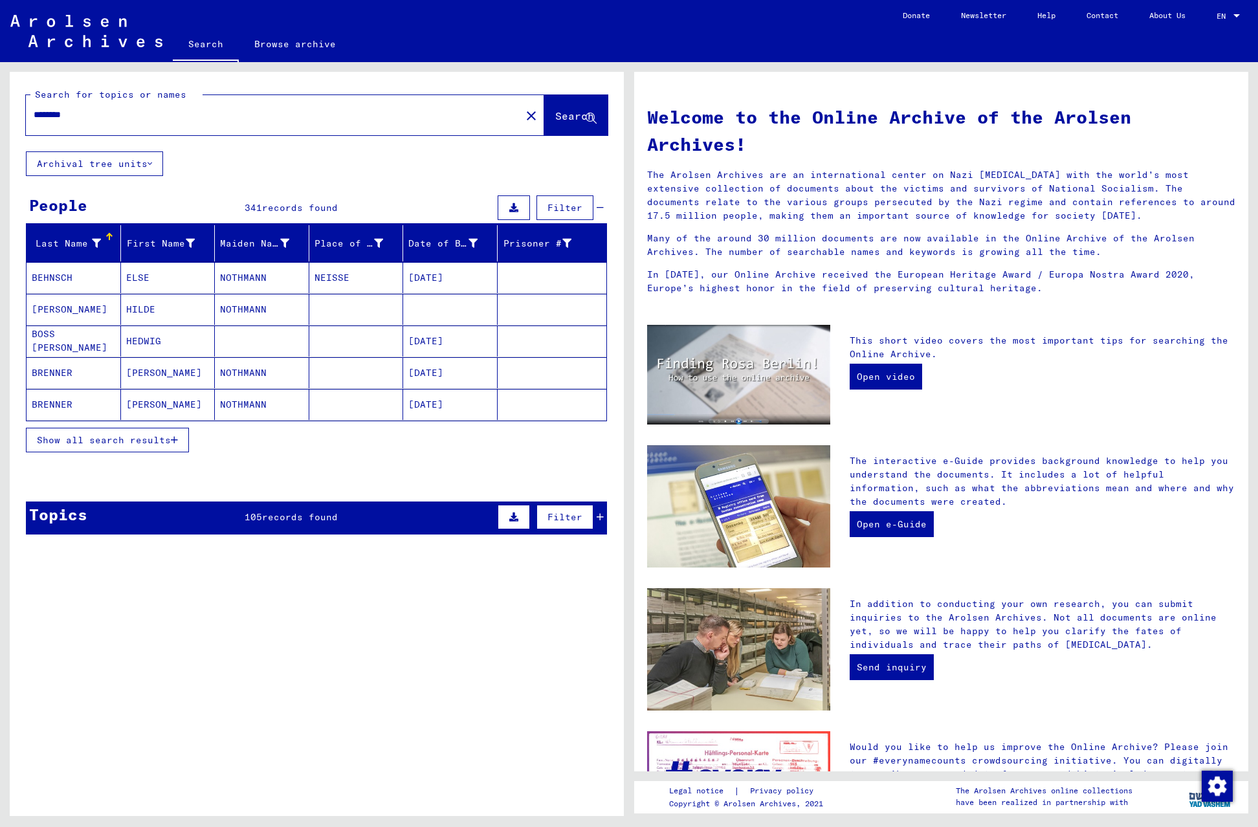
click at [177, 439] on icon "button" at bounding box center [174, 439] width 7 height 9
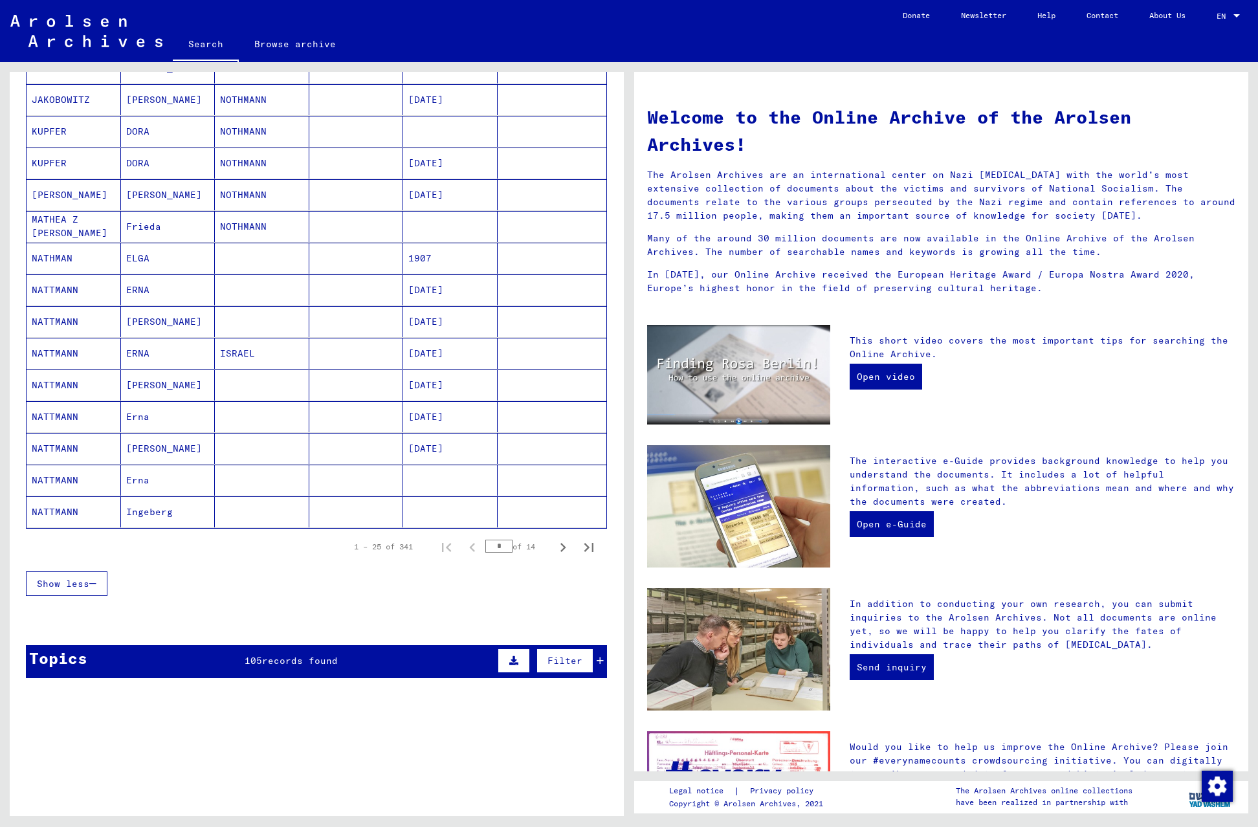
scroll to position [529, 0]
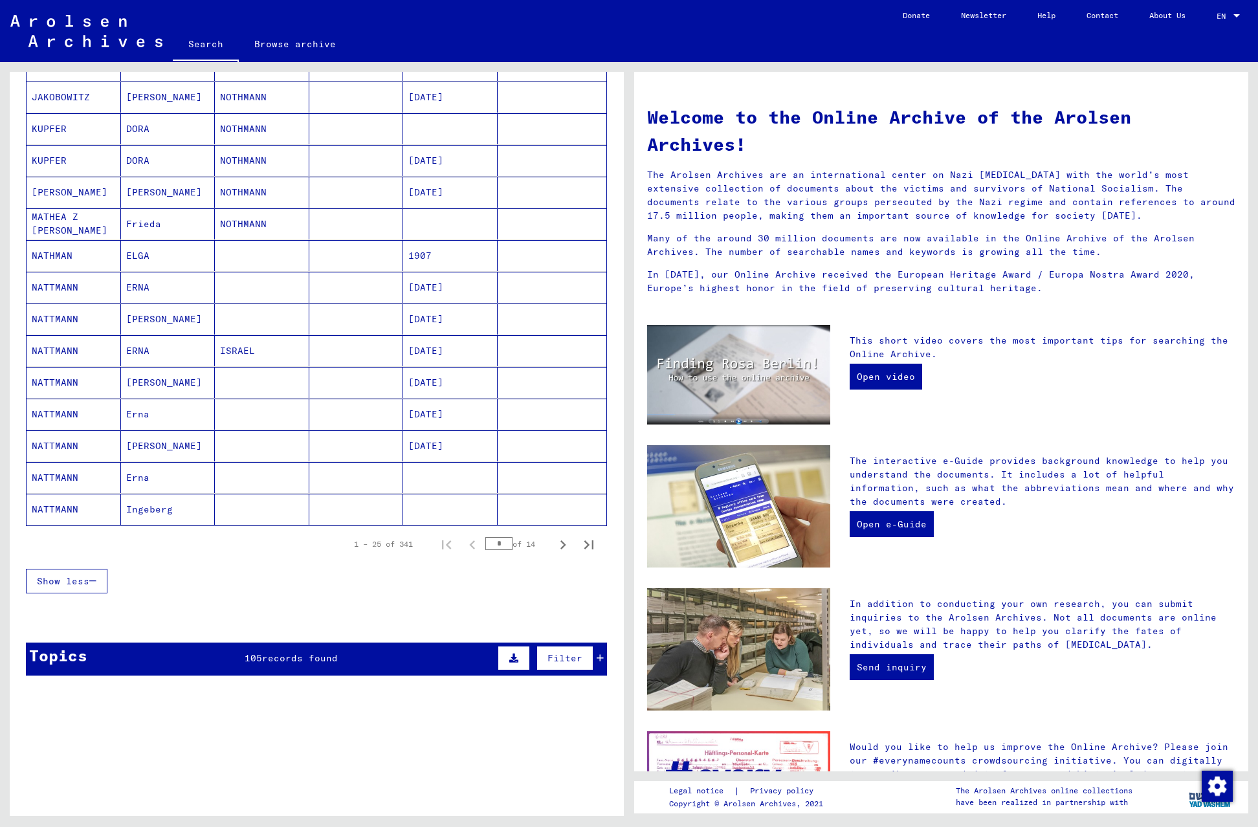
click at [63, 216] on mat-cell "MATHEA Z [PERSON_NAME]" at bounding box center [74, 223] width 94 height 31
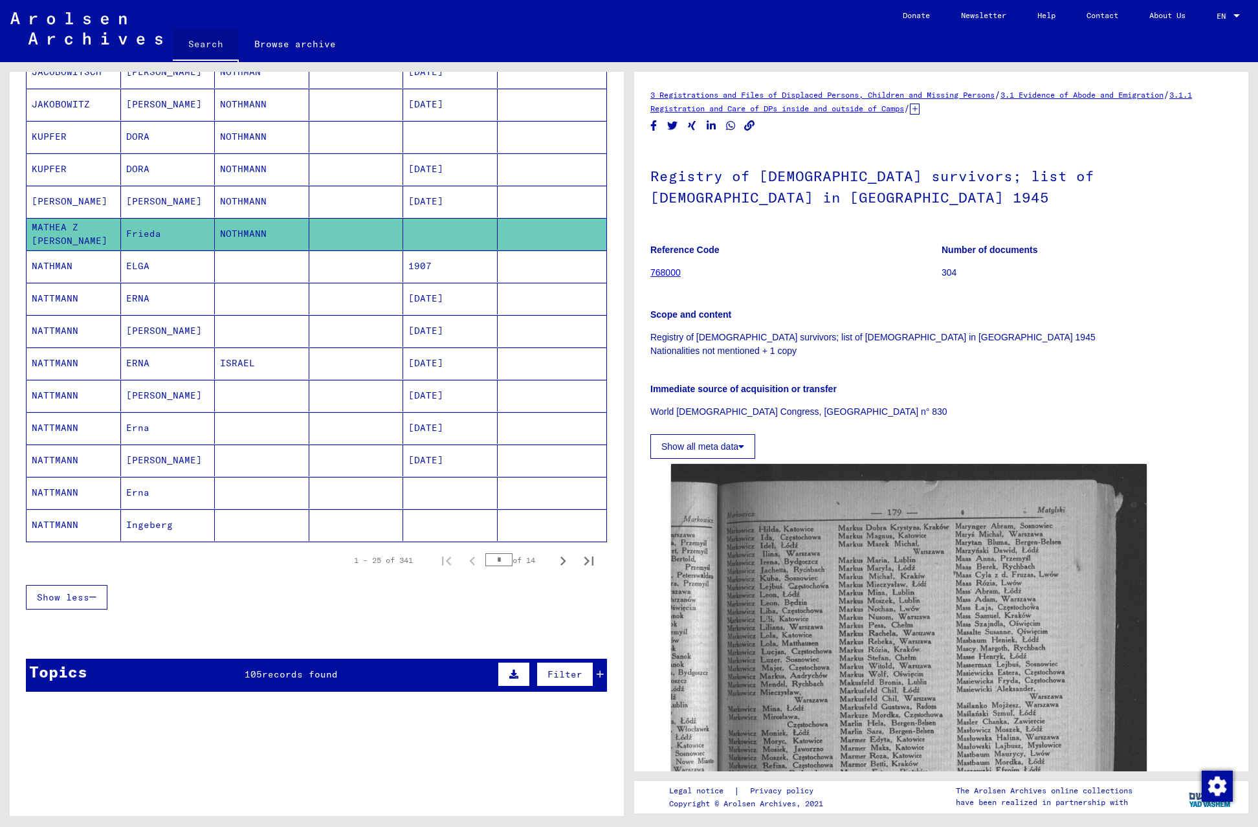
click at [204, 43] on link "Search" at bounding box center [206, 45] width 66 height 34
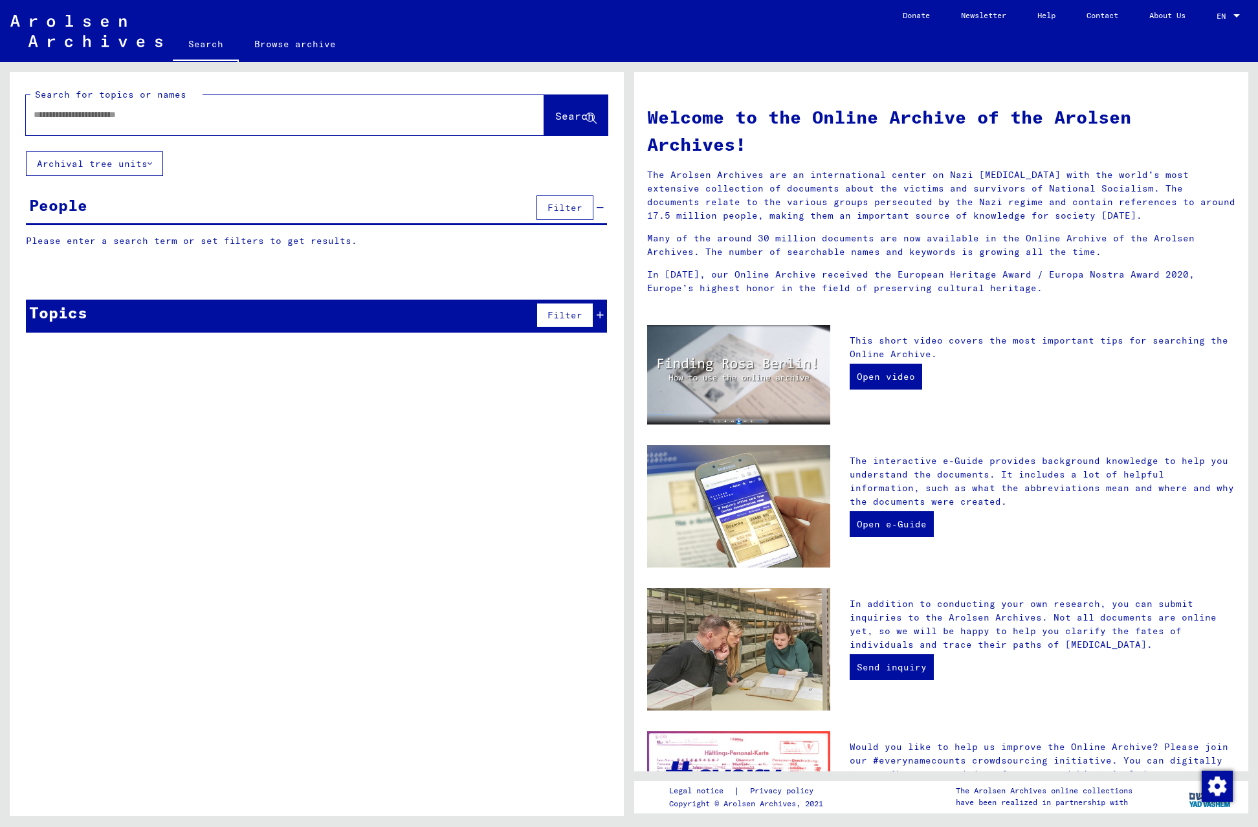
click at [159, 118] on input "text" at bounding box center [270, 115] width 472 height 14
type input "**********"
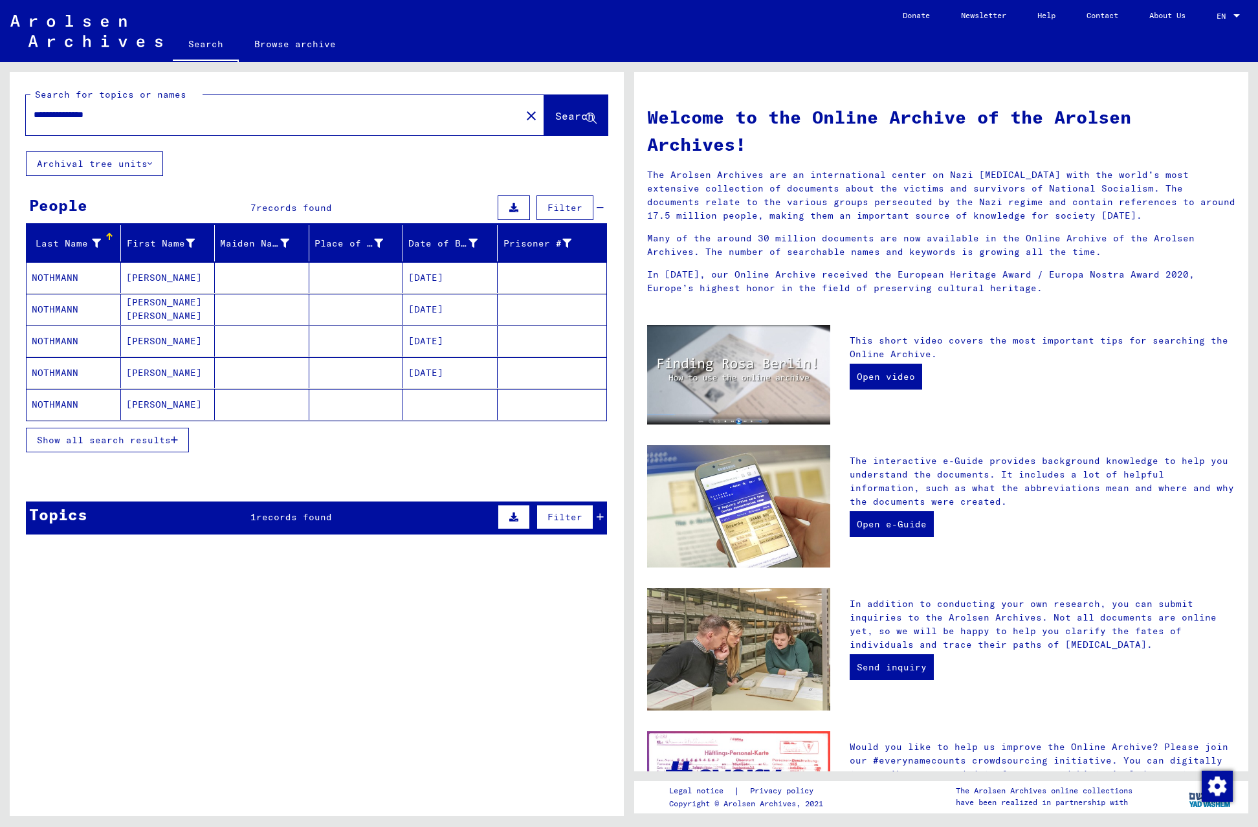
click at [173, 437] on icon "button" at bounding box center [174, 439] width 7 height 9
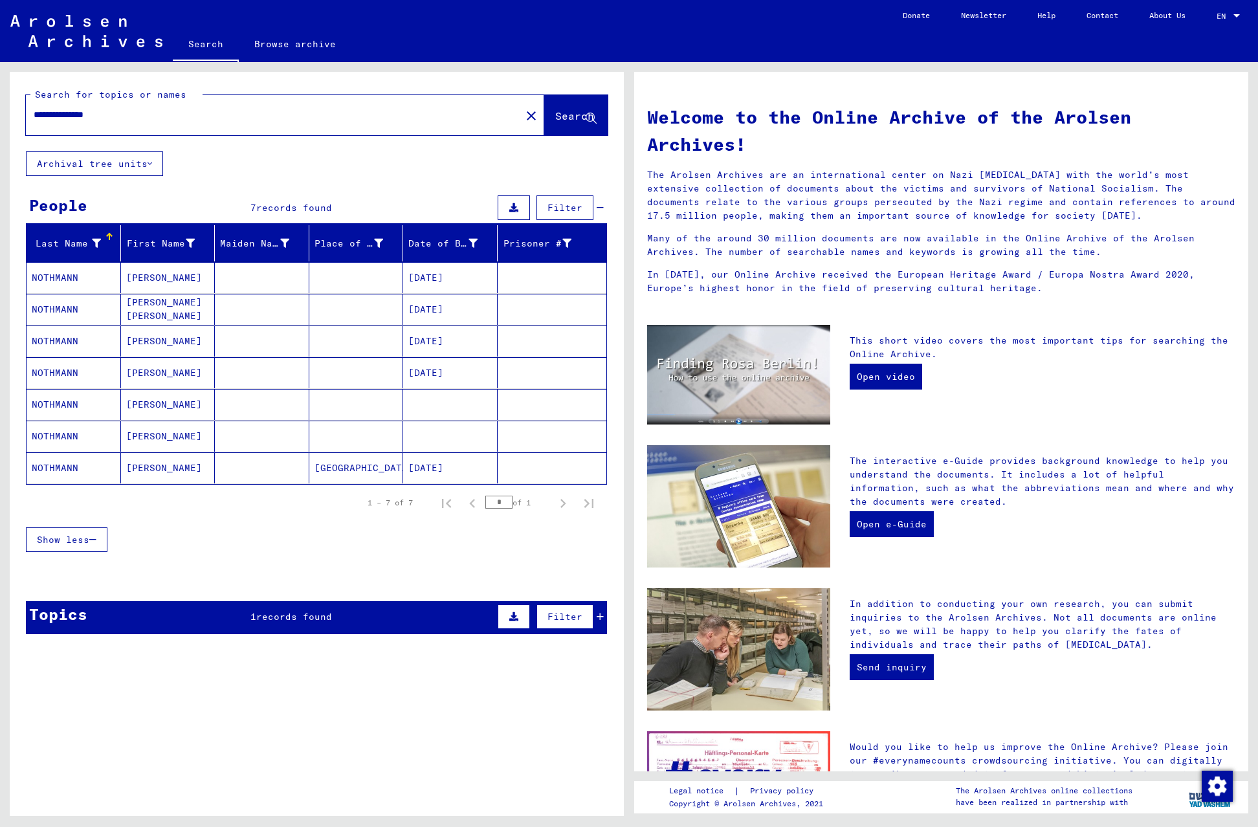
click at [142, 276] on mat-cell "[PERSON_NAME]" at bounding box center [168, 277] width 94 height 31
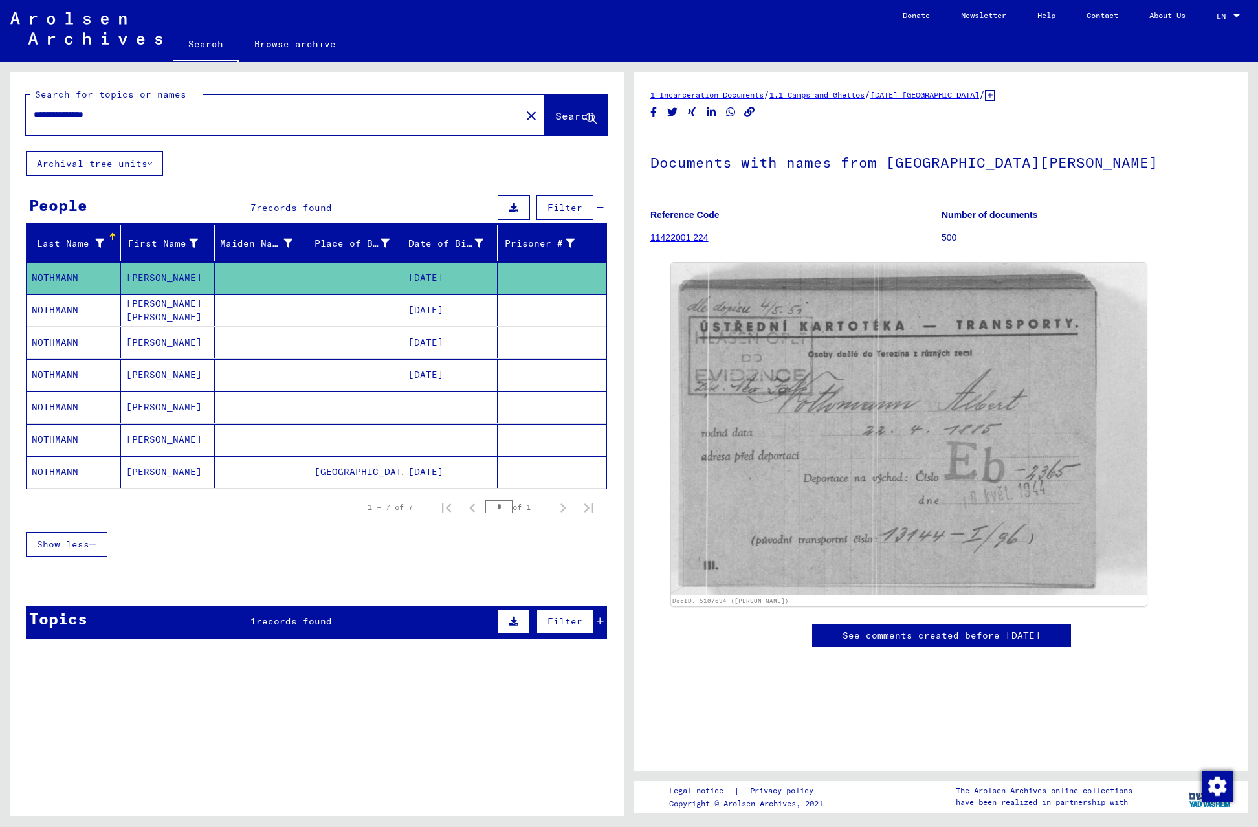
click at [678, 241] on link "11422001 224" at bounding box center [679, 237] width 58 height 10
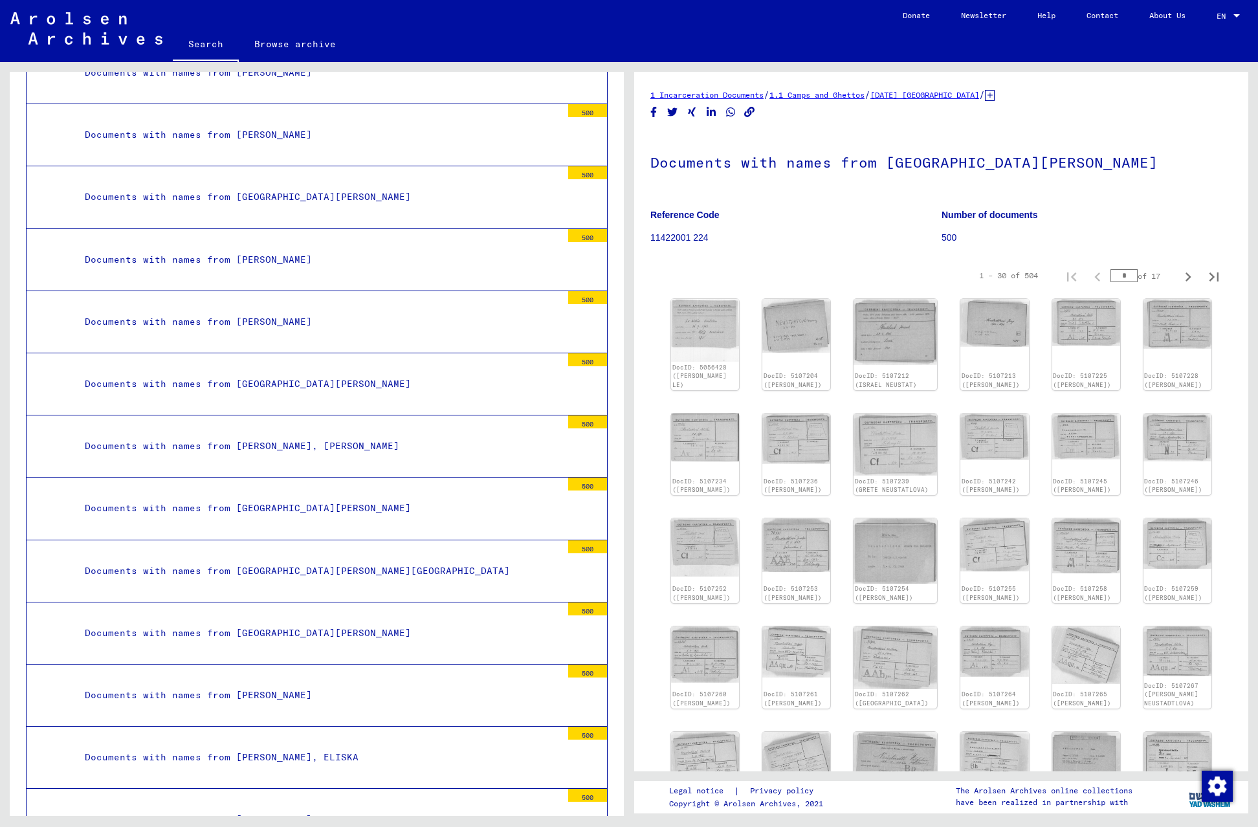
scroll to position [13817, 0]
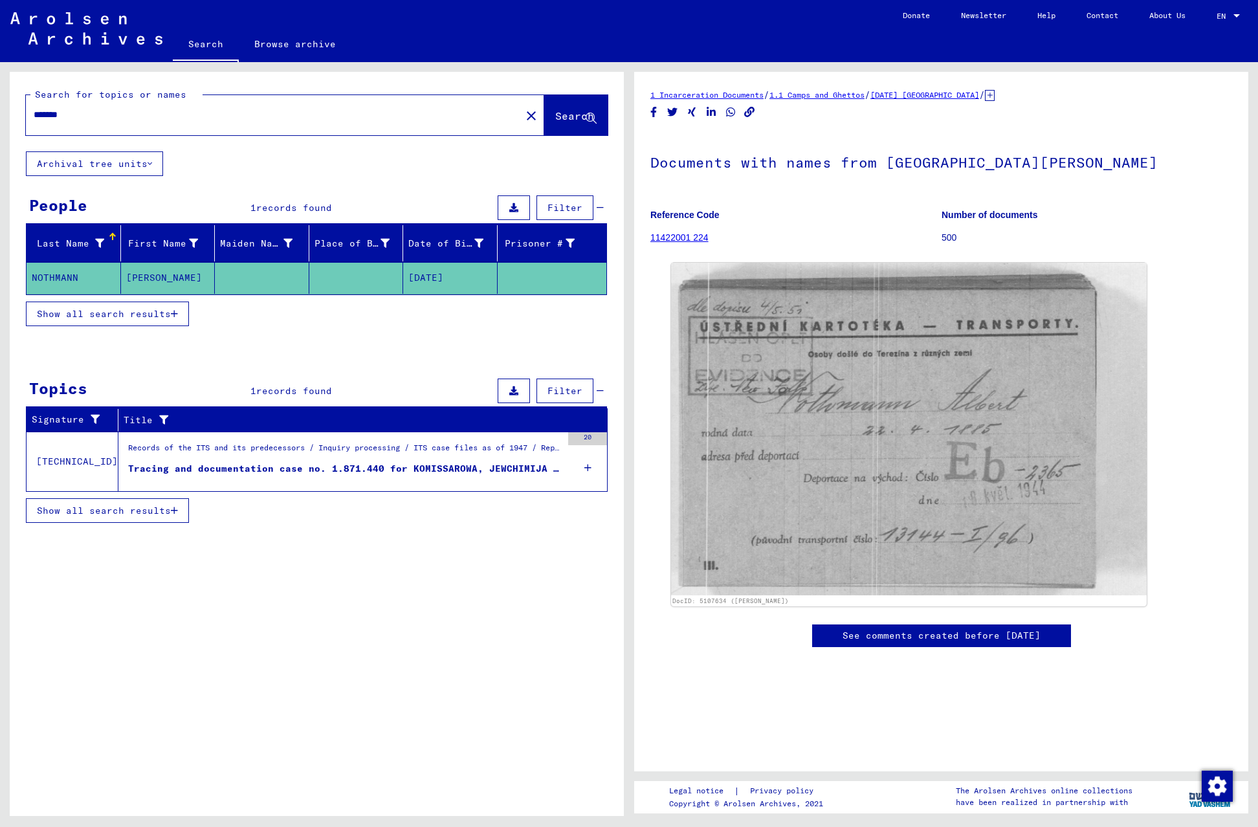
click at [141, 267] on mat-cell "[PERSON_NAME]" at bounding box center [168, 278] width 94 height 32
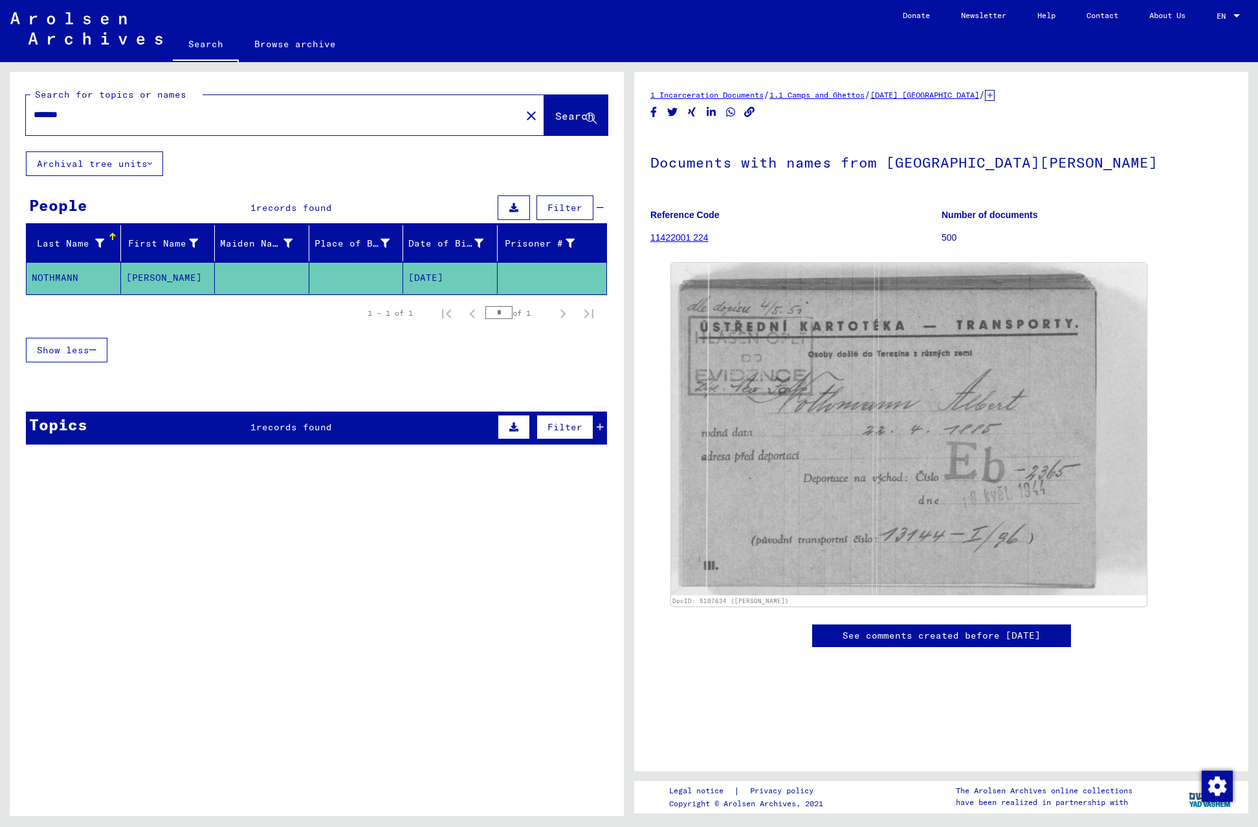
click at [139, 275] on mat-cell "[PERSON_NAME]" at bounding box center [168, 278] width 94 height 32
click at [63, 276] on mat-cell "NOTHMANN" at bounding box center [74, 278] width 94 height 32
type input "**********"
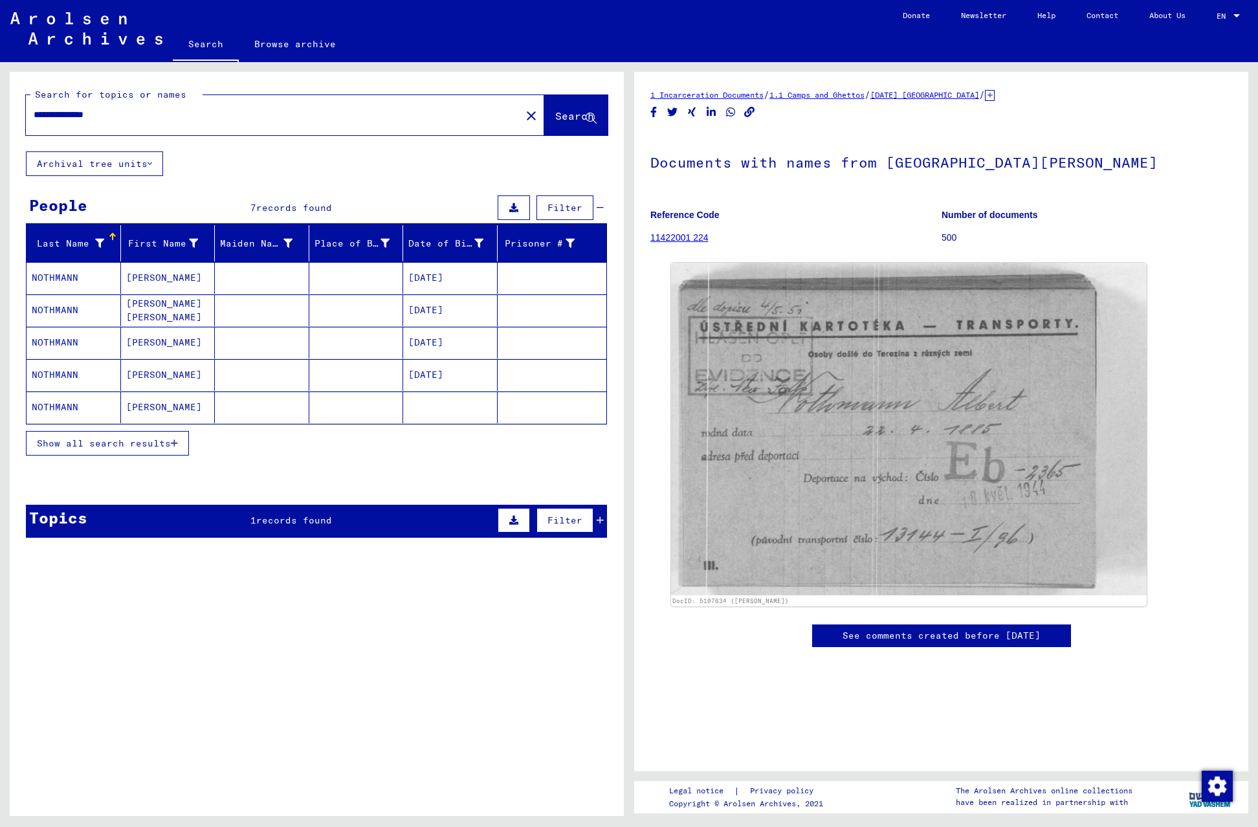
click at [118, 446] on span "Show all search results" at bounding box center [104, 443] width 134 height 12
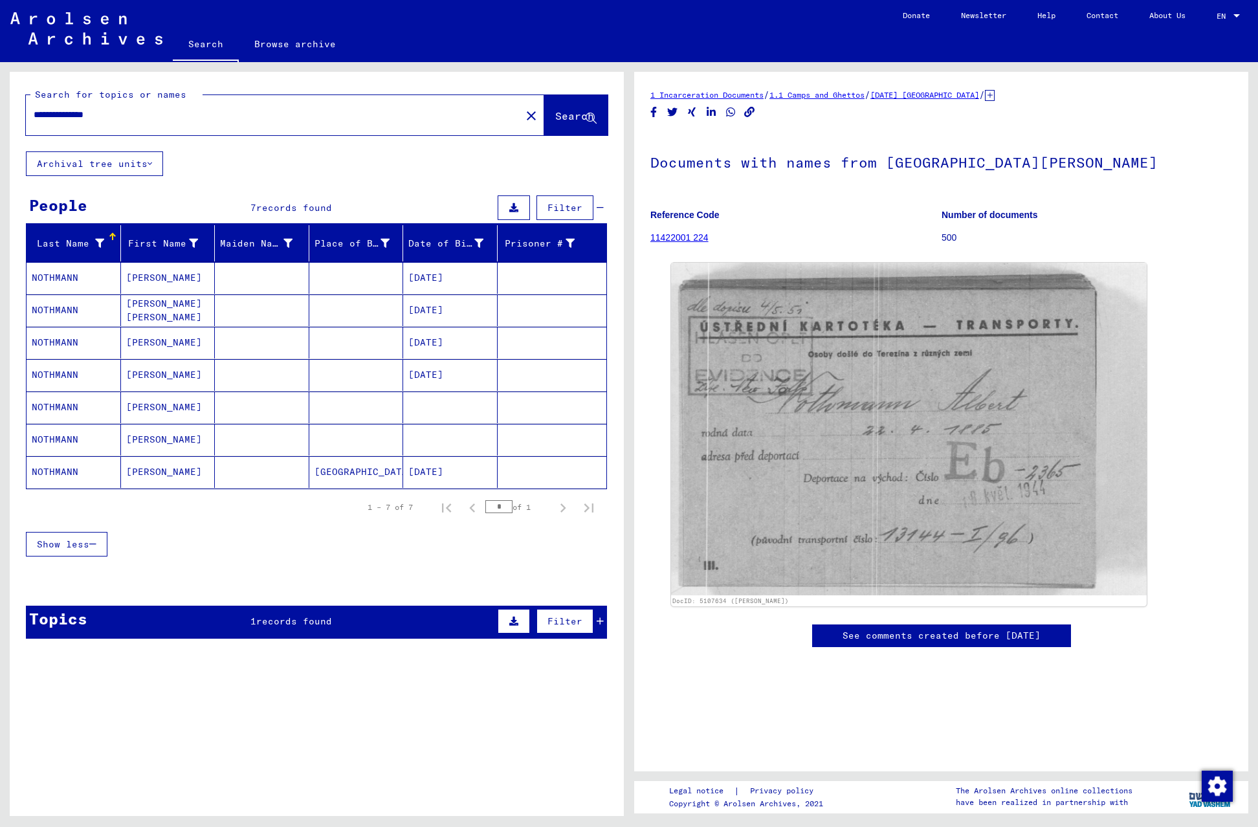
click at [48, 346] on mat-cell "NOTHMANN" at bounding box center [74, 343] width 94 height 32
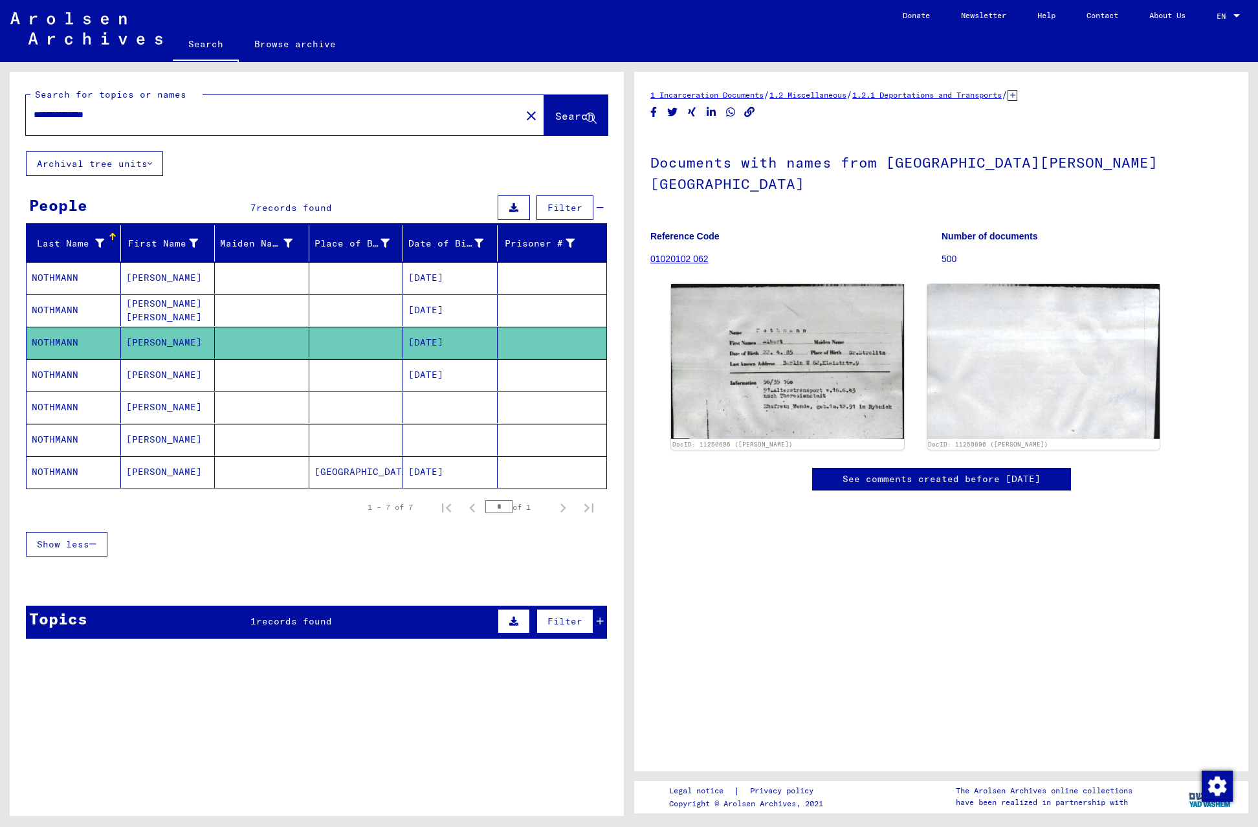
click at [47, 378] on mat-cell "NOTHMANN" at bounding box center [74, 375] width 94 height 32
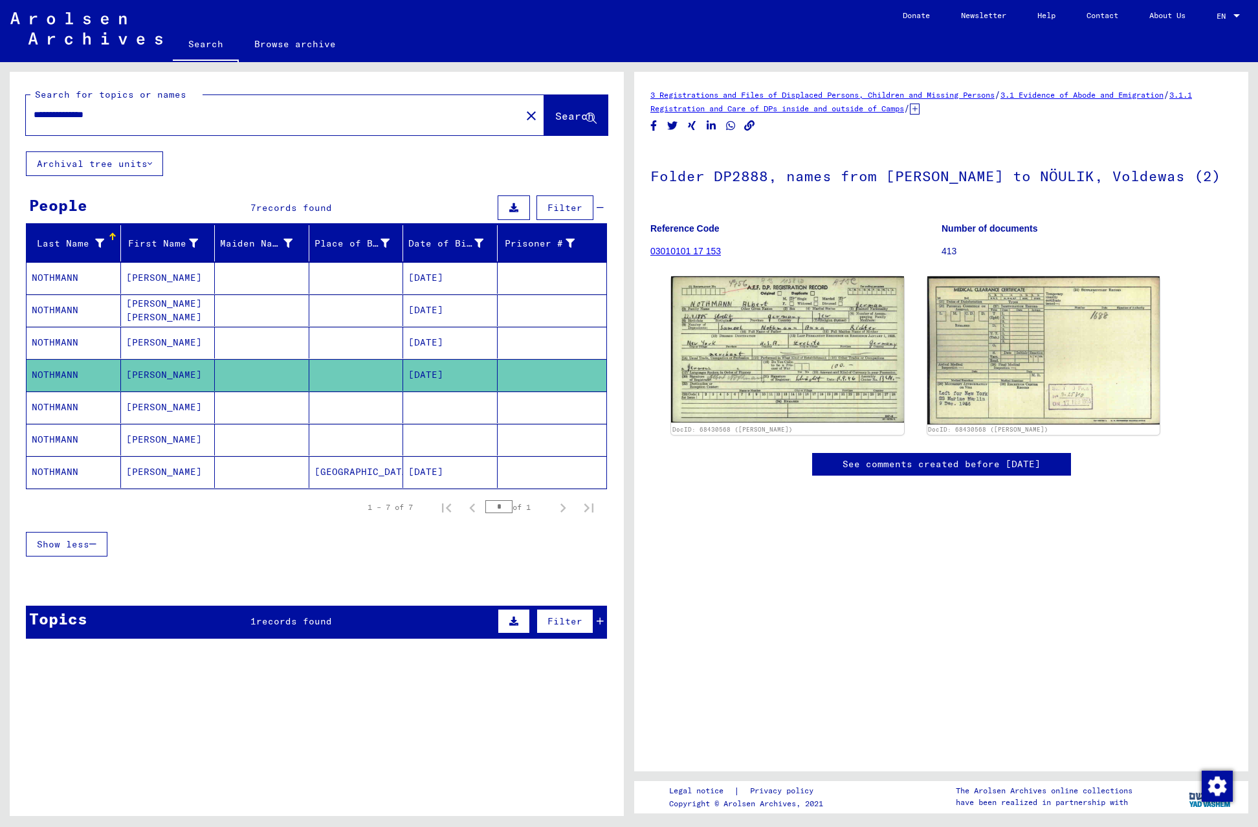
click at [58, 406] on mat-cell "NOTHMANN" at bounding box center [74, 407] width 94 height 32
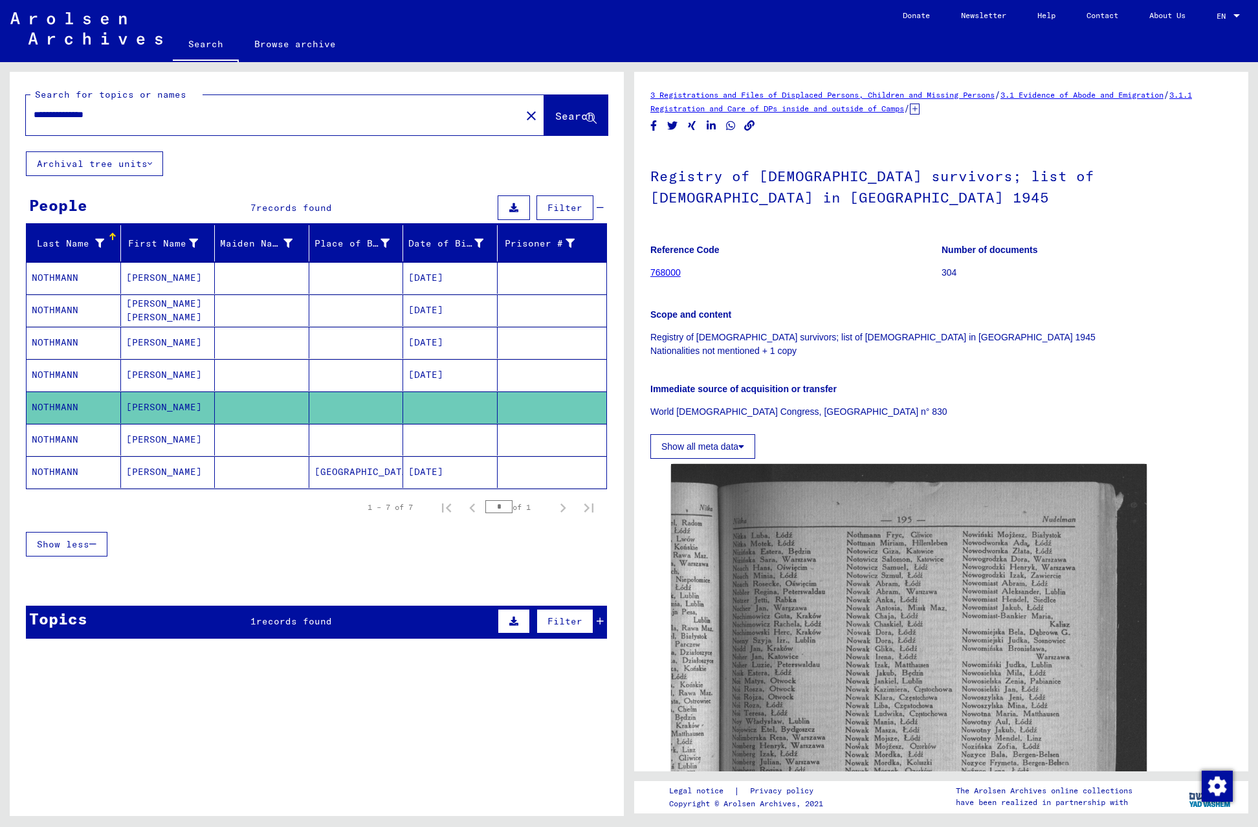
click at [63, 444] on mat-cell "NOTHMANN" at bounding box center [74, 440] width 94 height 32
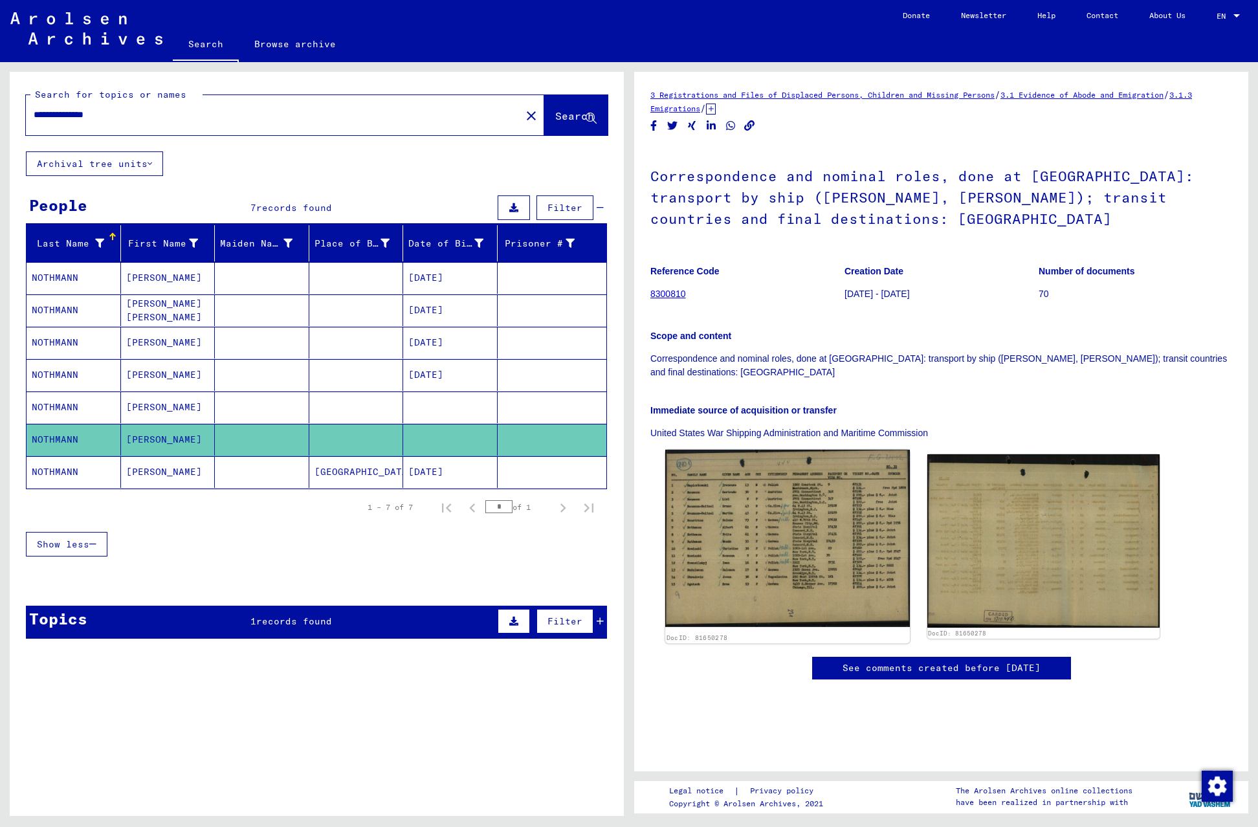
click at [752, 519] on img at bounding box center [787, 538] width 244 height 177
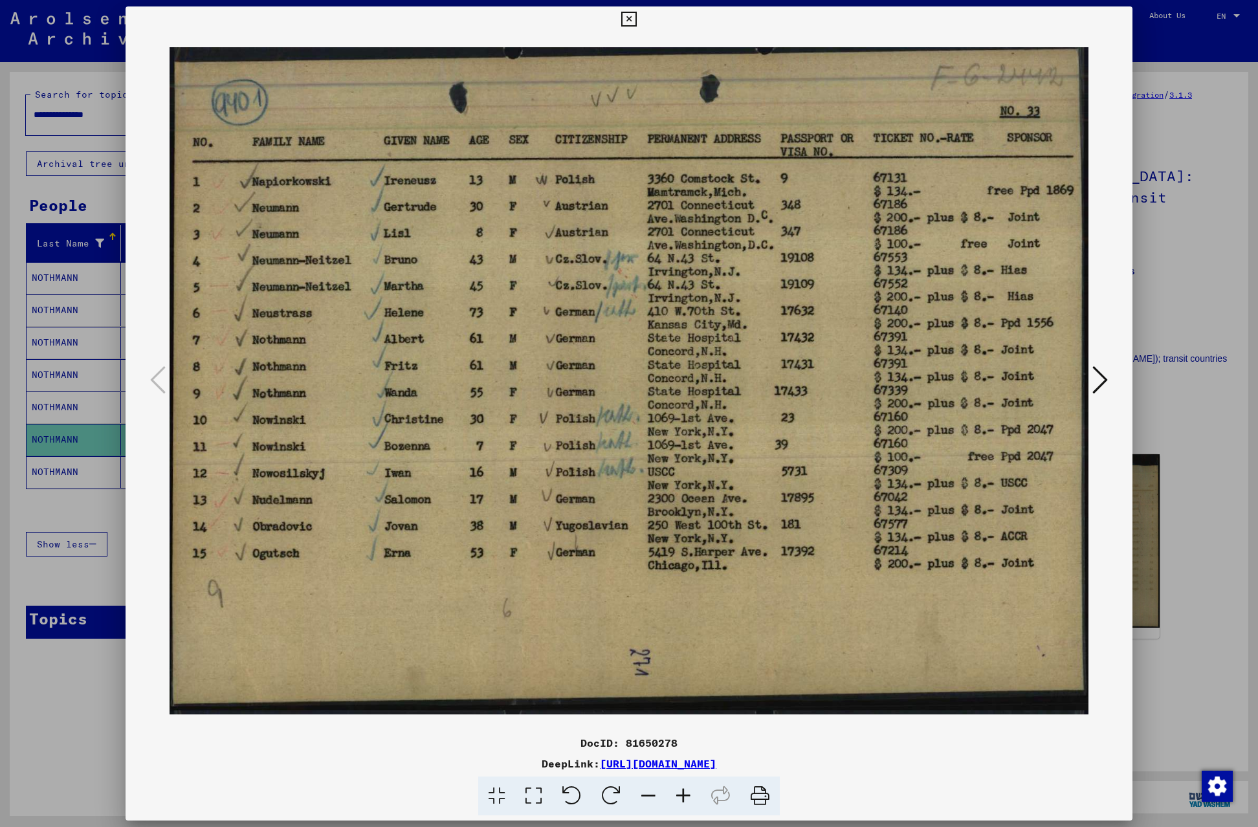
click at [636, 18] on icon at bounding box center [628, 20] width 15 height 16
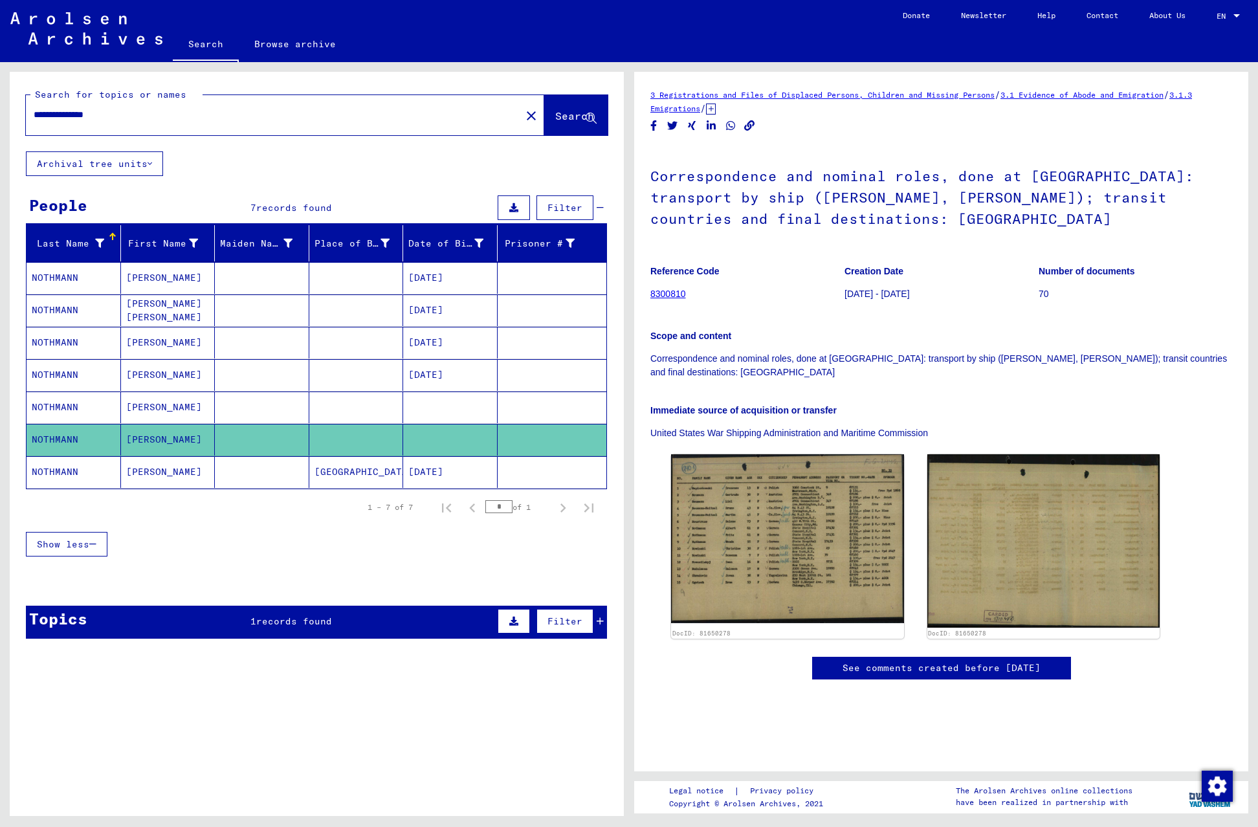
click at [60, 466] on mat-cell "NOTHMANN" at bounding box center [74, 472] width 94 height 32
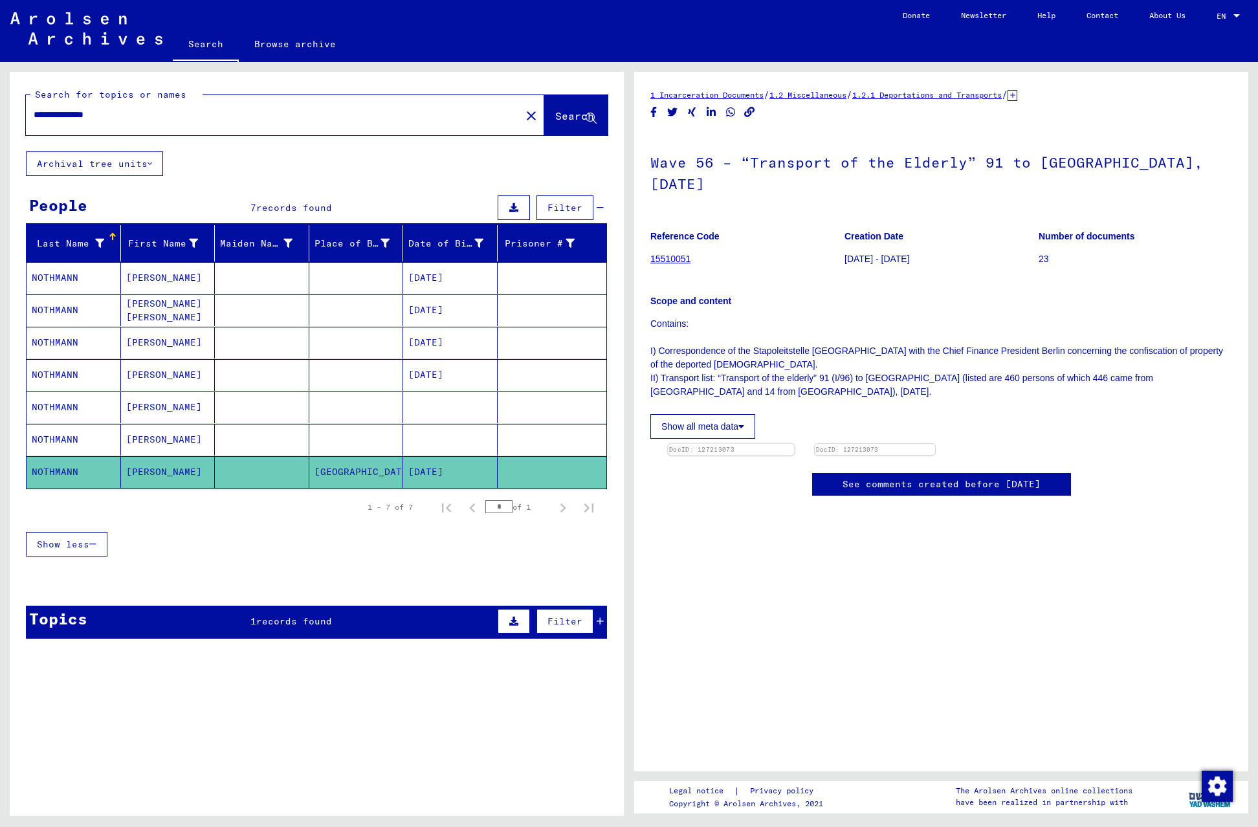
click at [777, 546] on img at bounding box center [787, 519] width 244 height 158
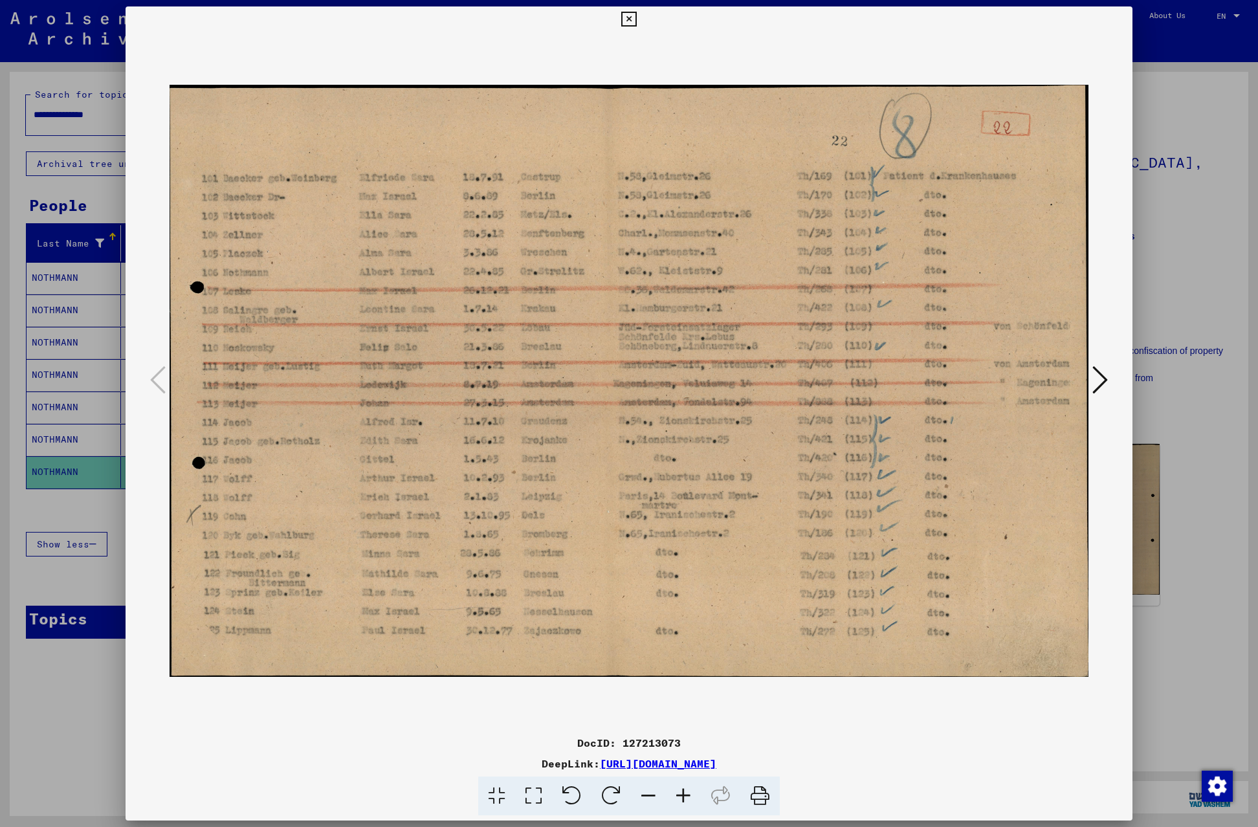
click at [636, 18] on icon at bounding box center [628, 20] width 15 height 16
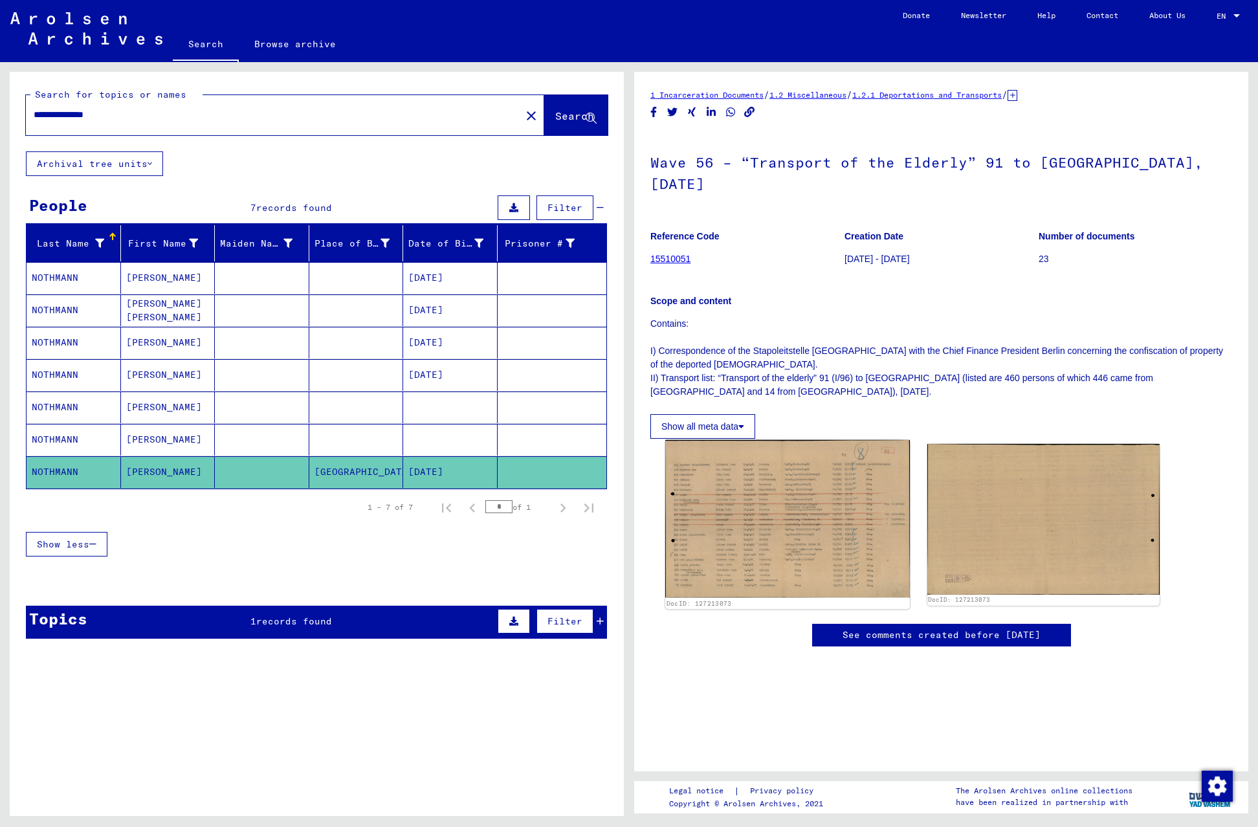
click at [767, 522] on img at bounding box center [787, 519] width 244 height 158
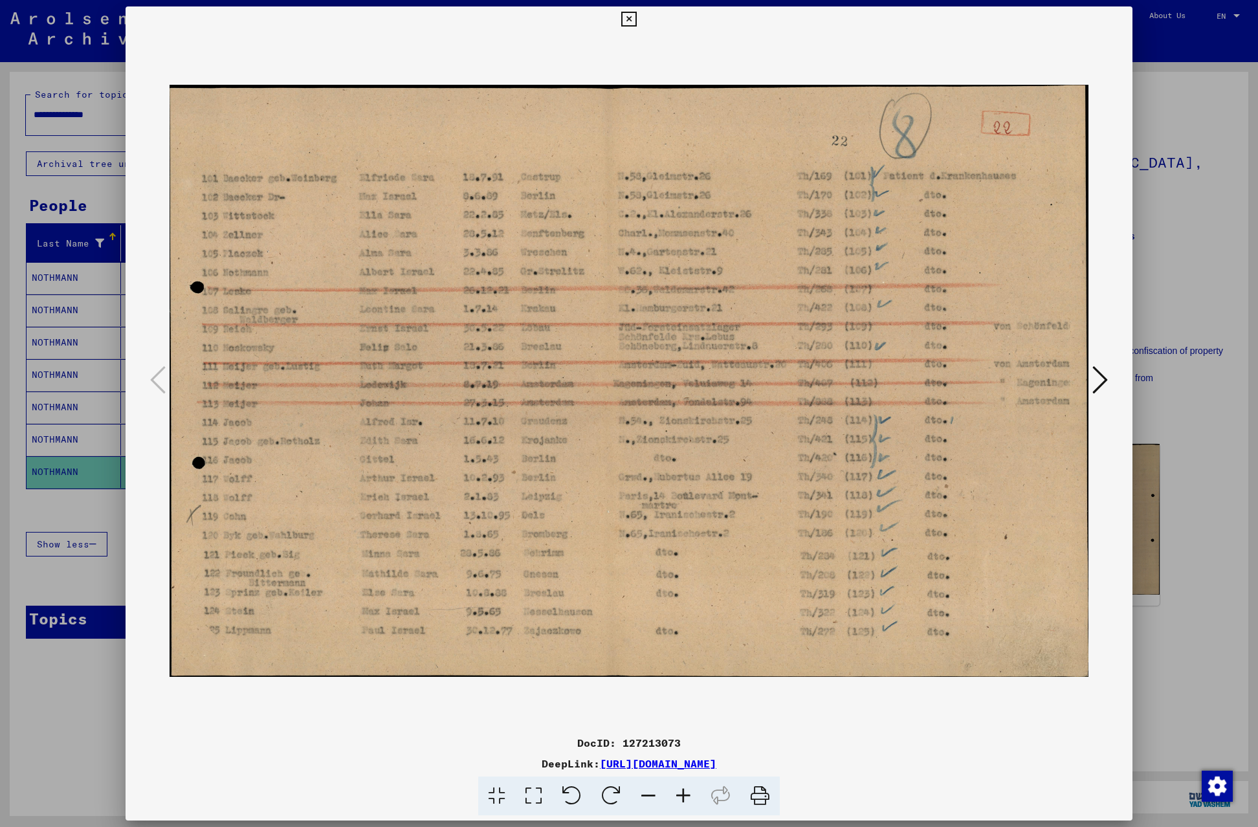
click at [1100, 382] on icon at bounding box center [1100, 379] width 16 height 31
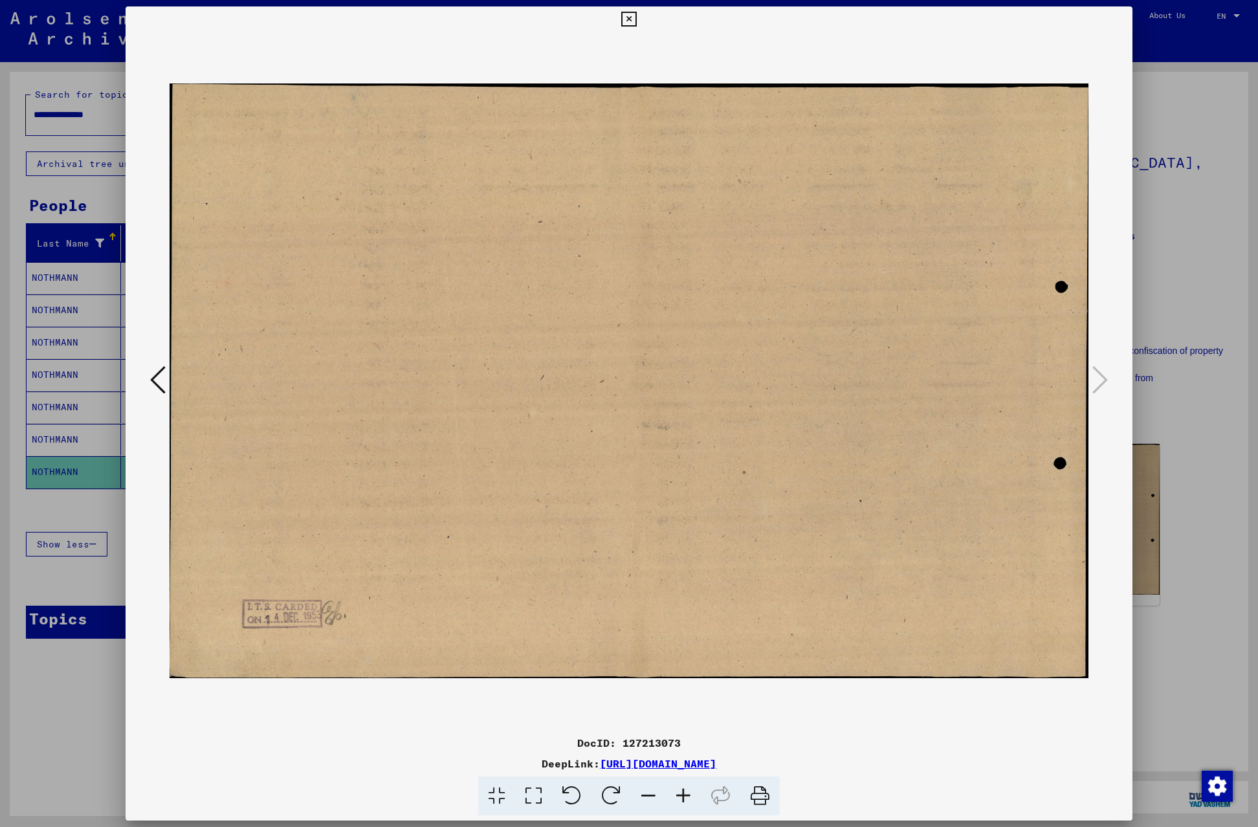
click at [155, 377] on icon at bounding box center [158, 379] width 16 height 31
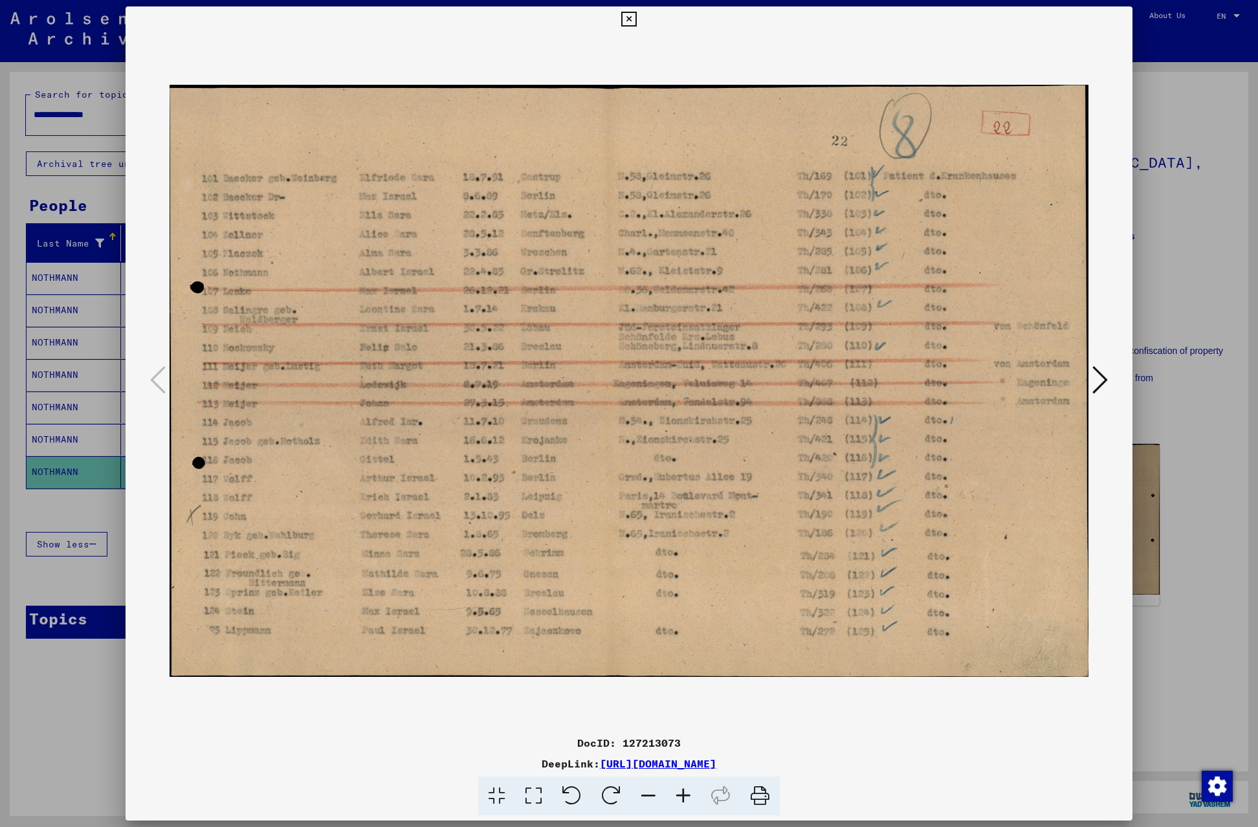
click at [636, 20] on icon at bounding box center [628, 20] width 15 height 16
